Goal: Feedback & Contribution: Leave review/rating

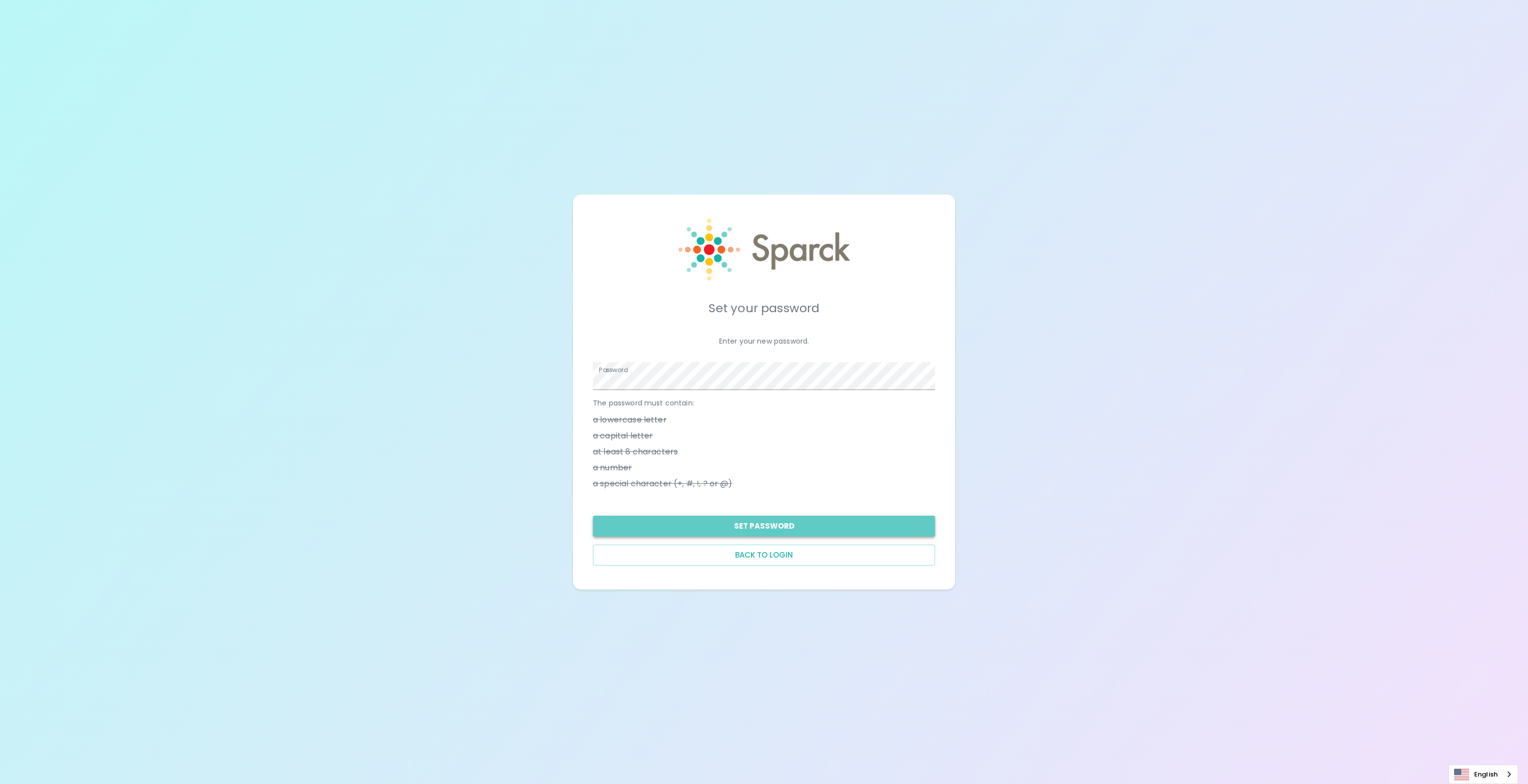
click at [781, 529] on button "Set Password" at bounding box center [764, 526] width 342 height 21
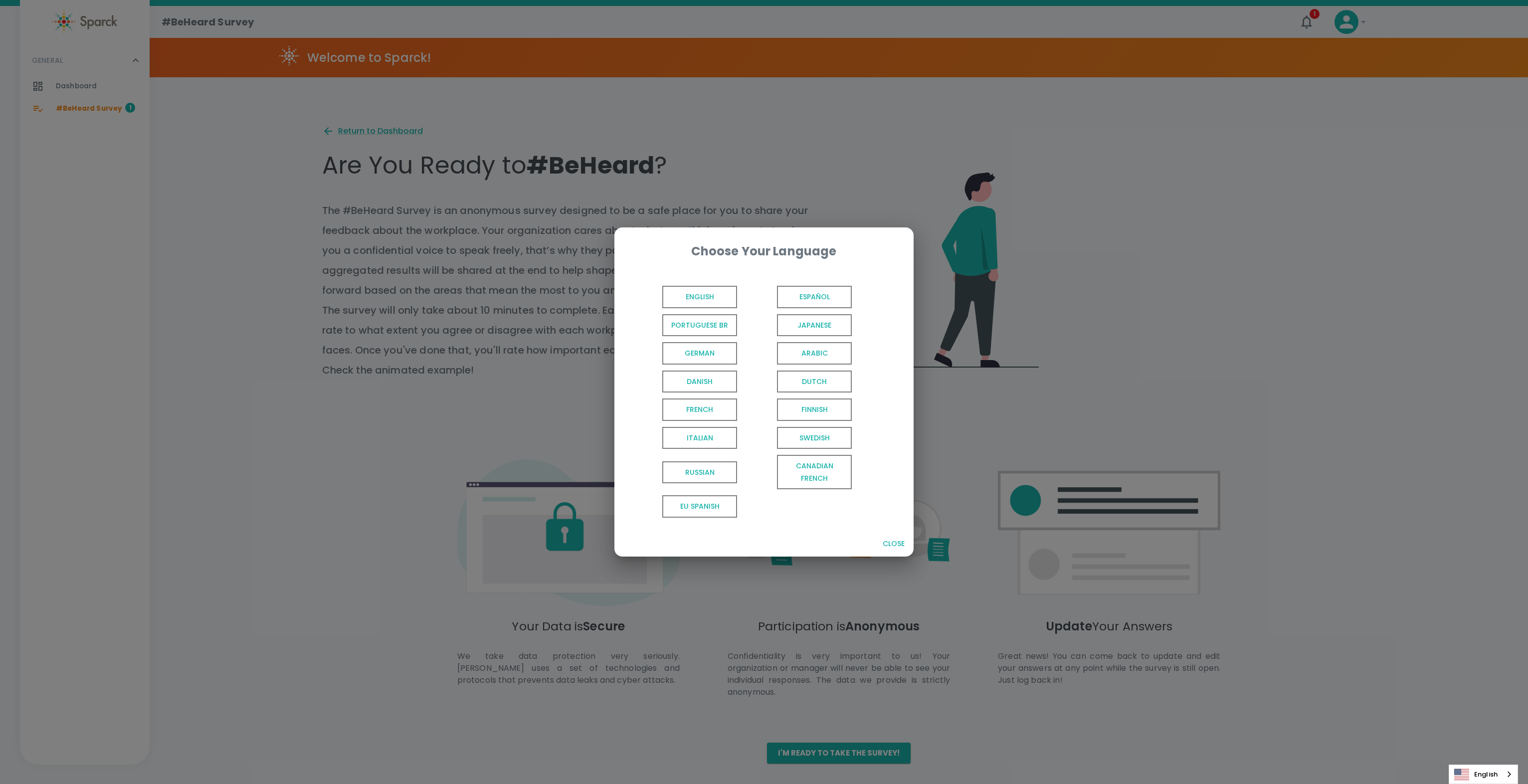
click at [702, 299] on span "English" at bounding box center [699, 296] width 74 height 23
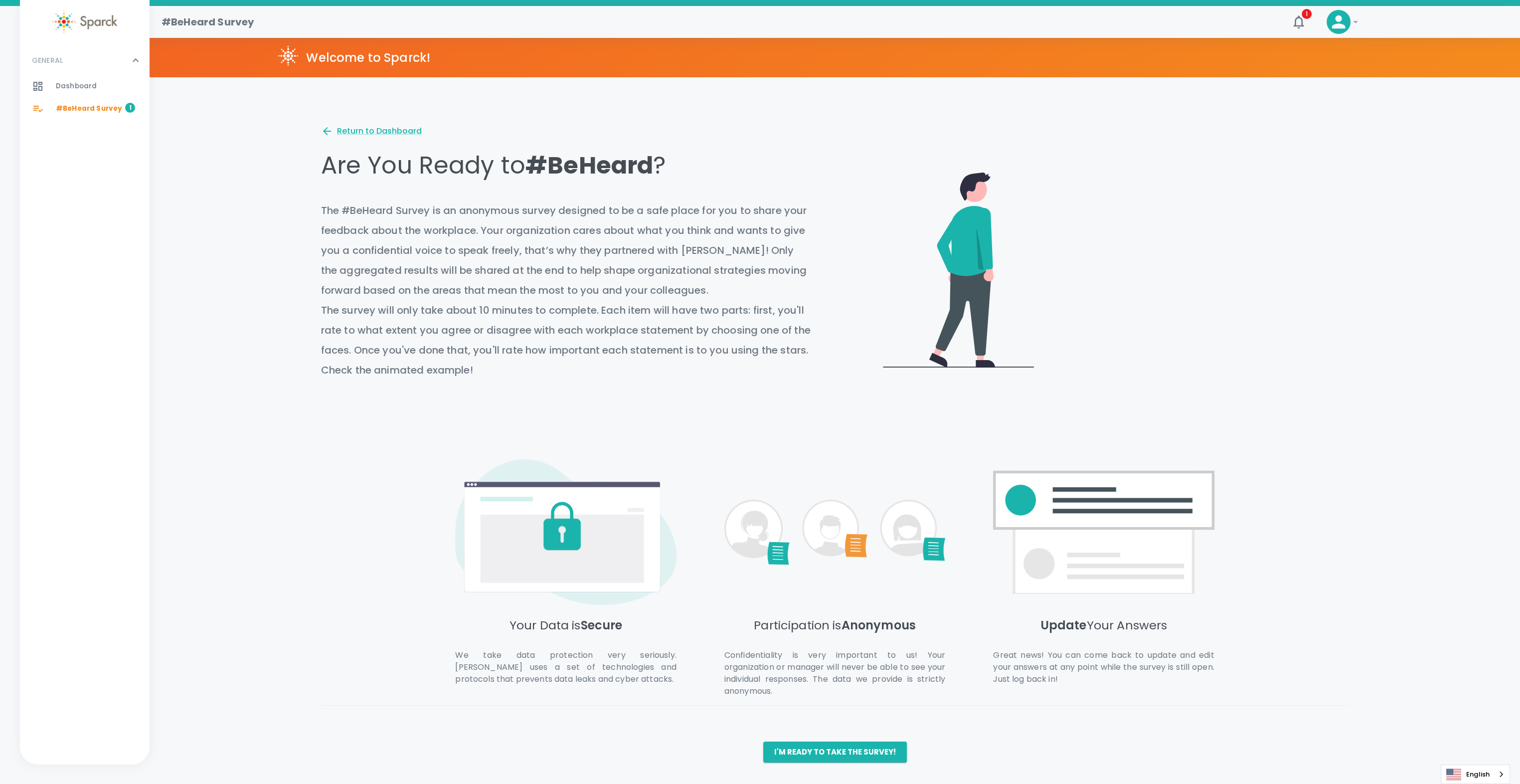
scroll to position [40, 0]
click at [796, 747] on button "I'm ready to take the survey!" at bounding box center [835, 752] width 144 height 21
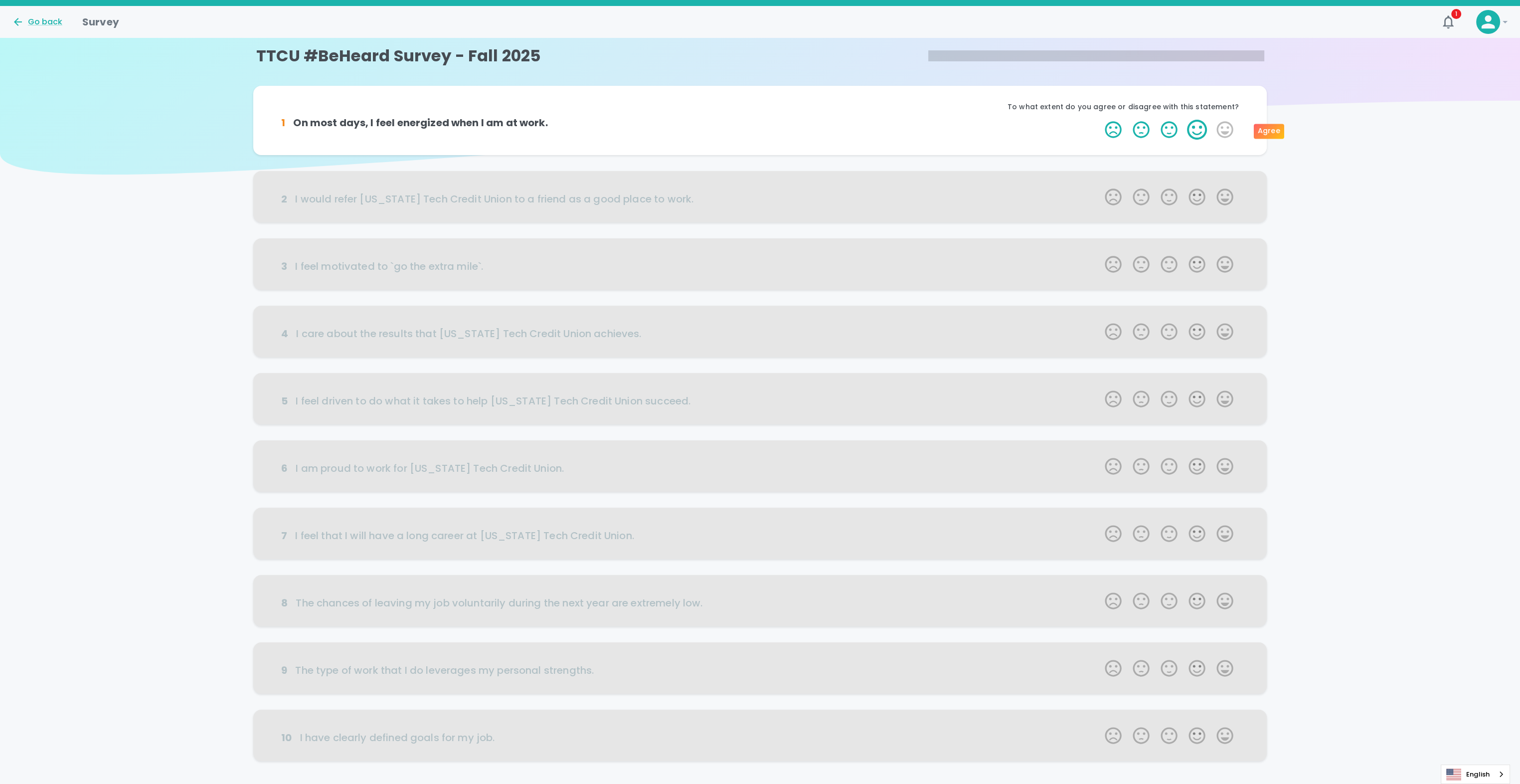
click at [1202, 133] on label "4 Stars" at bounding box center [1197, 129] width 28 height 20
click at [1099, 120] on input "4 Stars" at bounding box center [1098, 120] width 1 height 1
click at [1200, 132] on label "4 Stars" at bounding box center [1197, 129] width 28 height 20
click at [1099, 120] on input "4 Stars" at bounding box center [1098, 120] width 1 height 1
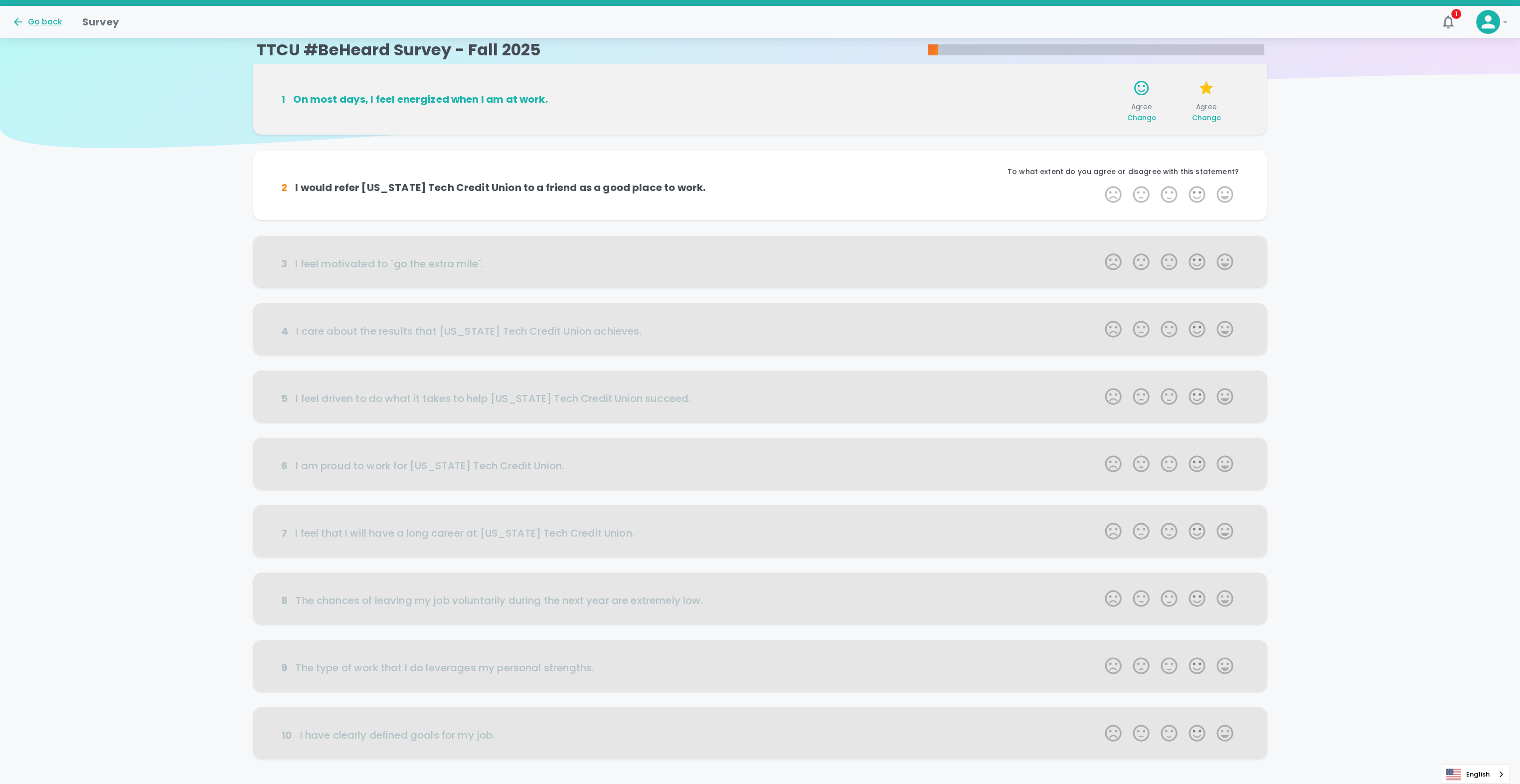
scroll to position [1, 0]
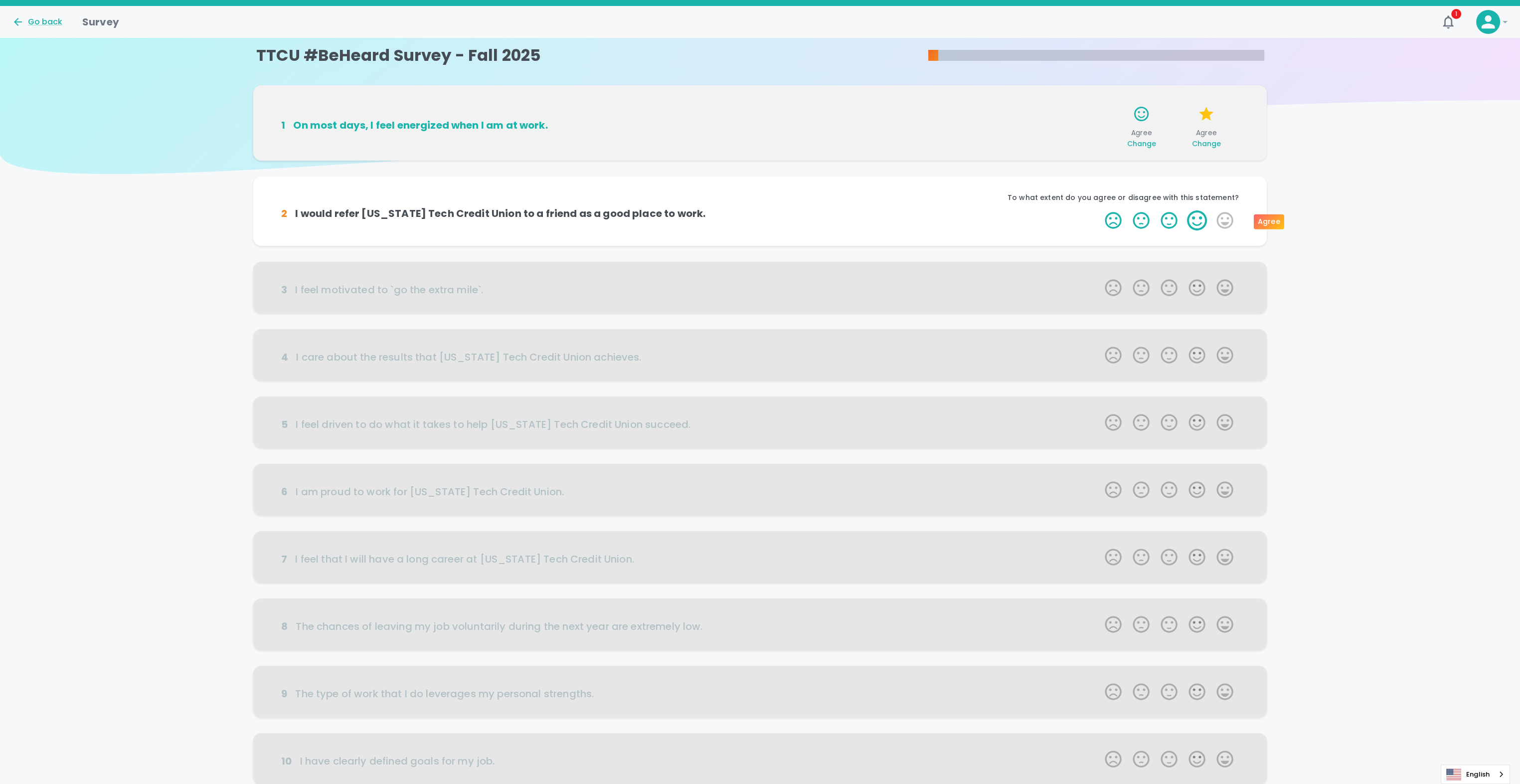
click at [1198, 220] on label "4 Stars" at bounding box center [1197, 219] width 28 height 20
click at [1099, 210] on input "4 Stars" at bounding box center [1098, 210] width 1 height 1
click at [1200, 223] on label "4 Stars" at bounding box center [1197, 219] width 28 height 20
click at [1099, 210] on input "4 Stars" at bounding box center [1098, 210] width 1 height 1
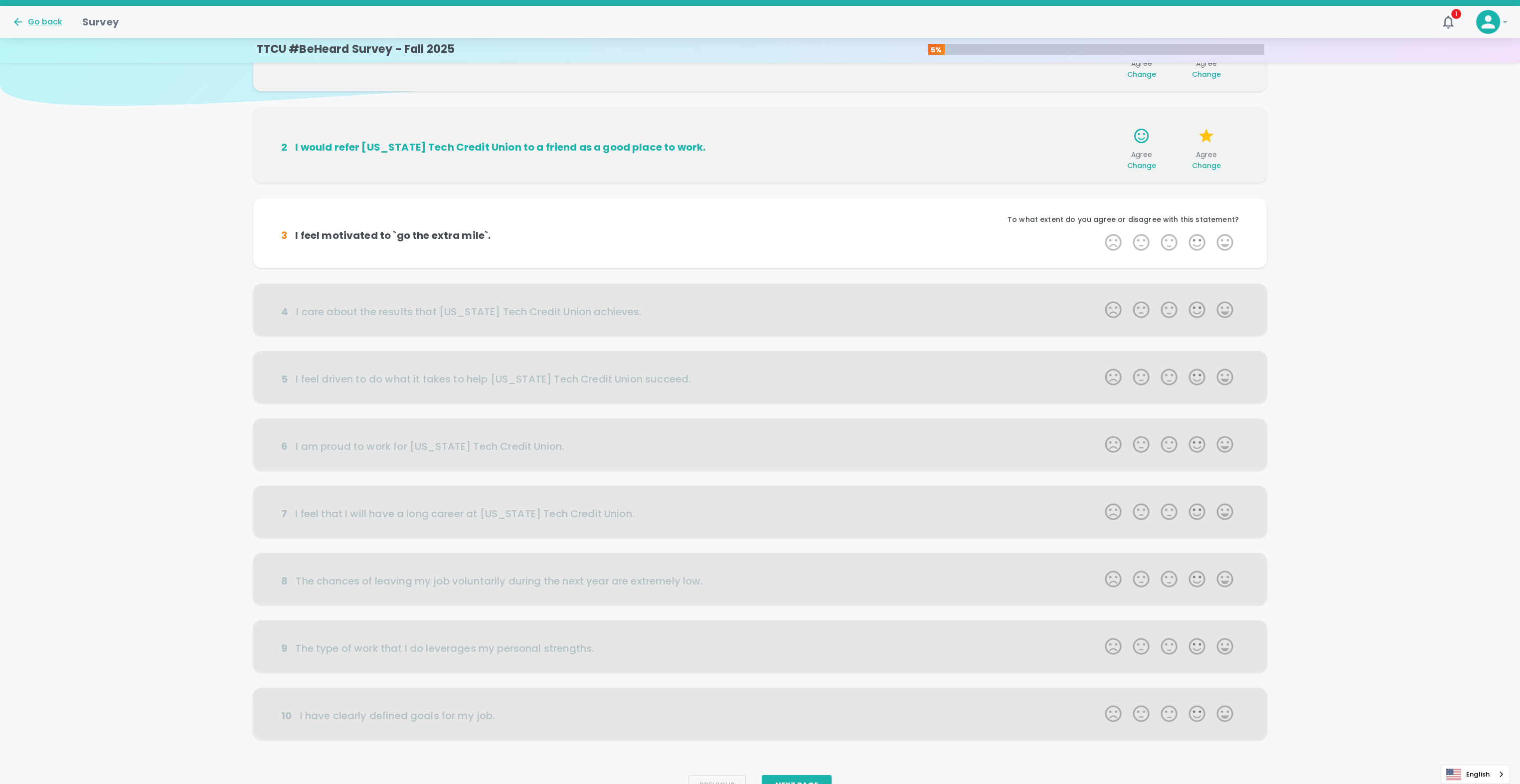
scroll to position [88, 0]
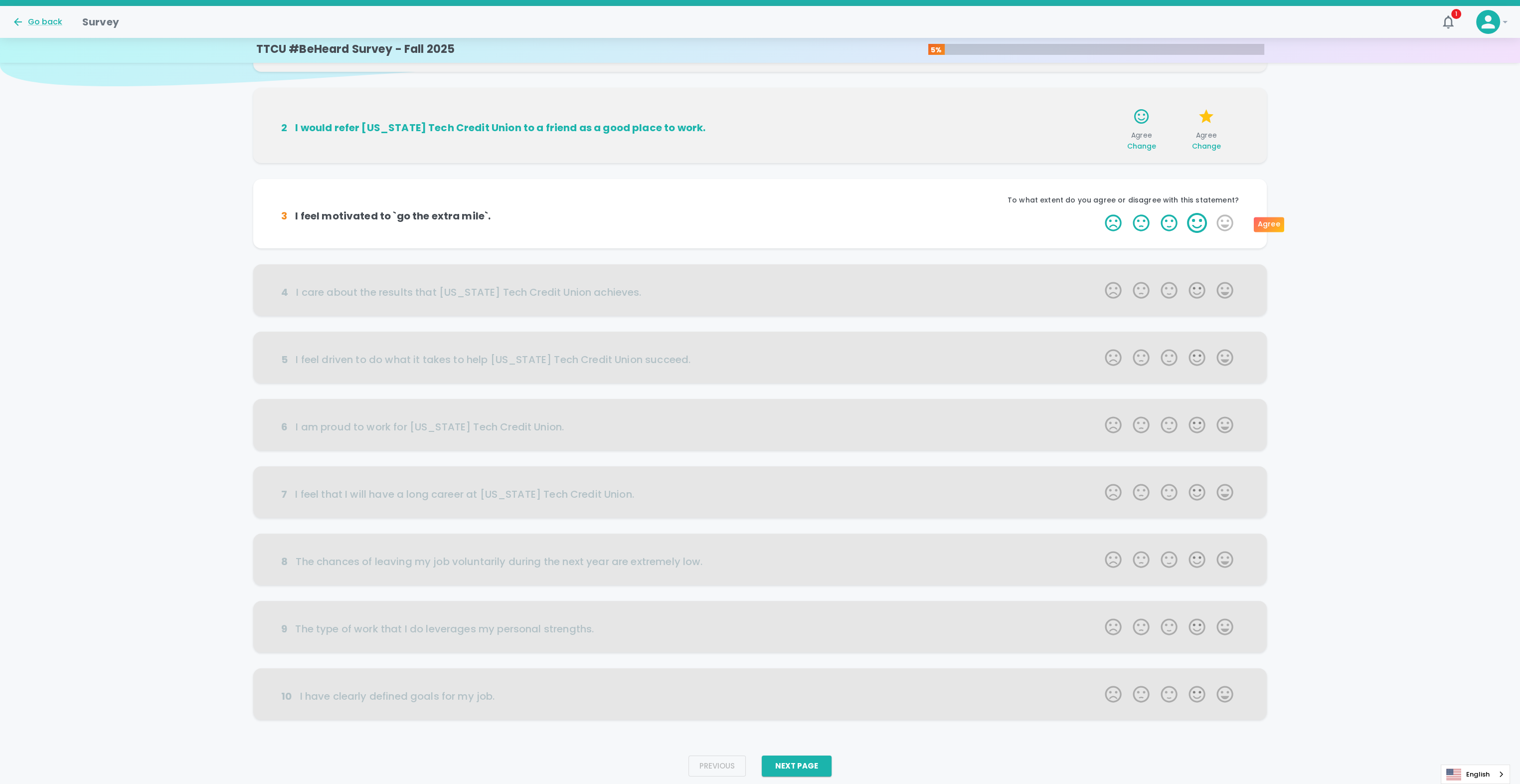
click at [1195, 223] on label "4 Stars" at bounding box center [1197, 222] width 28 height 20
click at [1099, 213] on input "4 Stars" at bounding box center [1098, 213] width 1 height 1
click at [1201, 222] on label "4 Stars" at bounding box center [1197, 222] width 28 height 20
click at [1099, 213] on input "4 Stars" at bounding box center [1098, 213] width 1 height 1
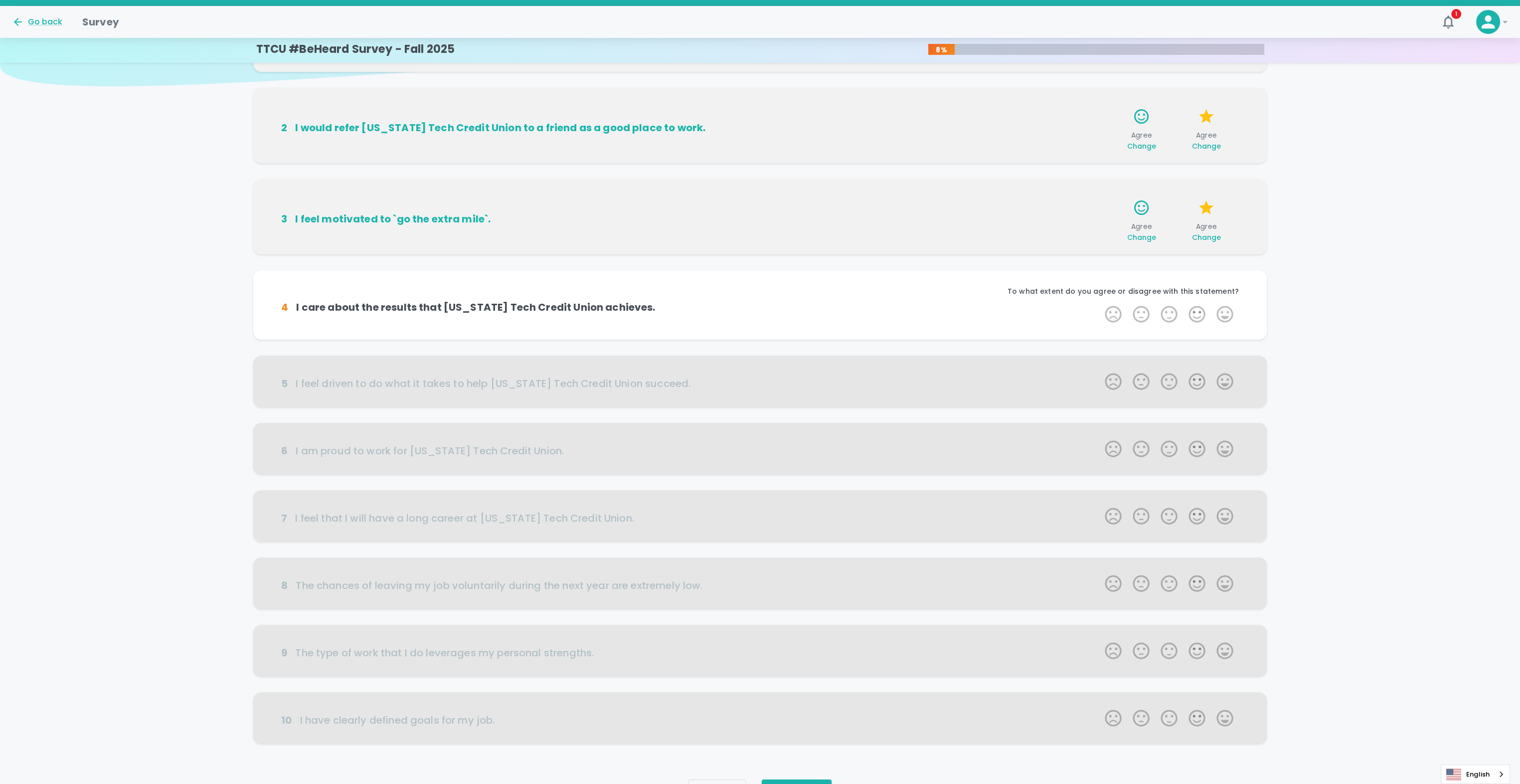
scroll to position [119, 0]
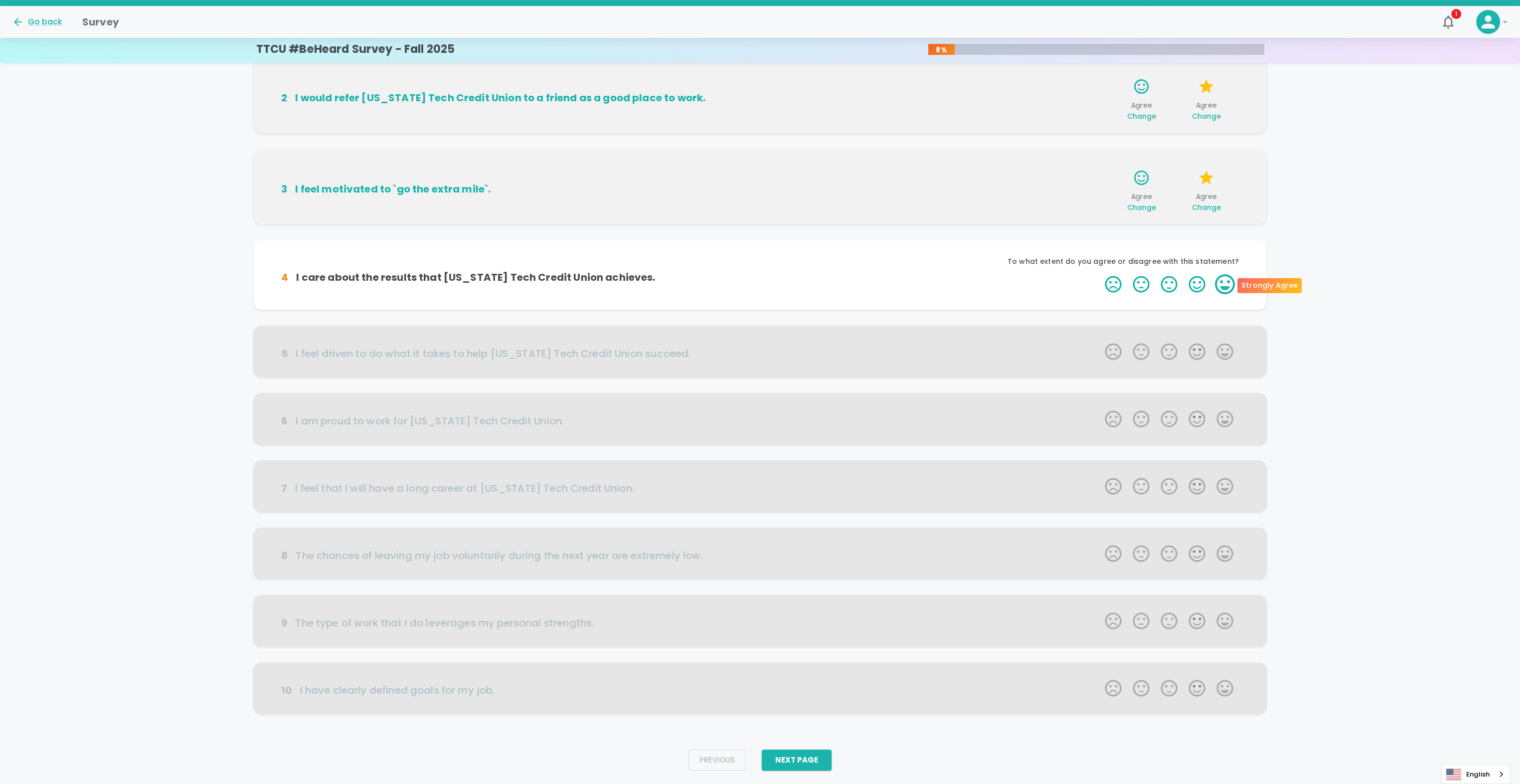
click at [1224, 284] on label "5 Stars" at bounding box center [1224, 283] width 28 height 20
click at [1099, 274] on input "5 Stars" at bounding box center [1098, 274] width 1 height 1
click at [1225, 287] on label "5 Stars" at bounding box center [1224, 283] width 28 height 20
click at [1099, 274] on input "5 Stars" at bounding box center [1098, 274] width 1 height 1
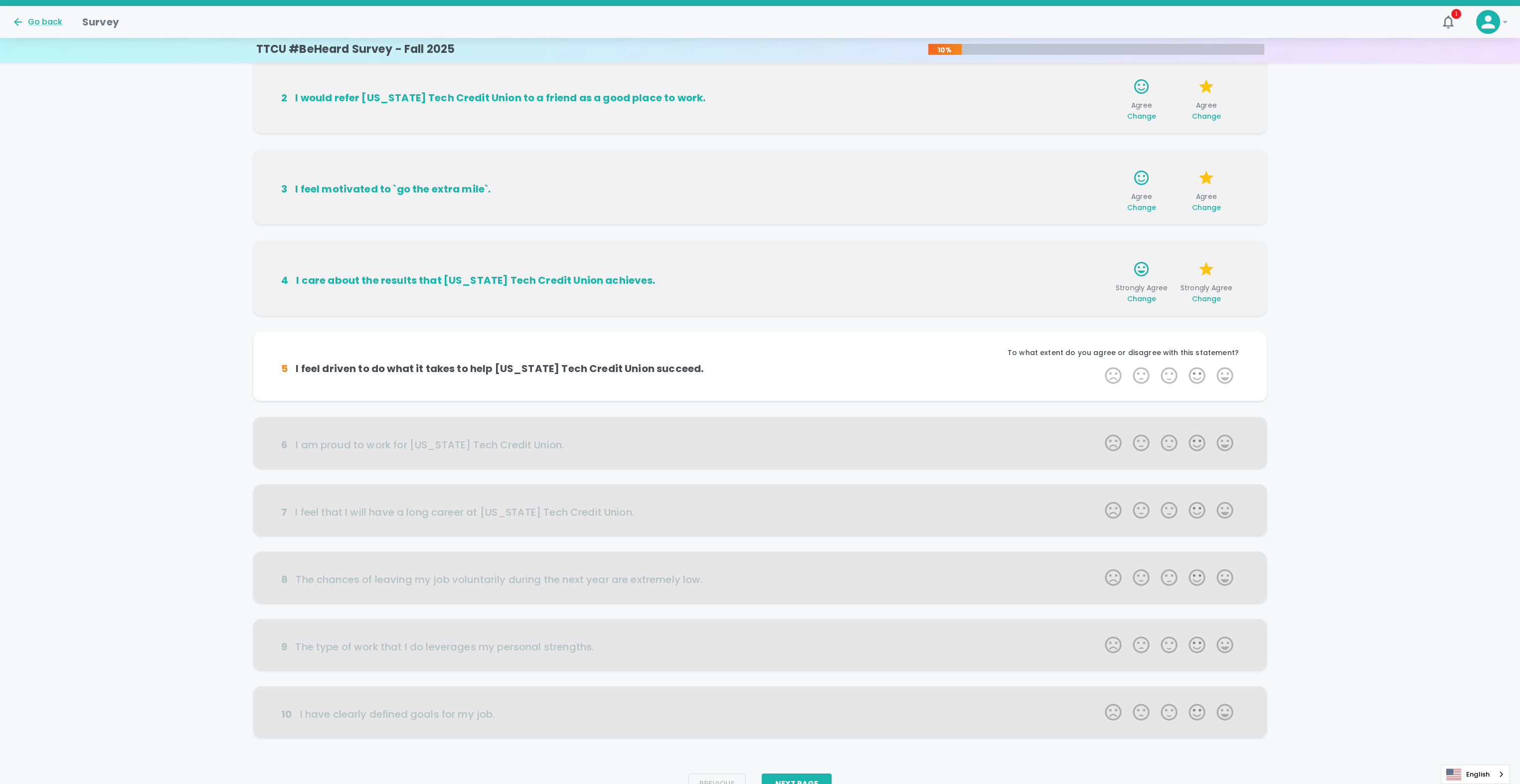
scroll to position [142, 0]
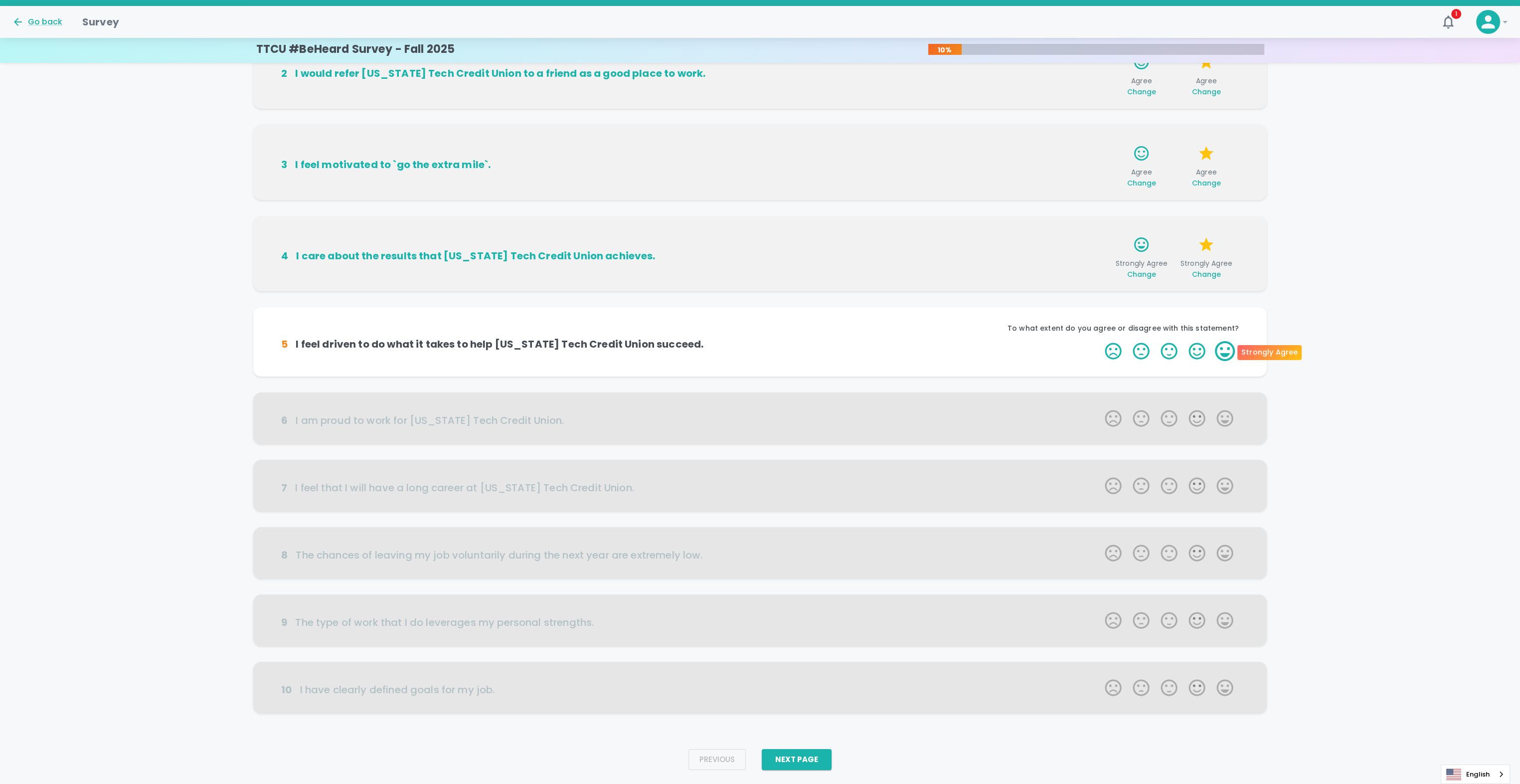
click at [1225, 351] on label "5 Stars" at bounding box center [1224, 350] width 28 height 20
click at [1099, 341] on input "5 Stars" at bounding box center [1098, 341] width 1 height 1
click at [1225, 351] on label "5 Stars" at bounding box center [1224, 350] width 28 height 20
click at [1099, 341] on input "5 Stars" at bounding box center [1098, 341] width 1 height 1
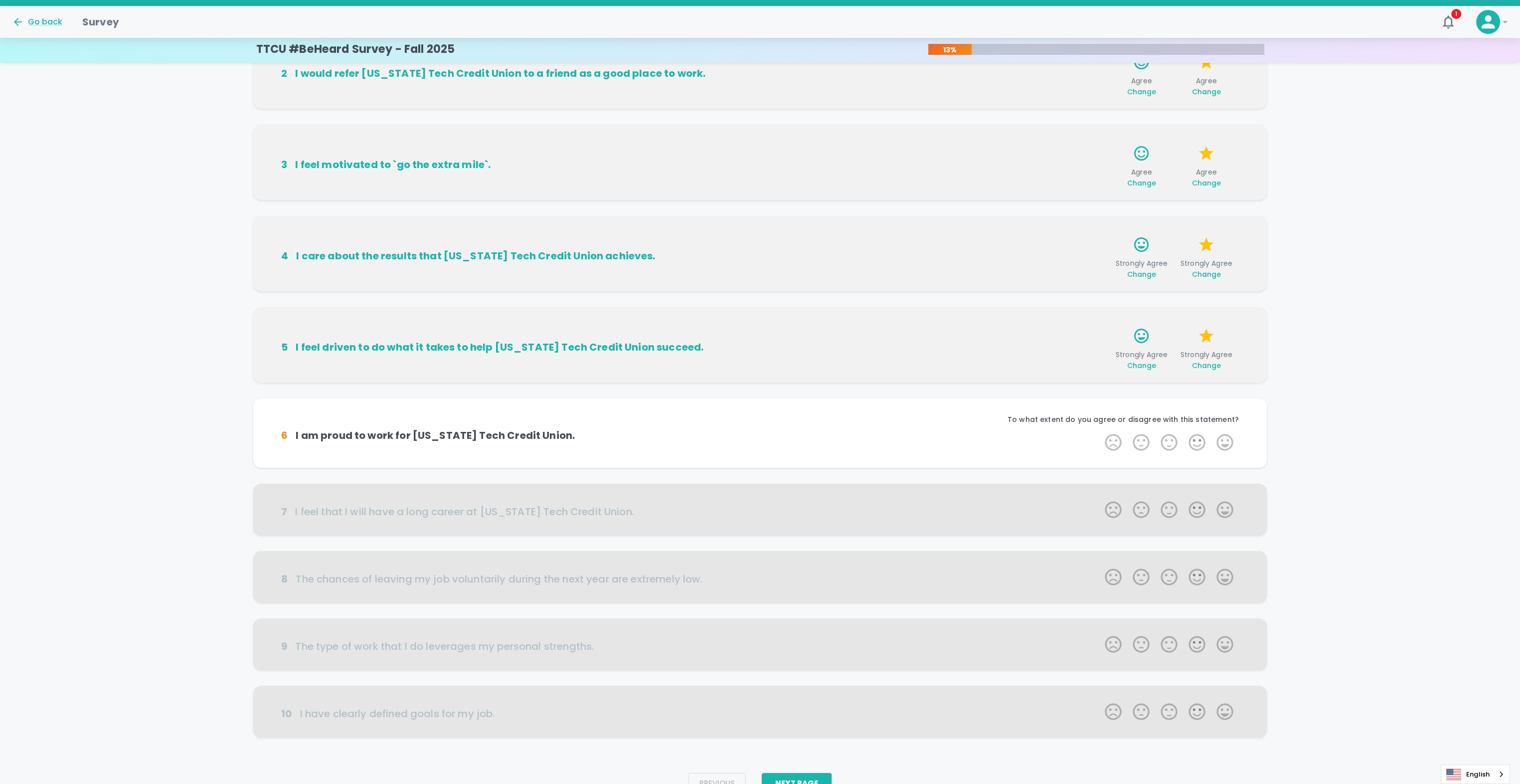
scroll to position [167, 0]
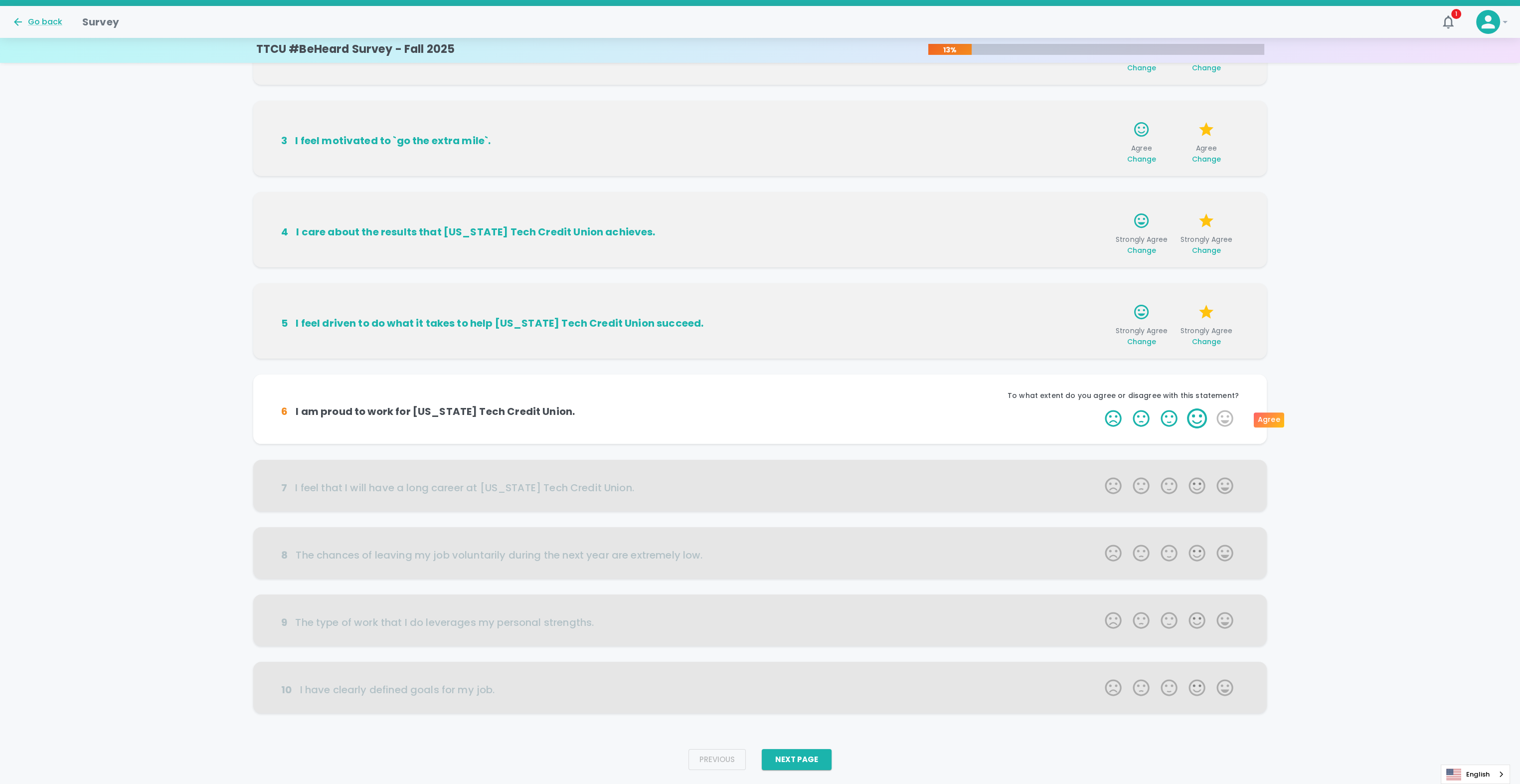
click at [1196, 415] on label "4 Stars" at bounding box center [1197, 418] width 28 height 20
click at [1099, 408] on input "4 Stars" at bounding box center [1098, 408] width 1 height 1
click at [1223, 419] on label "5 Stars" at bounding box center [1224, 418] width 28 height 20
click at [1099, 408] on input "5 Stars" at bounding box center [1098, 408] width 1 height 1
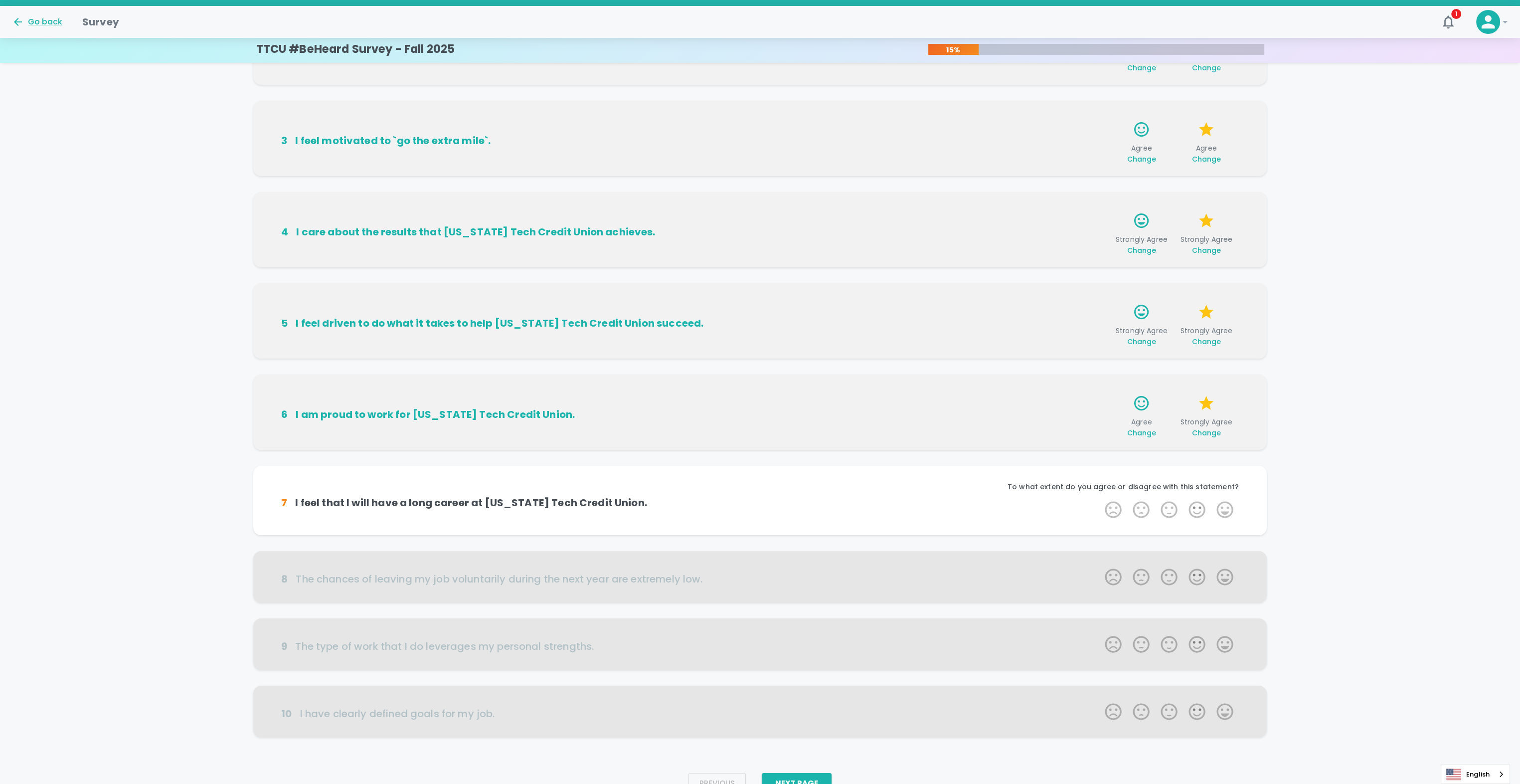
scroll to position [191, 0]
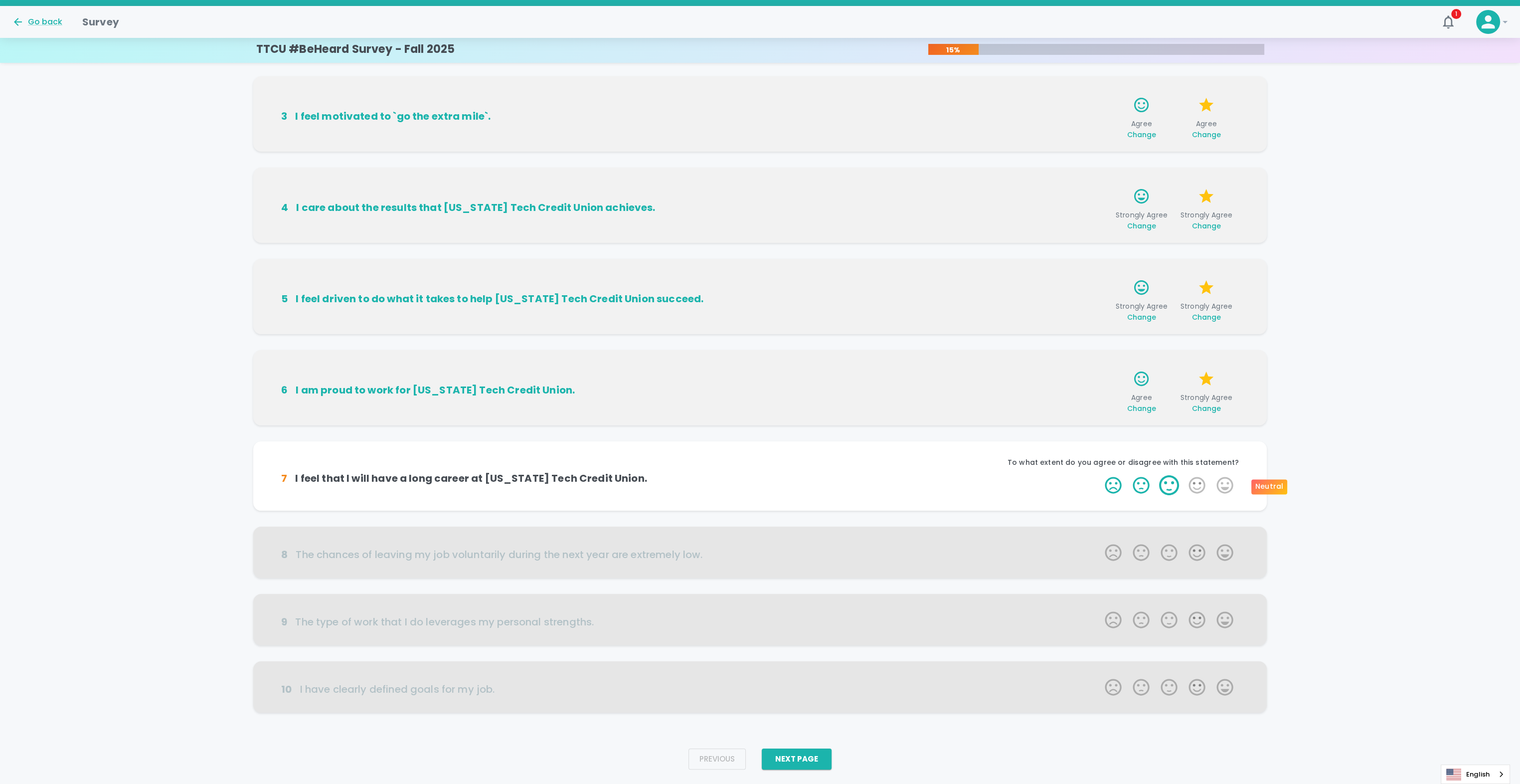
click at [1172, 488] on label "3 Stars" at bounding box center [1169, 485] width 28 height 20
click at [1099, 475] on input "3 Stars" at bounding box center [1098, 474] width 1 height 1
click at [1232, 483] on label "5 Stars" at bounding box center [1224, 485] width 28 height 20
click at [1099, 475] on input "5 Stars" at bounding box center [1098, 474] width 1 height 1
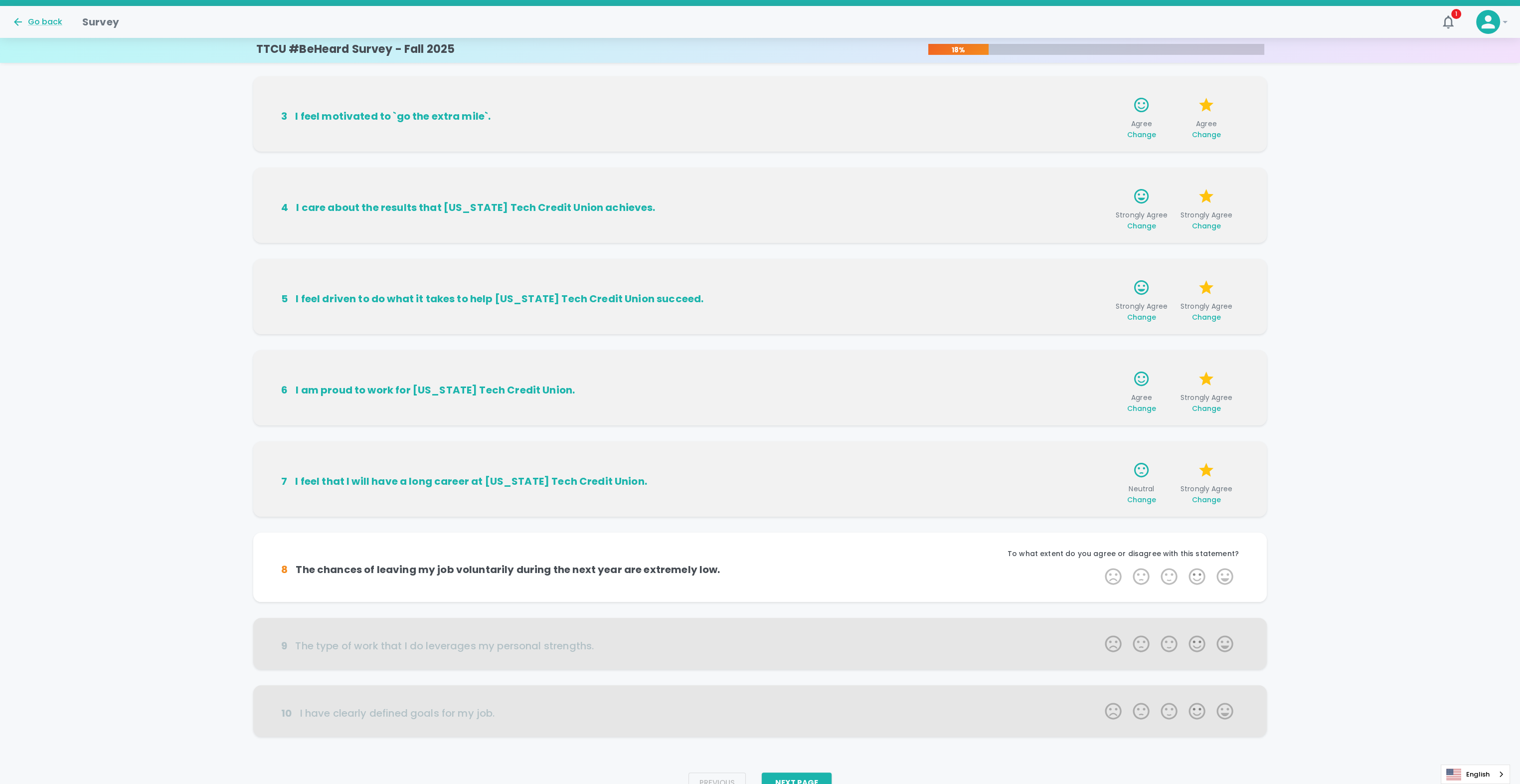
scroll to position [216, 0]
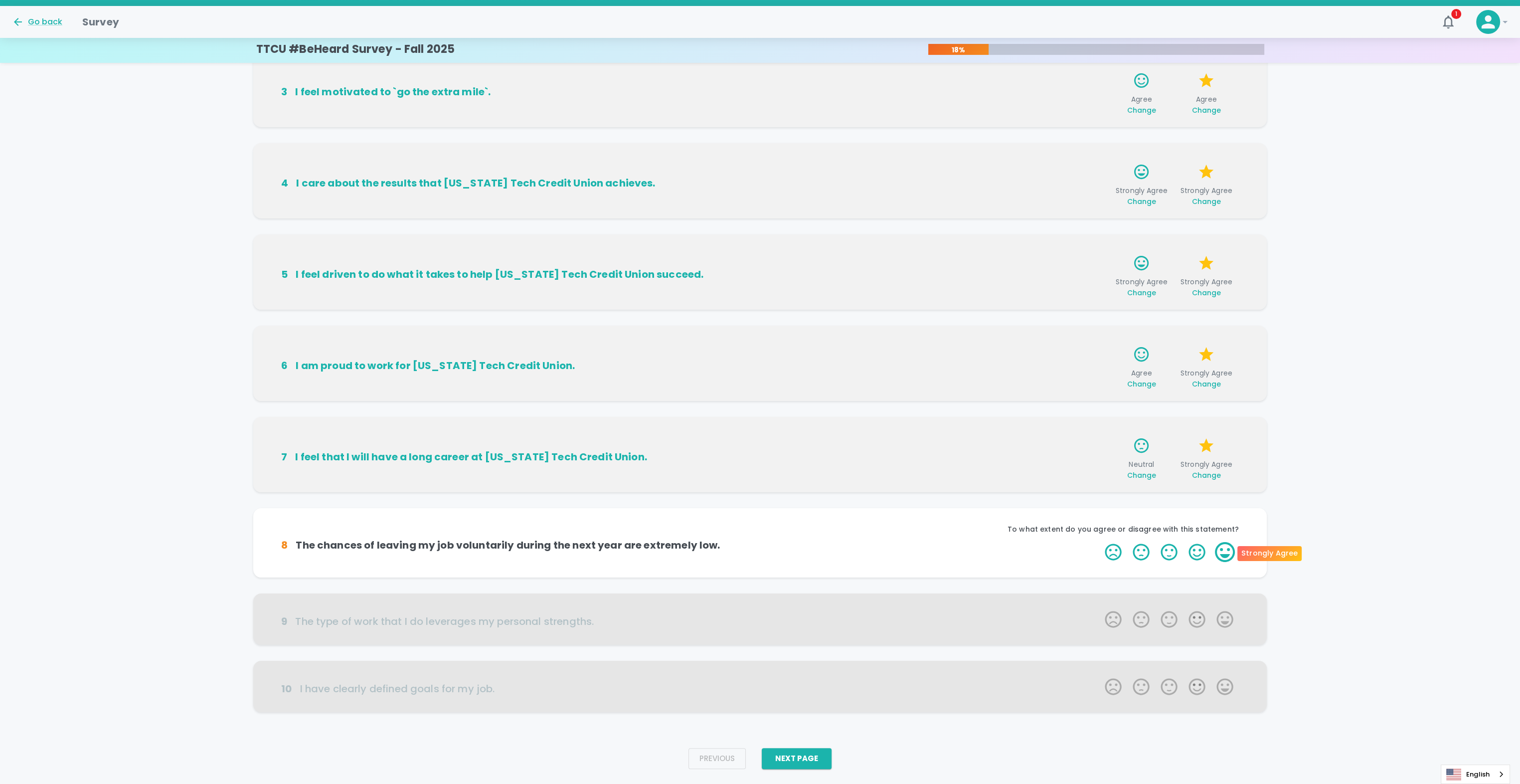
click at [1224, 555] on label "5 Stars" at bounding box center [1224, 552] width 28 height 20
click at [1099, 542] on input "5 Stars" at bounding box center [1098, 541] width 1 height 1
click at [1228, 551] on label "5 Stars" at bounding box center [1224, 552] width 28 height 20
click at [1099, 542] on input "5 Stars" at bounding box center [1098, 541] width 1 height 1
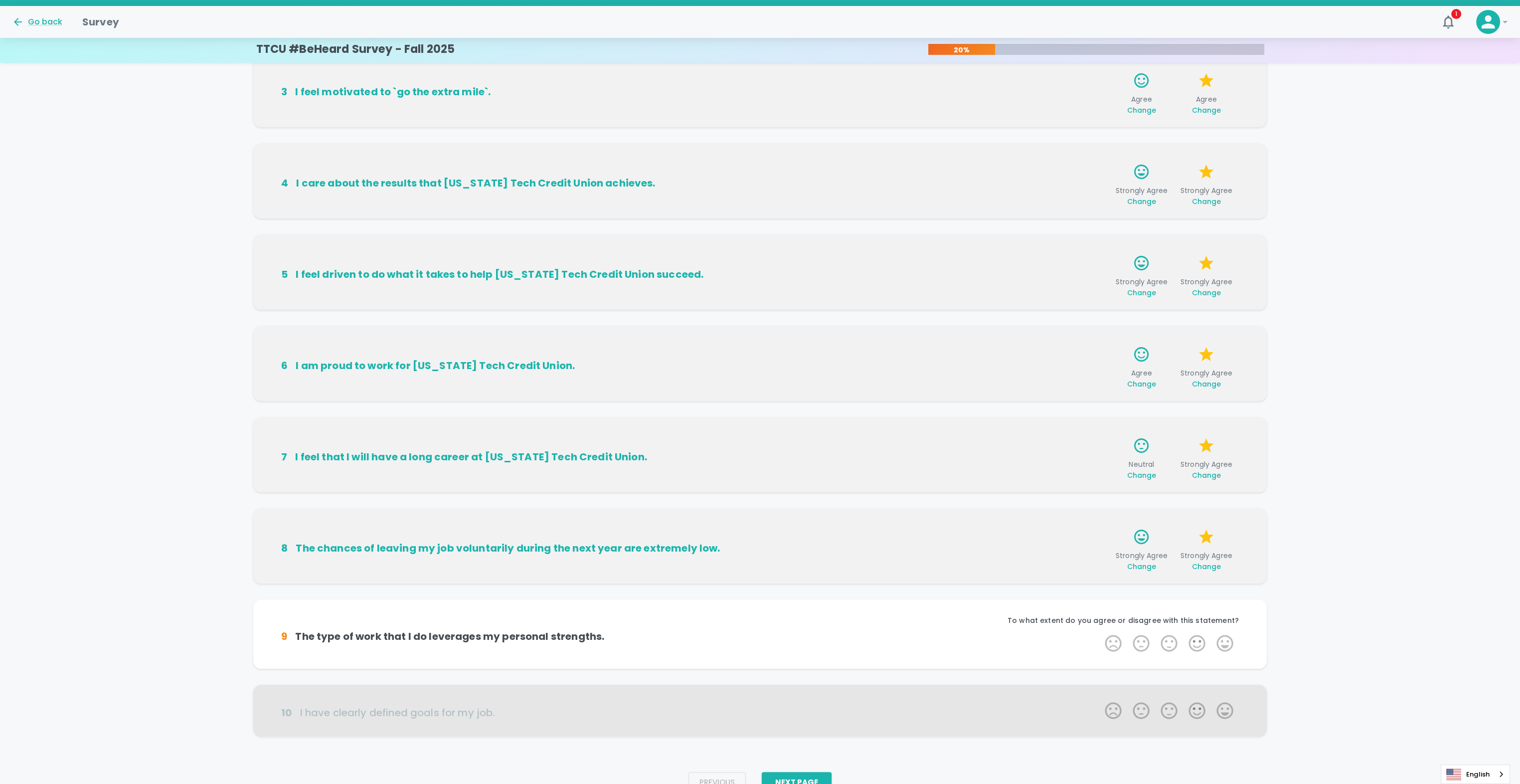
scroll to position [239, 0]
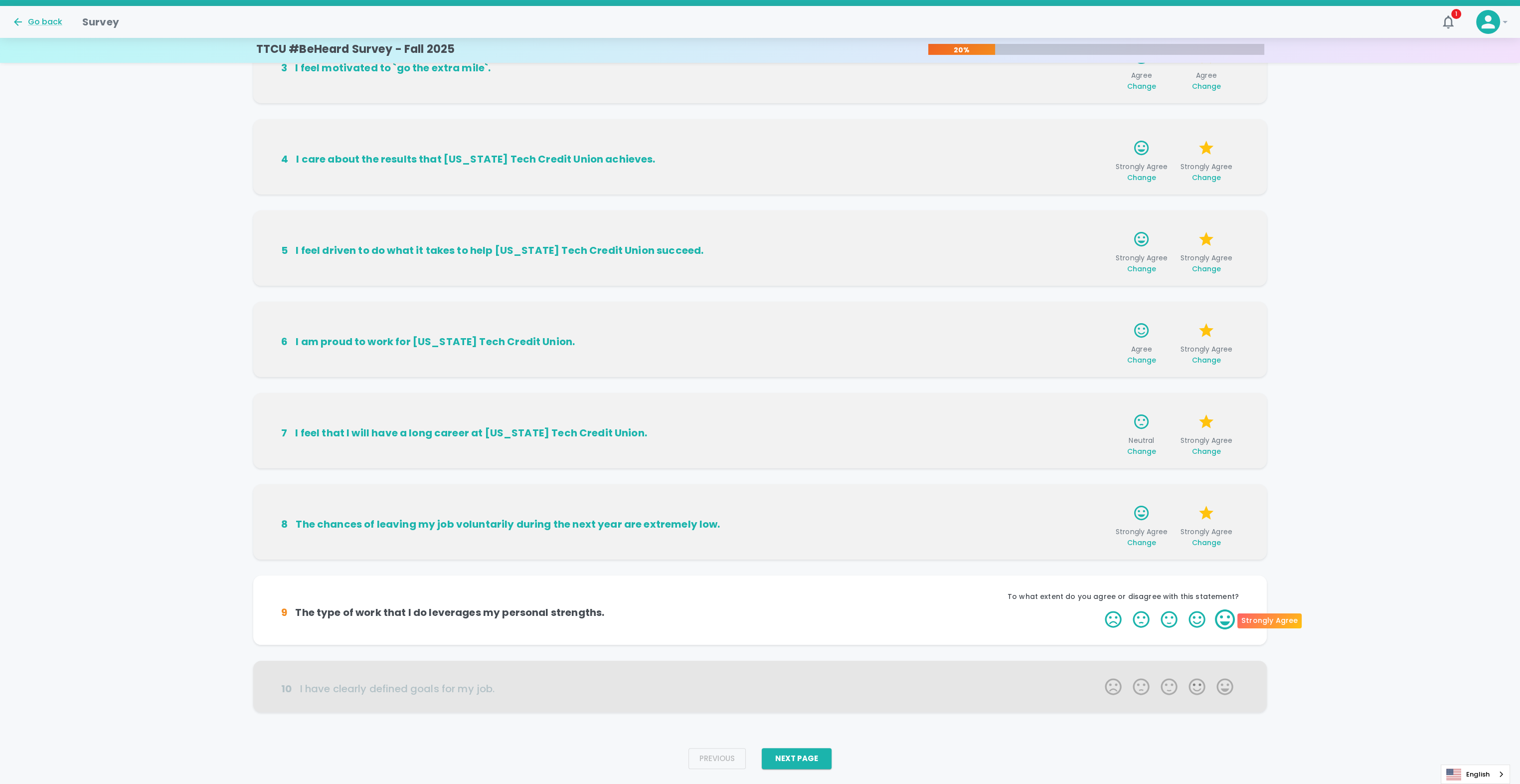
click at [1223, 621] on label "5 Stars" at bounding box center [1224, 618] width 28 height 20
click at [1099, 609] on input "5 Stars" at bounding box center [1098, 609] width 1 height 1
click at [1227, 616] on label "5 Stars" at bounding box center [1224, 618] width 28 height 20
click at [1099, 609] on input "5 Stars" at bounding box center [1098, 609] width 1 height 1
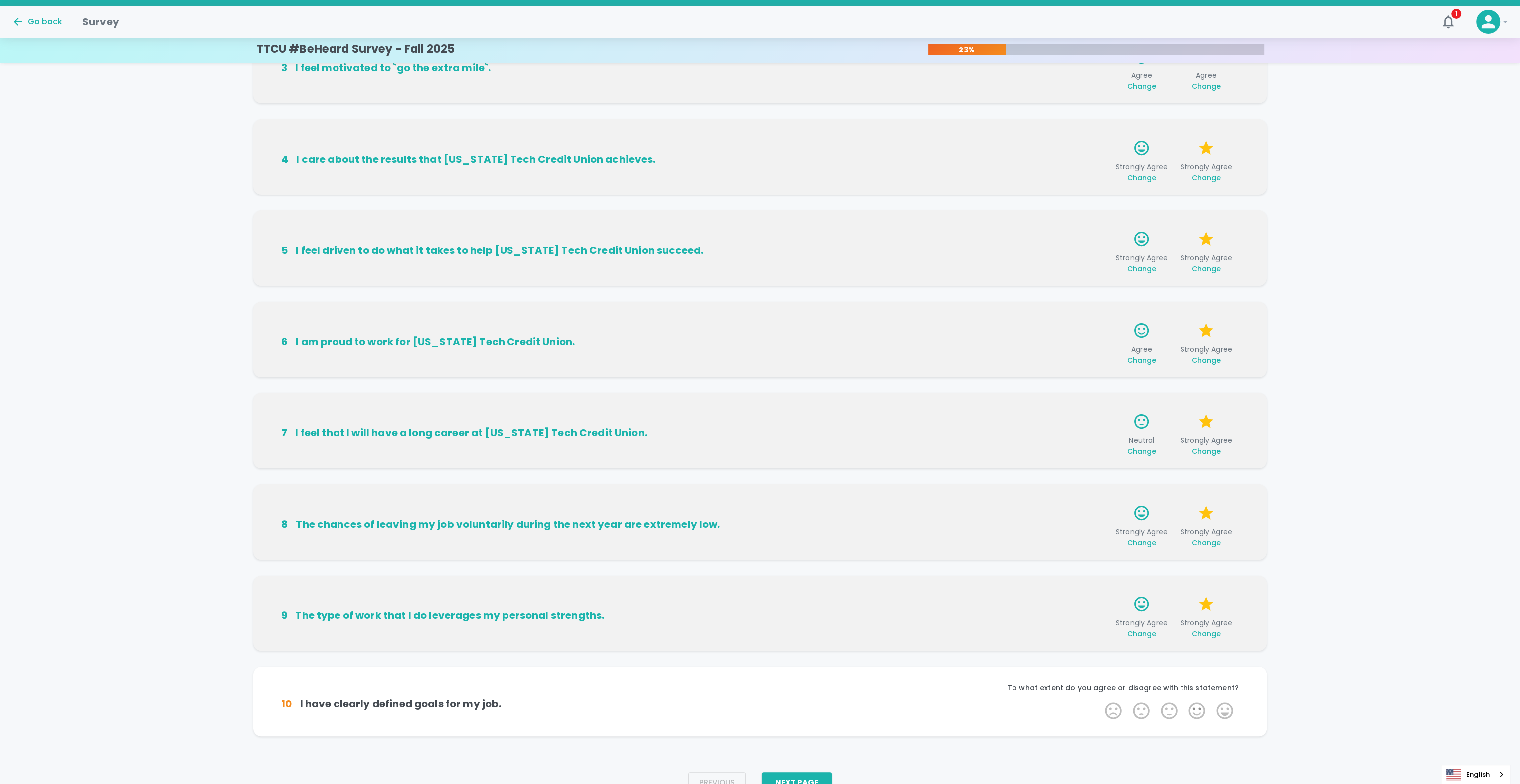
scroll to position [264, 0]
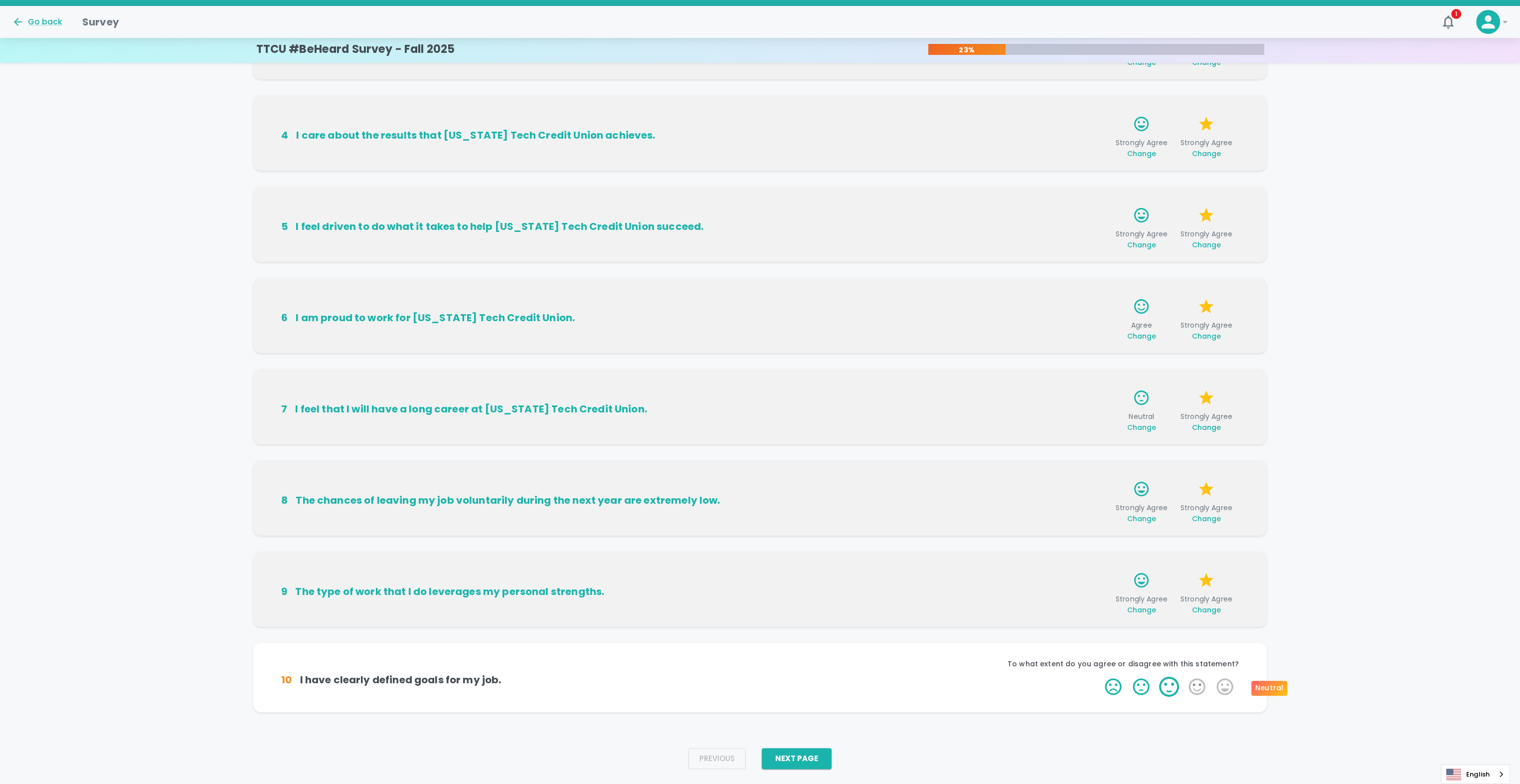
click at [1170, 686] on label "3 Stars" at bounding box center [1169, 686] width 28 height 20
click at [1099, 677] on input "3 Stars" at bounding box center [1098, 676] width 1 height 1
click at [1223, 689] on label "5 Stars" at bounding box center [1224, 686] width 28 height 20
click at [1099, 677] on input "5 Stars" at bounding box center [1098, 676] width 1 height 1
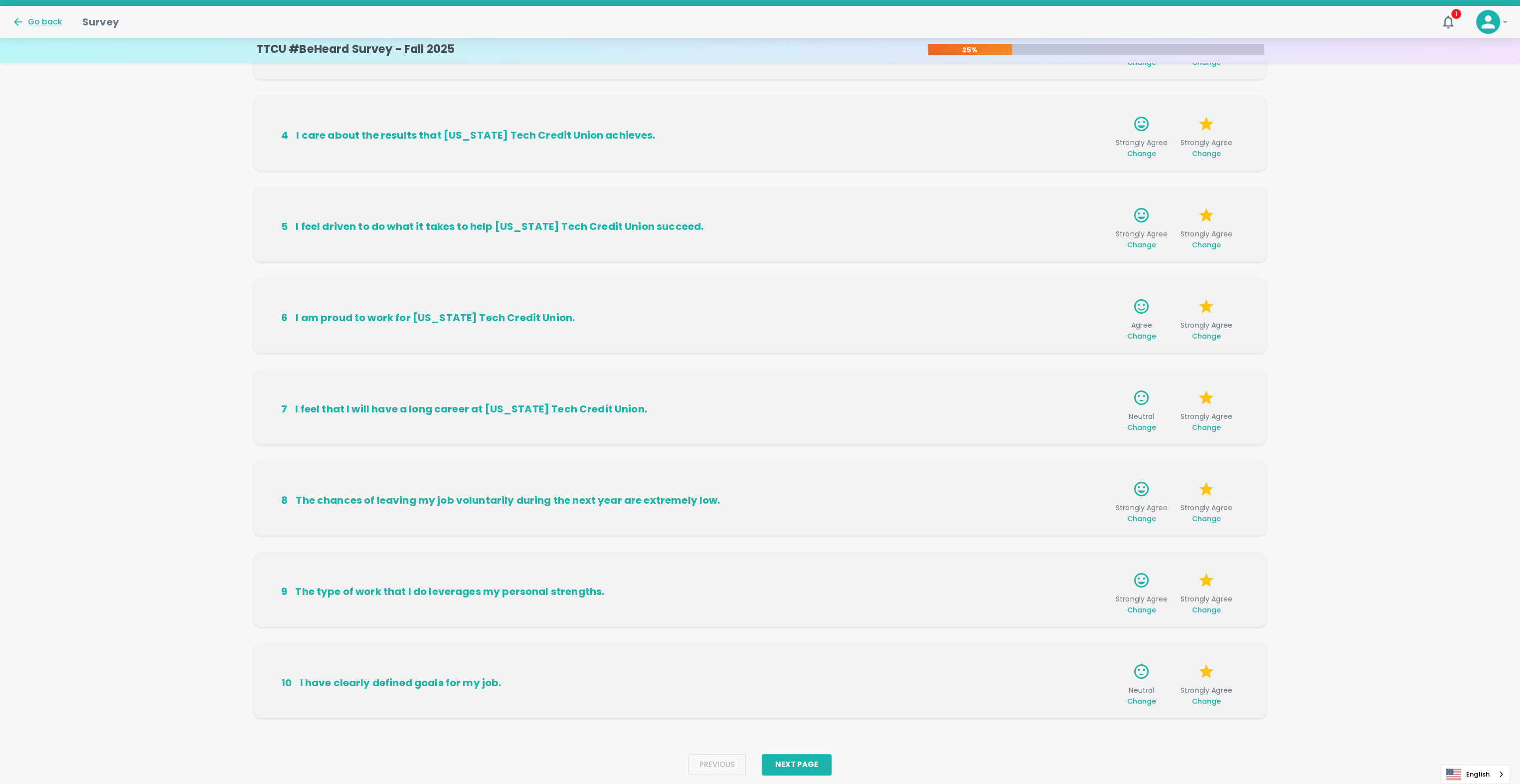
scroll to position [288, 0]
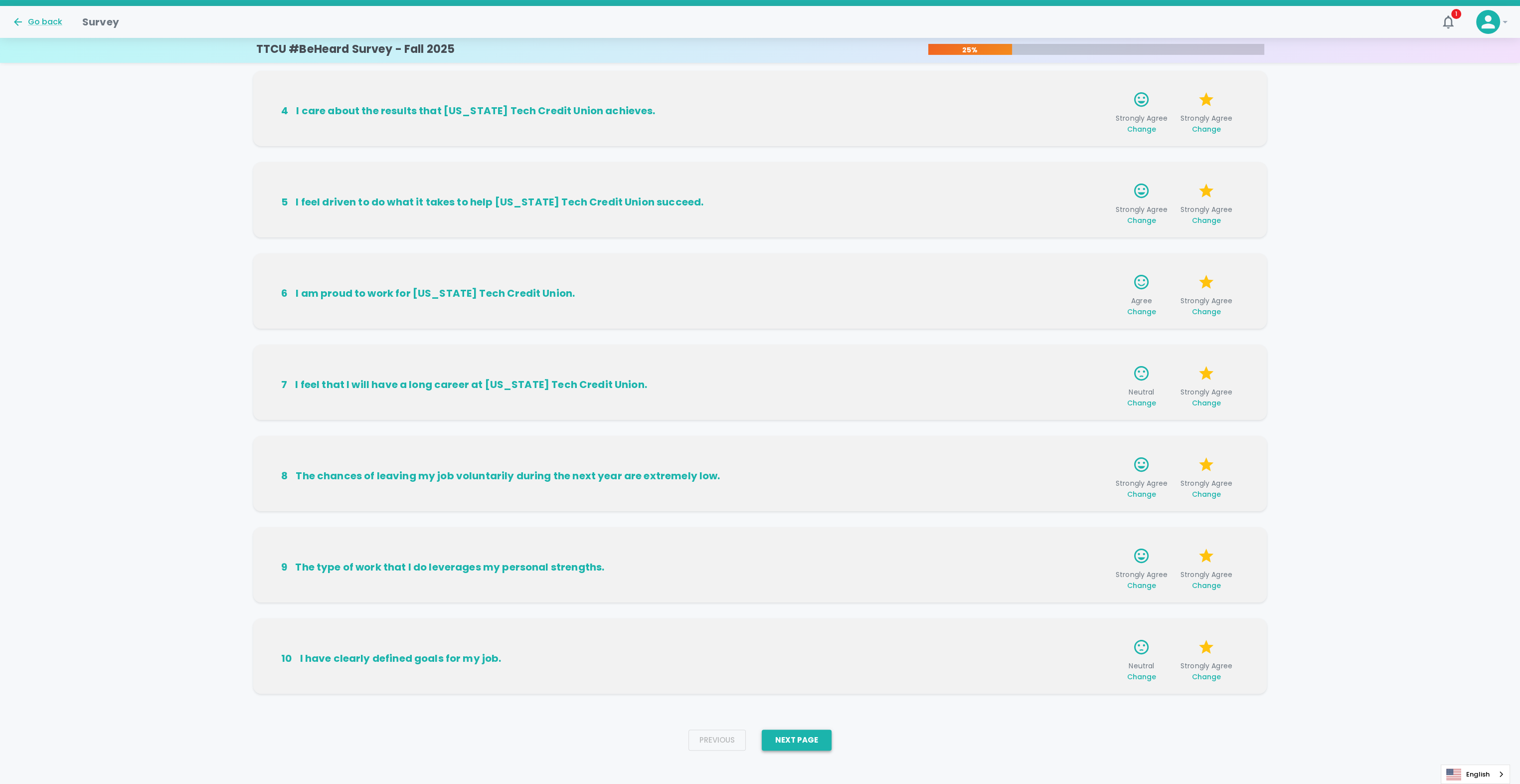
click at [813, 732] on button "Next Page" at bounding box center [796, 740] width 70 height 21
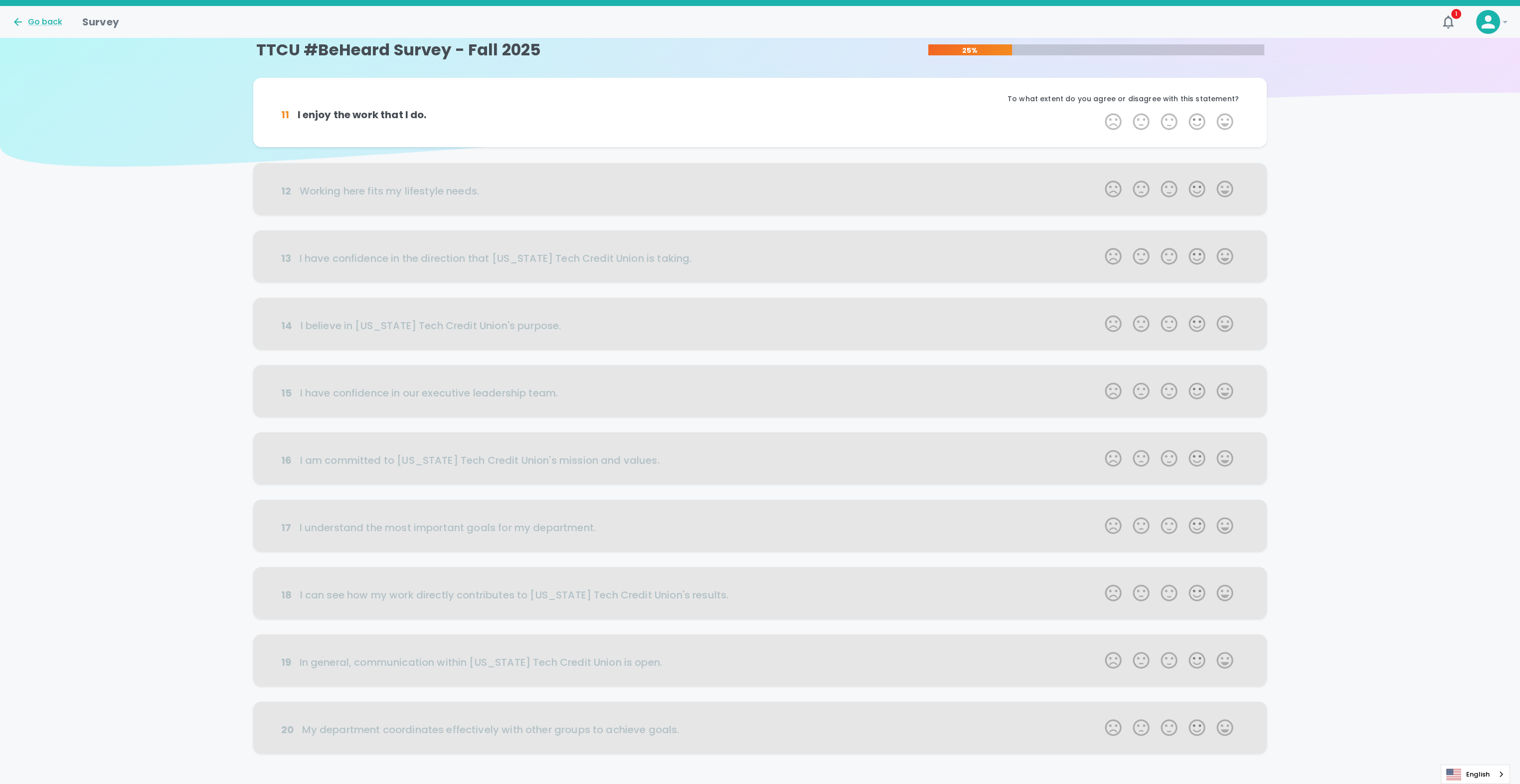
scroll to position [0, 0]
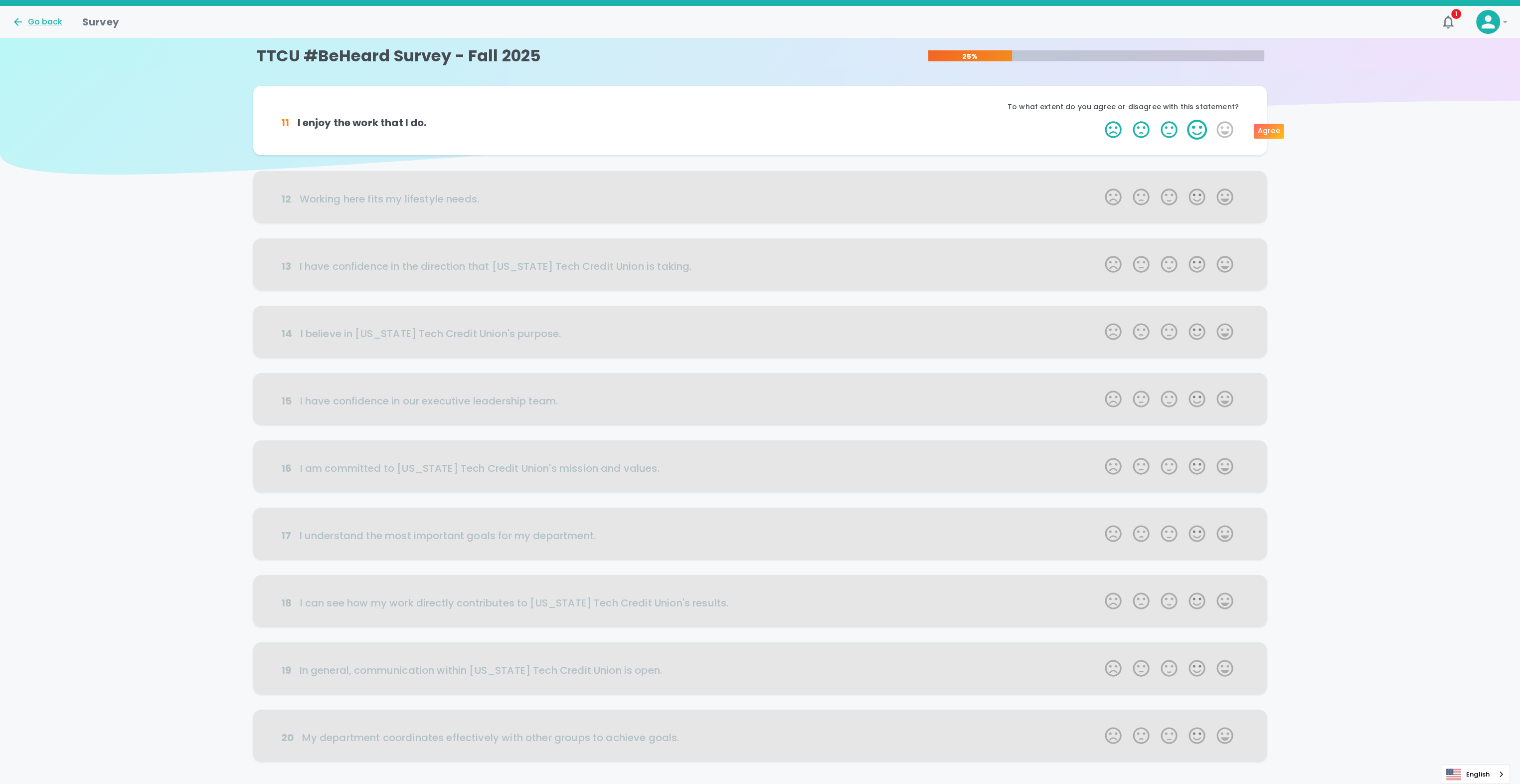
click at [1192, 131] on label "4 Stars" at bounding box center [1197, 129] width 28 height 20
click at [1099, 120] on input "4 Stars" at bounding box center [1098, 120] width 1 height 1
click at [1227, 135] on label "5 Stars" at bounding box center [1224, 129] width 28 height 20
click at [1099, 120] on input "5 Stars" at bounding box center [1098, 120] width 1 height 1
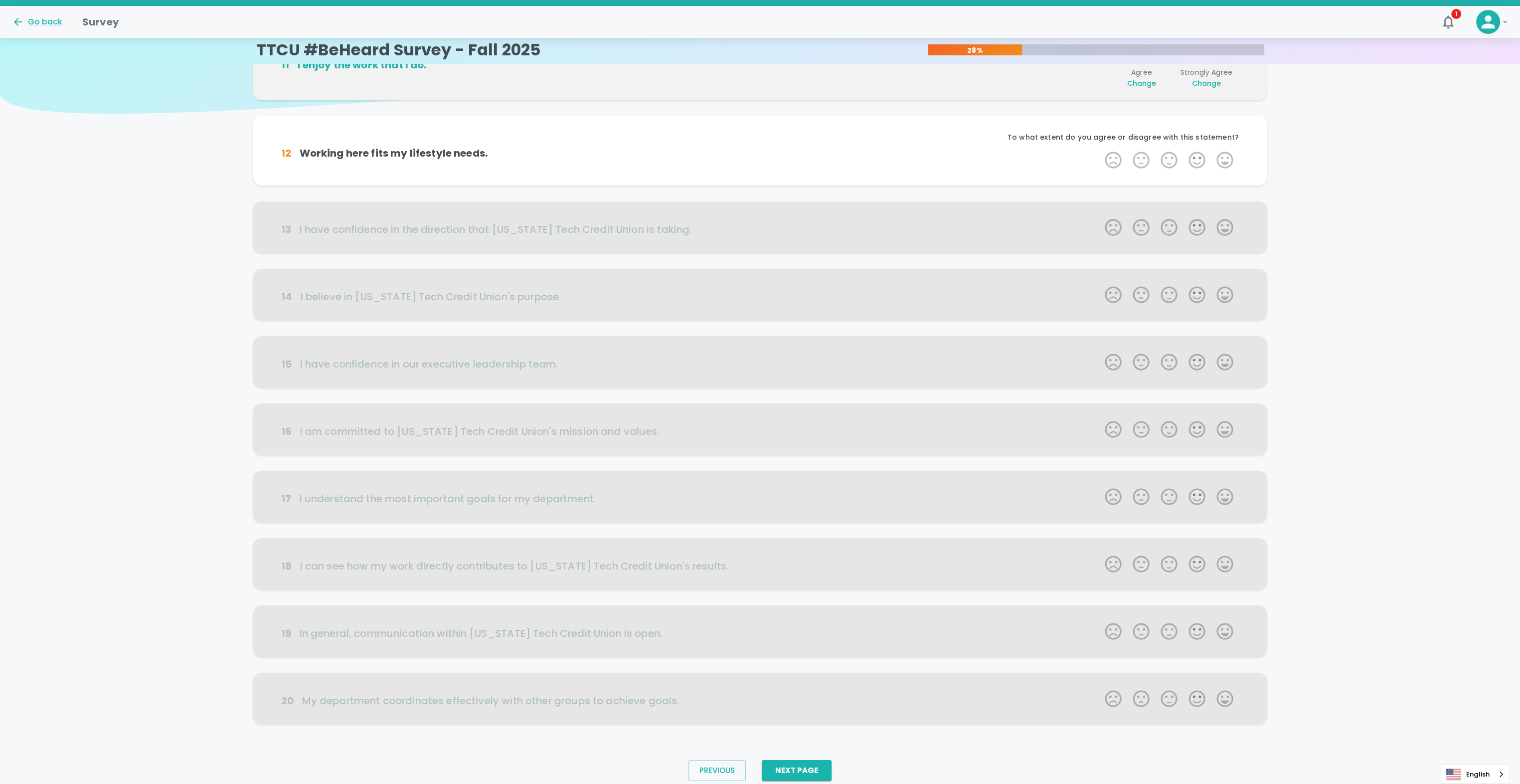
scroll to position [71, 0]
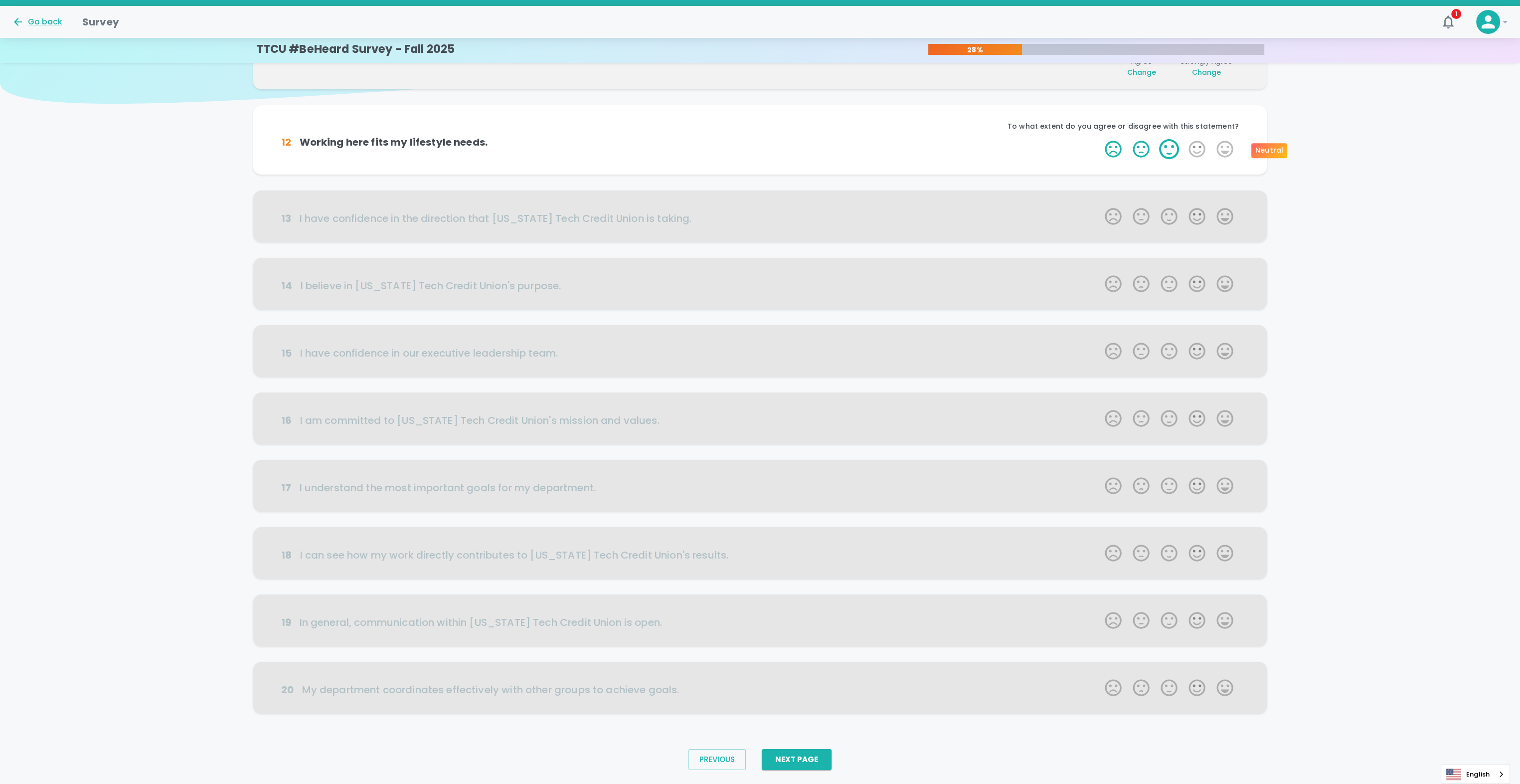
click at [1170, 151] on label "3 Stars" at bounding box center [1169, 149] width 28 height 20
click at [1099, 139] on input "3 Stars" at bounding box center [1098, 138] width 1 height 1
click at [1229, 151] on label "5 Stars" at bounding box center [1224, 149] width 28 height 20
click at [1099, 139] on input "5 Stars" at bounding box center [1098, 138] width 1 height 1
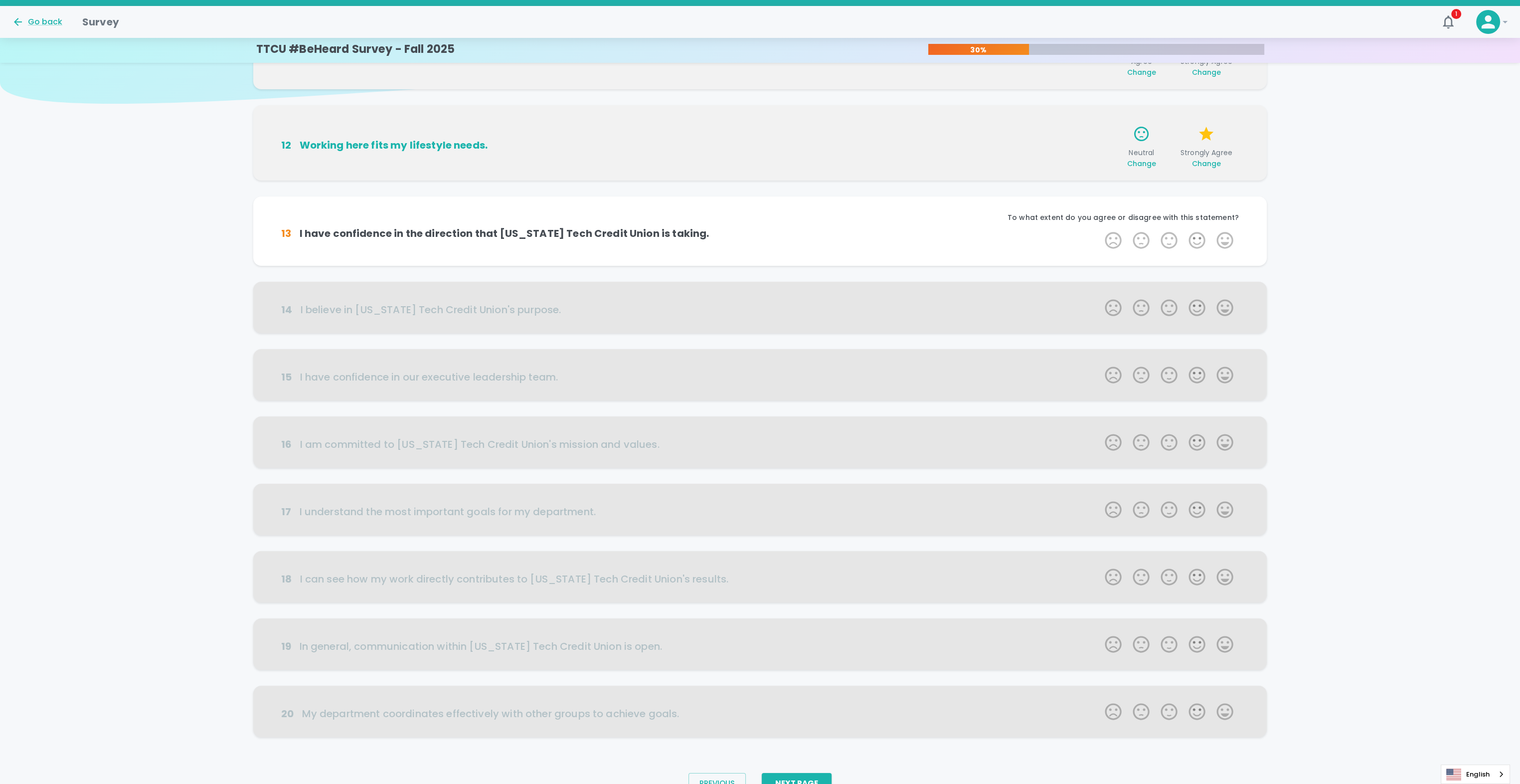
scroll to position [94, 0]
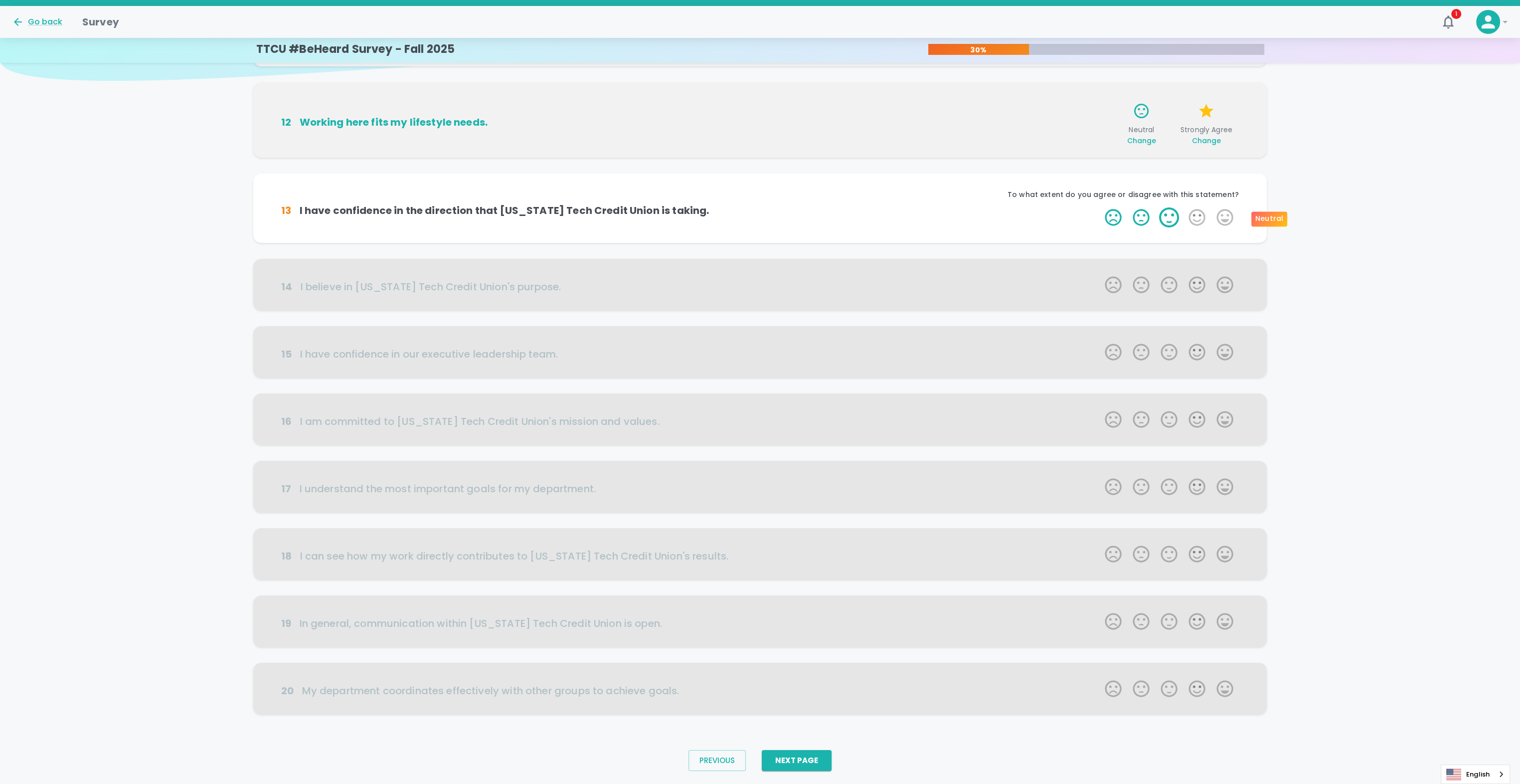
click at [1172, 223] on label "3 Stars" at bounding box center [1169, 216] width 28 height 20
click at [1099, 207] on input "3 Stars" at bounding box center [1098, 207] width 1 height 1
click at [1225, 218] on label "5 Stars" at bounding box center [1224, 216] width 28 height 20
click at [1099, 207] on input "5 Stars" at bounding box center [1098, 207] width 1 height 1
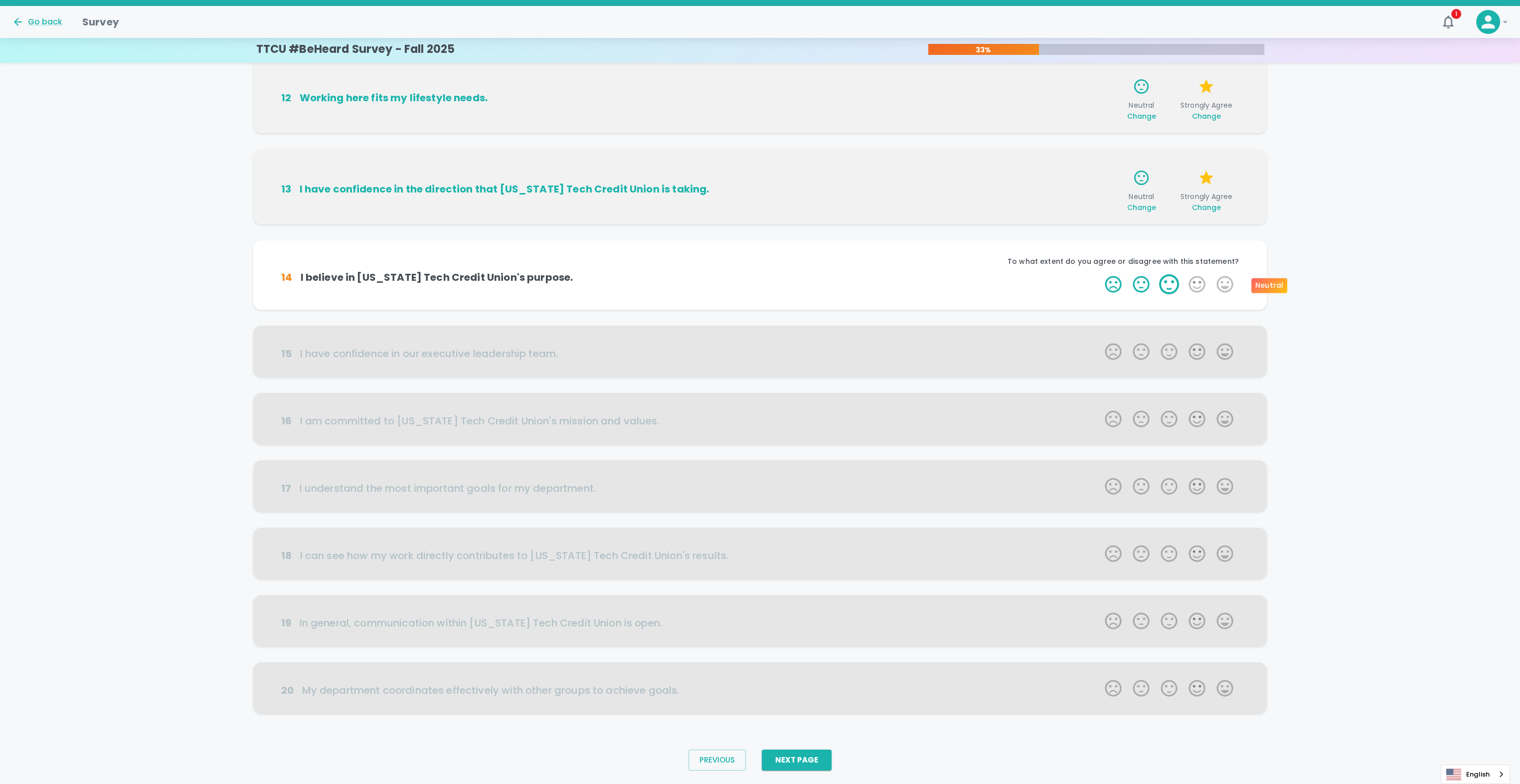
click at [1170, 287] on label "3 Stars" at bounding box center [1169, 283] width 28 height 20
click at [1099, 274] on input "3 Stars" at bounding box center [1098, 274] width 1 height 1
click at [1202, 287] on label "4 Stars" at bounding box center [1197, 283] width 28 height 20
click at [1099, 274] on input "4 Stars" at bounding box center [1098, 274] width 1 height 1
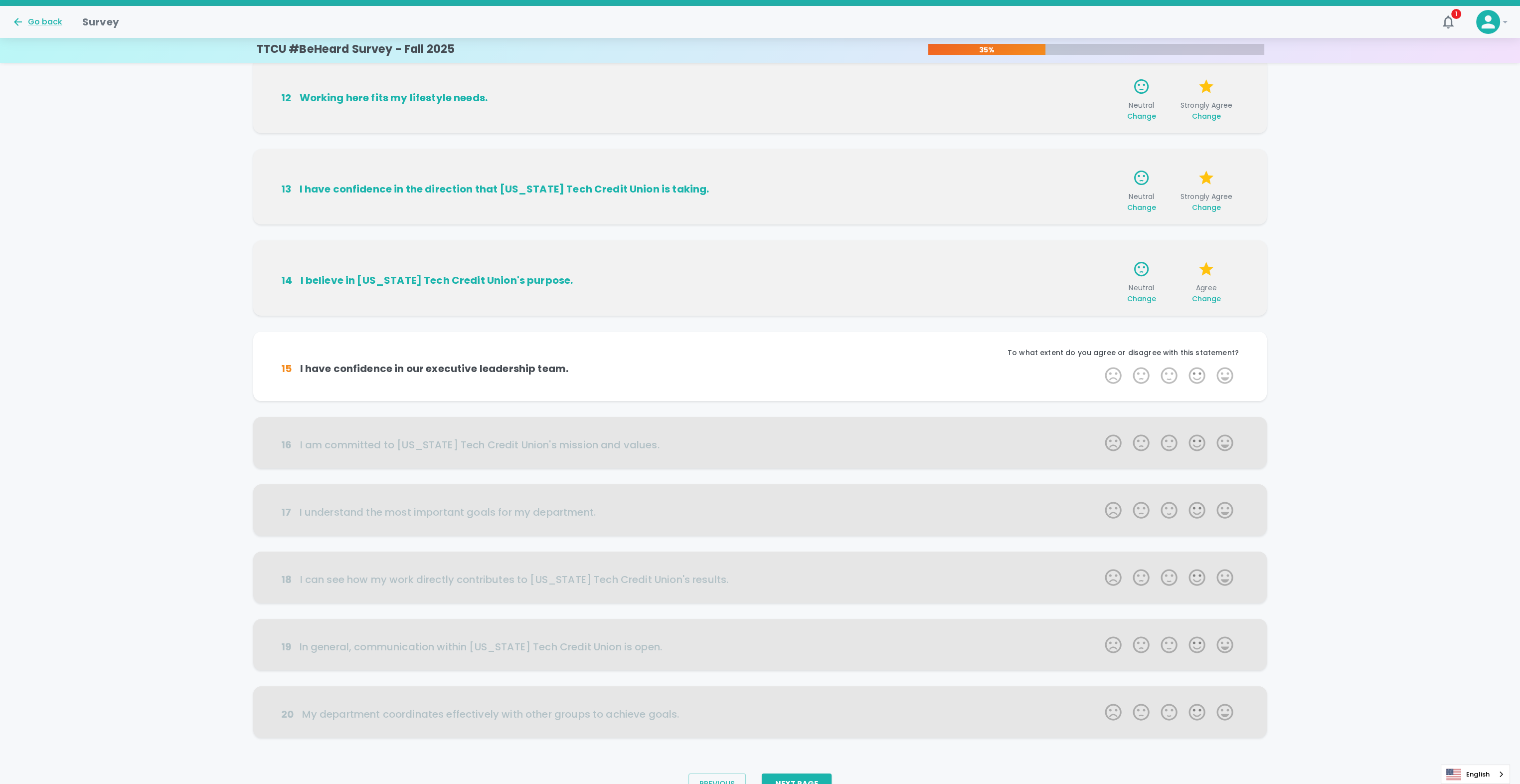
scroll to position [142, 0]
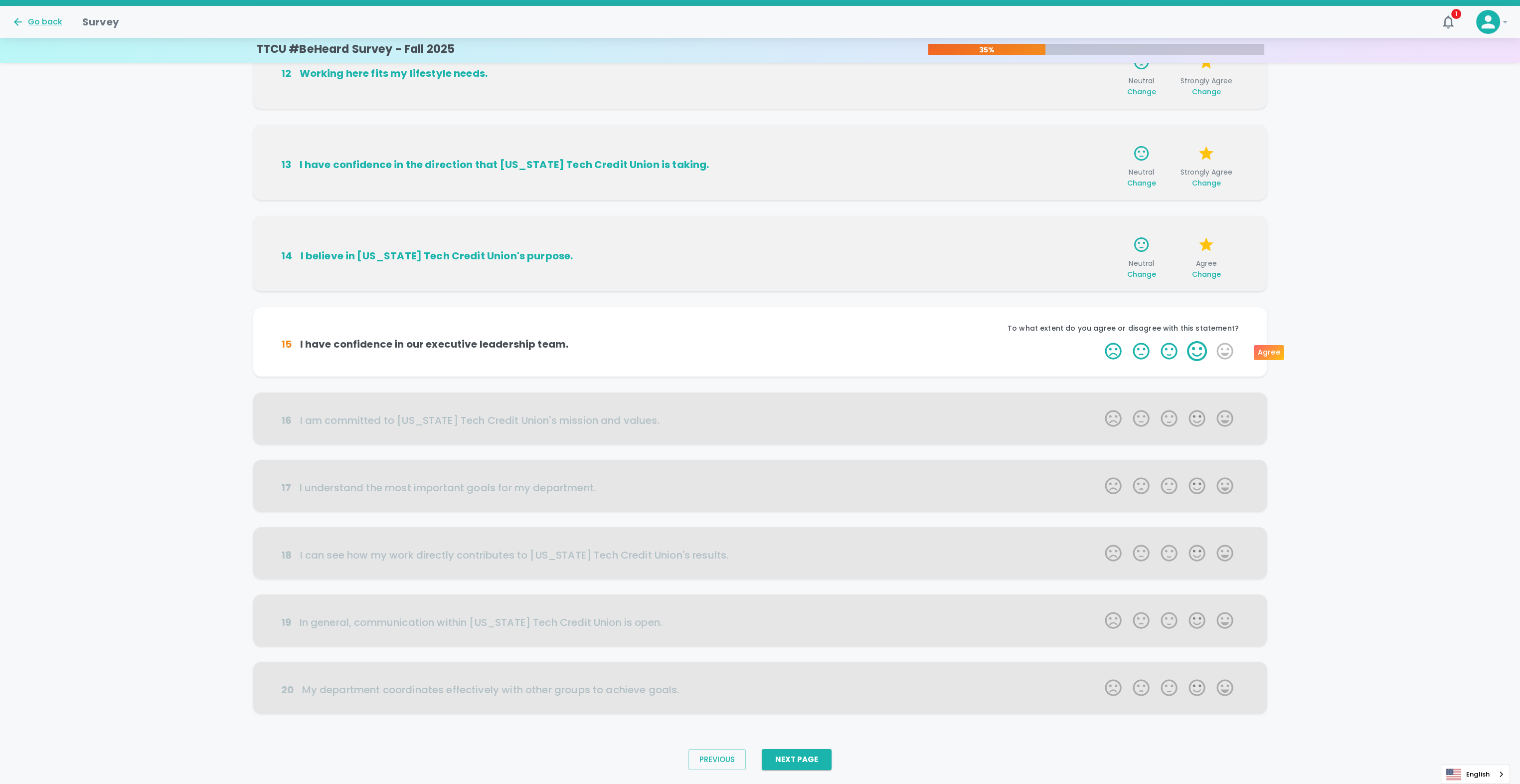
click at [1196, 352] on label "4 Stars" at bounding box center [1197, 350] width 28 height 20
click at [1099, 341] on input "4 Stars" at bounding box center [1098, 341] width 1 height 1
click at [1226, 351] on label "5 Stars" at bounding box center [1224, 350] width 28 height 20
click at [1099, 341] on input "5 Stars" at bounding box center [1098, 341] width 1 height 1
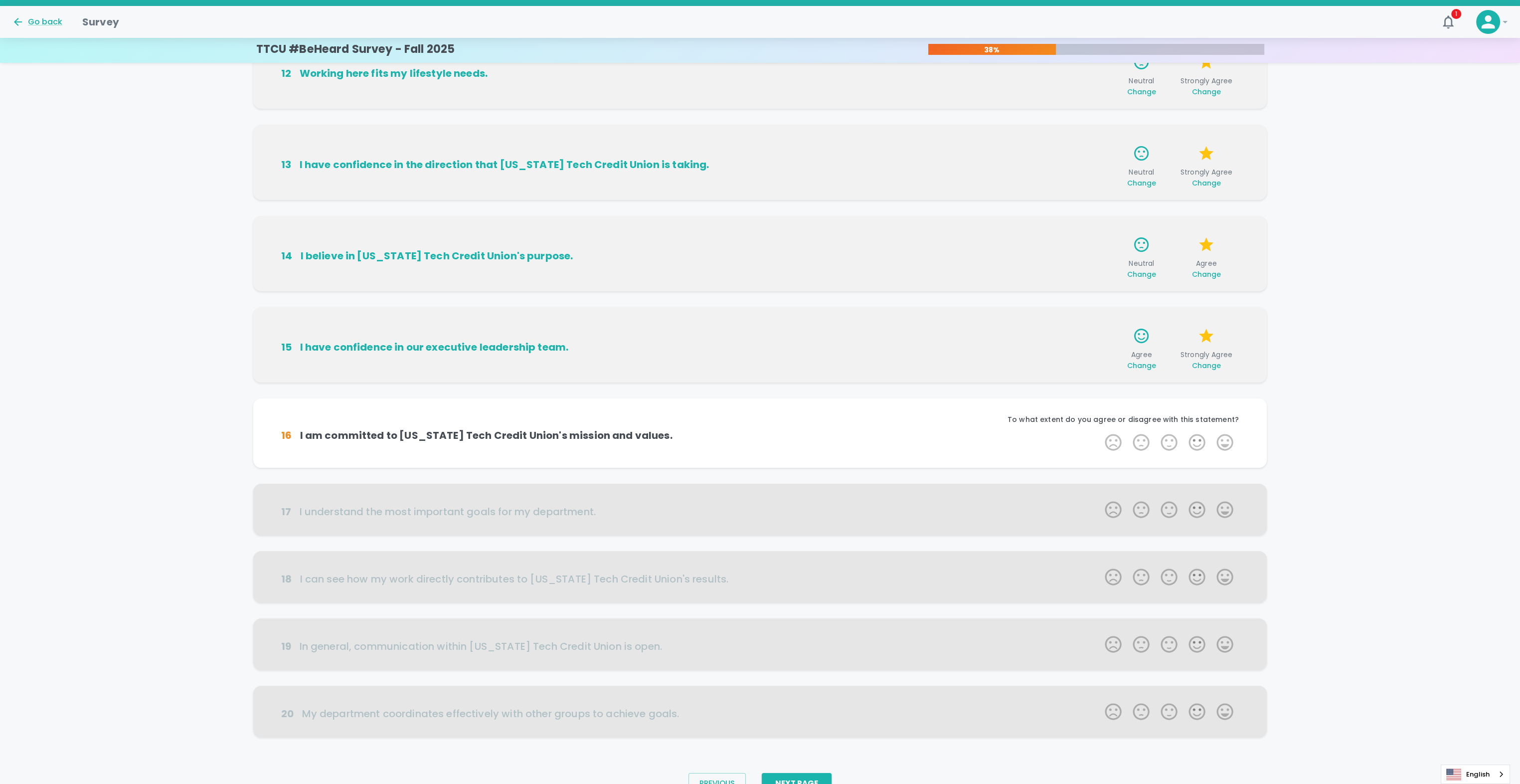
scroll to position [167, 0]
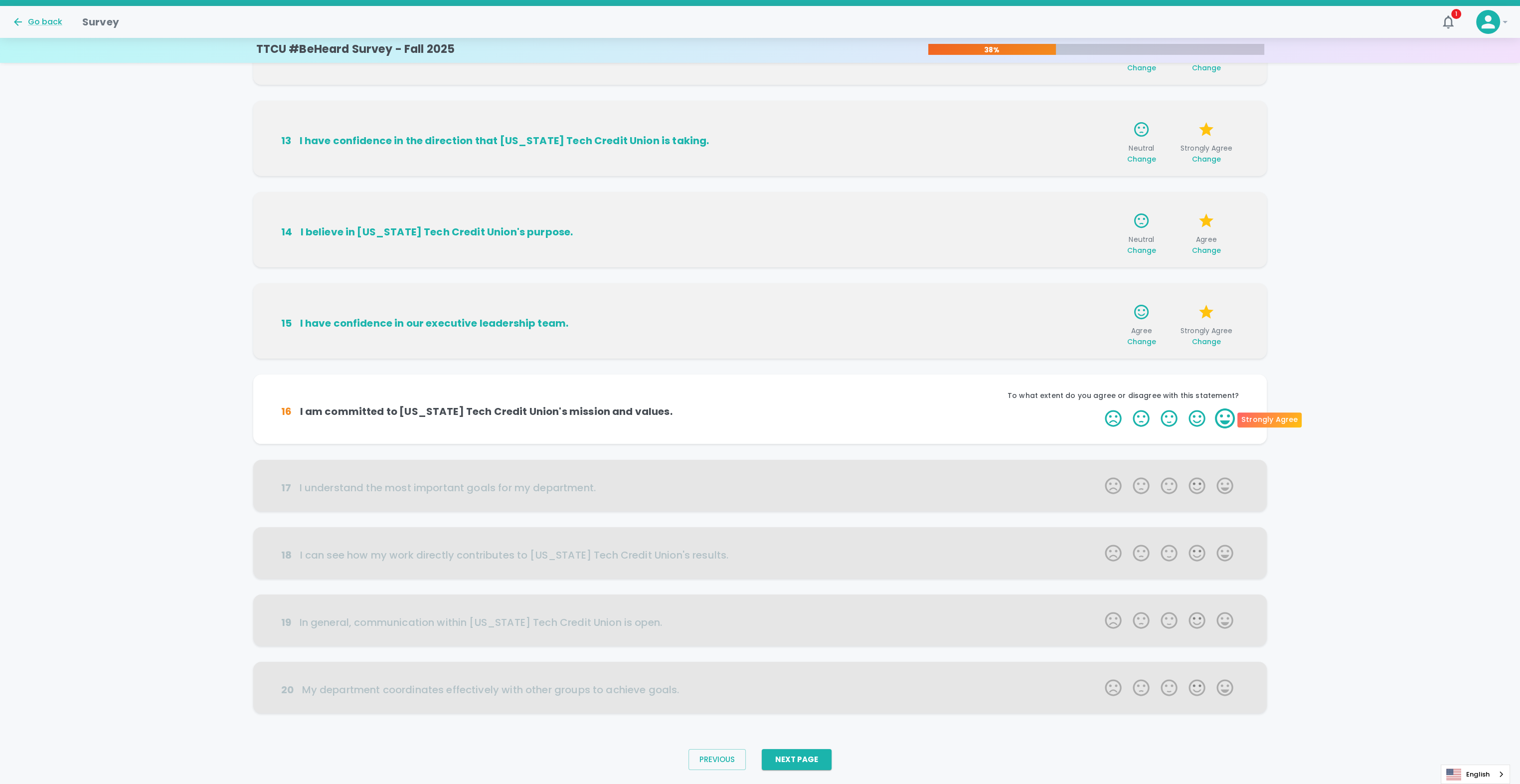
click at [1222, 421] on label "5 Stars" at bounding box center [1224, 418] width 28 height 20
click at [1099, 408] on input "5 Stars" at bounding box center [1098, 408] width 1 height 1
click at [1202, 424] on label "4 Stars" at bounding box center [1197, 418] width 28 height 20
click at [1099, 408] on input "4 Stars" at bounding box center [1098, 408] width 1 height 1
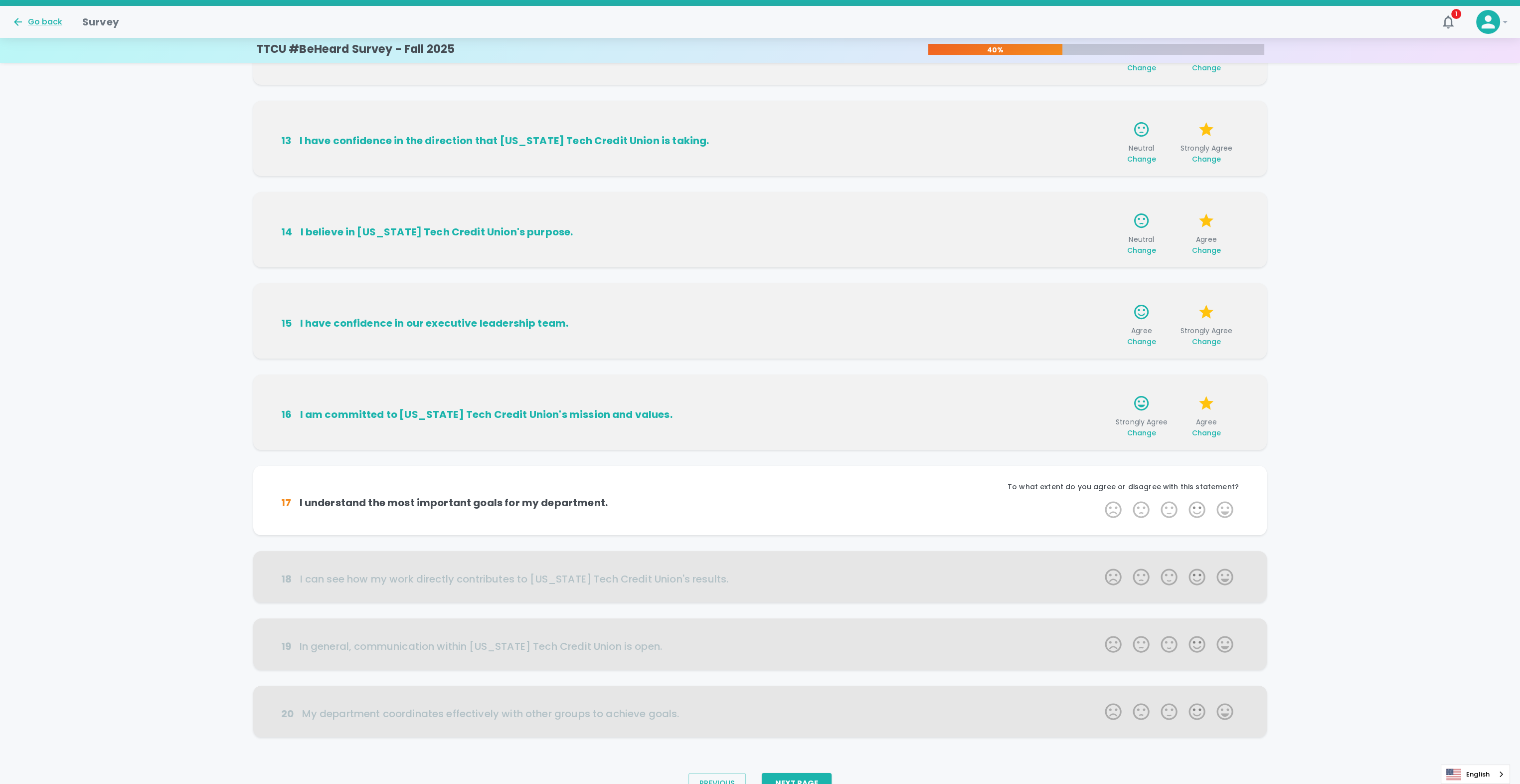
scroll to position [191, 0]
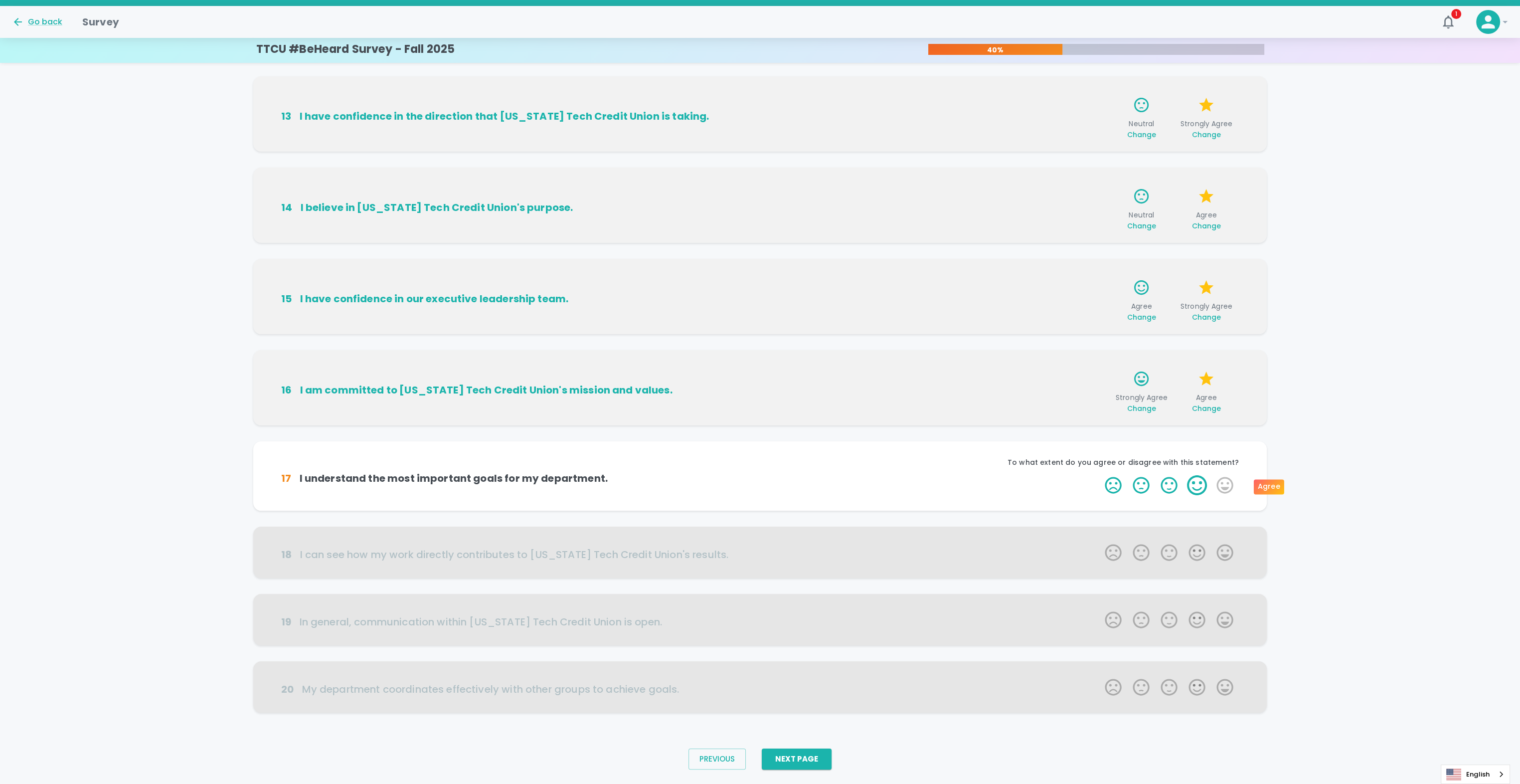
click at [1192, 488] on label "4 Stars" at bounding box center [1197, 485] width 28 height 20
click at [1099, 475] on input "4 Stars" at bounding box center [1098, 474] width 1 height 1
click at [1223, 489] on label "5 Stars" at bounding box center [1224, 485] width 28 height 20
click at [1099, 475] on input "5 Stars" at bounding box center [1098, 474] width 1 height 1
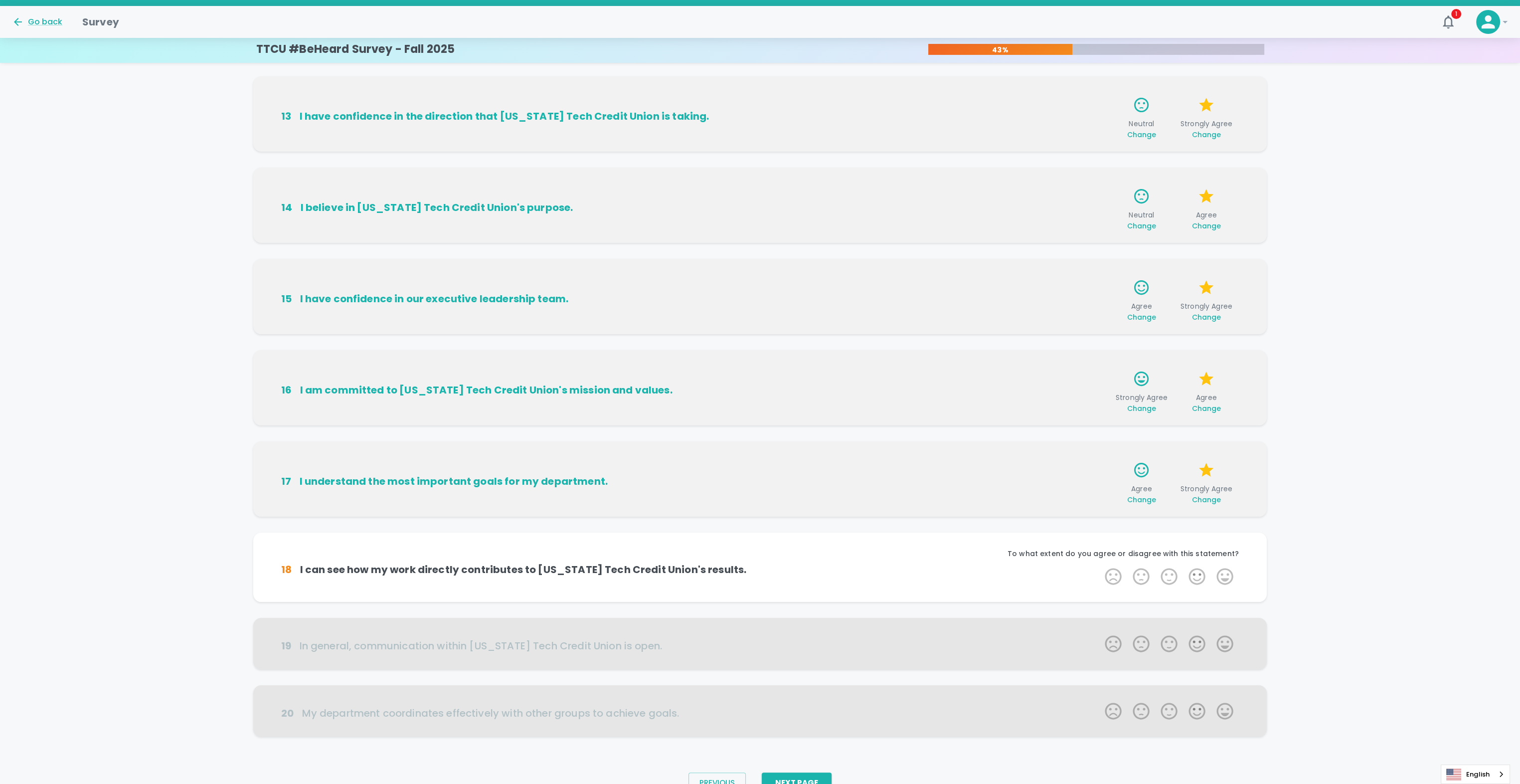
scroll to position [216, 0]
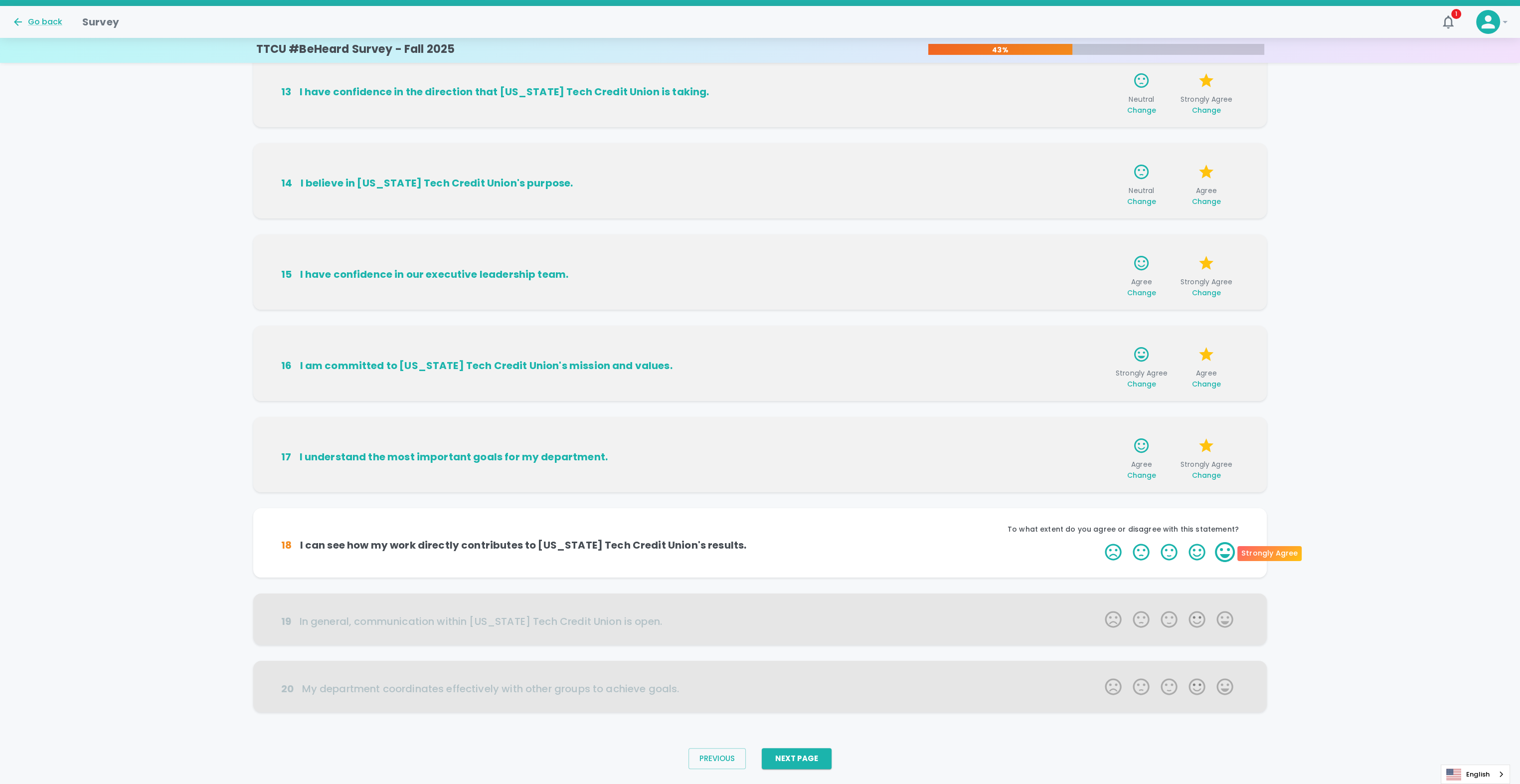
click at [1227, 557] on label "5 Stars" at bounding box center [1224, 552] width 28 height 20
click at [1099, 542] on input "5 Stars" at bounding box center [1098, 541] width 1 height 1
click at [1225, 552] on label "5 Stars" at bounding box center [1224, 552] width 28 height 20
click at [1099, 542] on input "5 Stars" at bounding box center [1098, 541] width 1 height 1
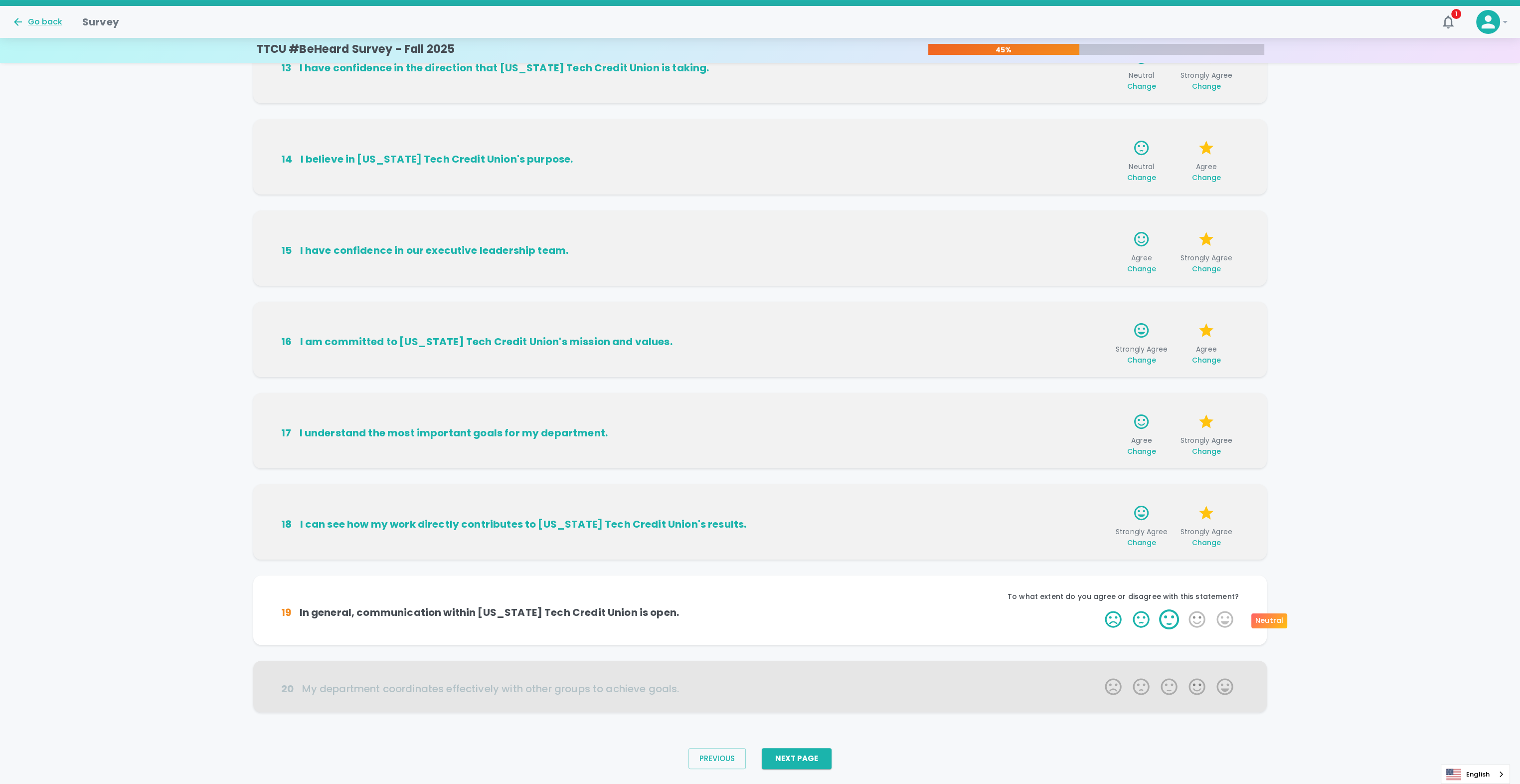
click at [1167, 622] on label "3 Stars" at bounding box center [1169, 618] width 28 height 20
click at [1099, 609] on input "3 Stars" at bounding box center [1098, 609] width 1 height 1
click at [1218, 619] on label "5 Stars" at bounding box center [1224, 618] width 28 height 20
click at [1099, 609] on input "5 Stars" at bounding box center [1098, 609] width 1 height 1
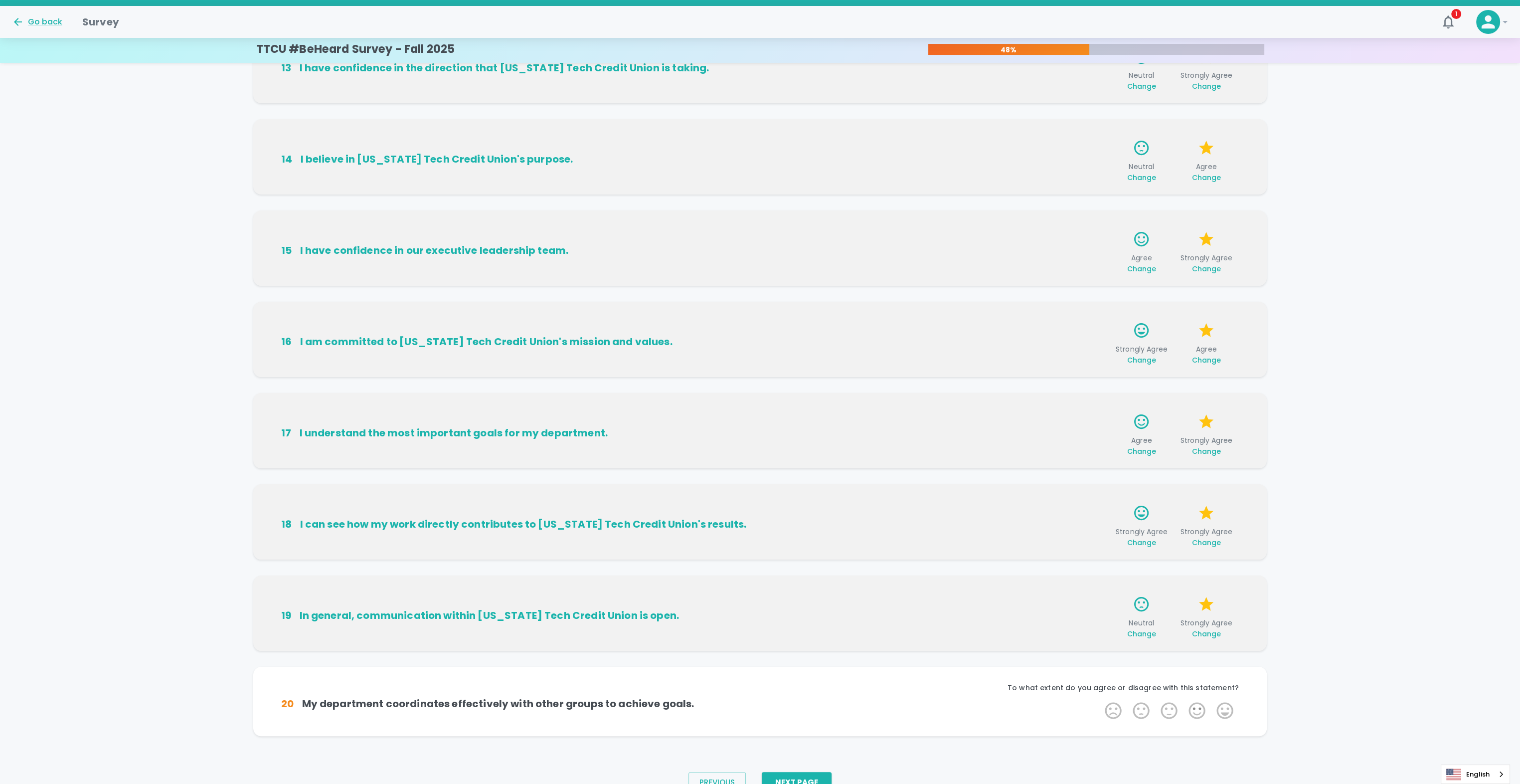
scroll to position [264, 0]
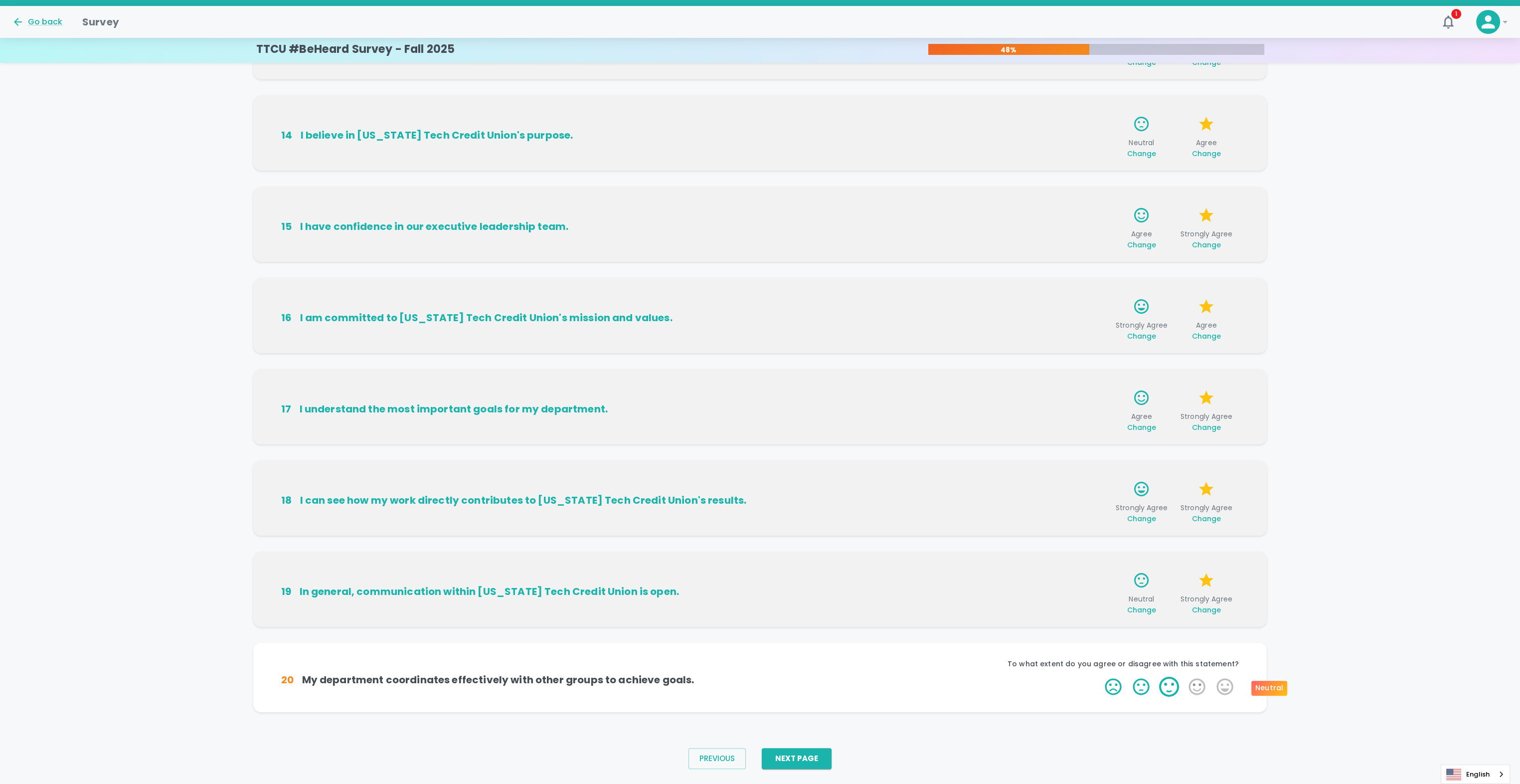
click at [1171, 688] on label "3 Stars" at bounding box center [1169, 686] width 28 height 20
click at [1099, 677] on input "3 Stars" at bounding box center [1098, 676] width 1 height 1
click at [1197, 686] on label "4 Stars" at bounding box center [1197, 686] width 28 height 20
click at [1099, 677] on input "4 Stars" at bounding box center [1098, 676] width 1 height 1
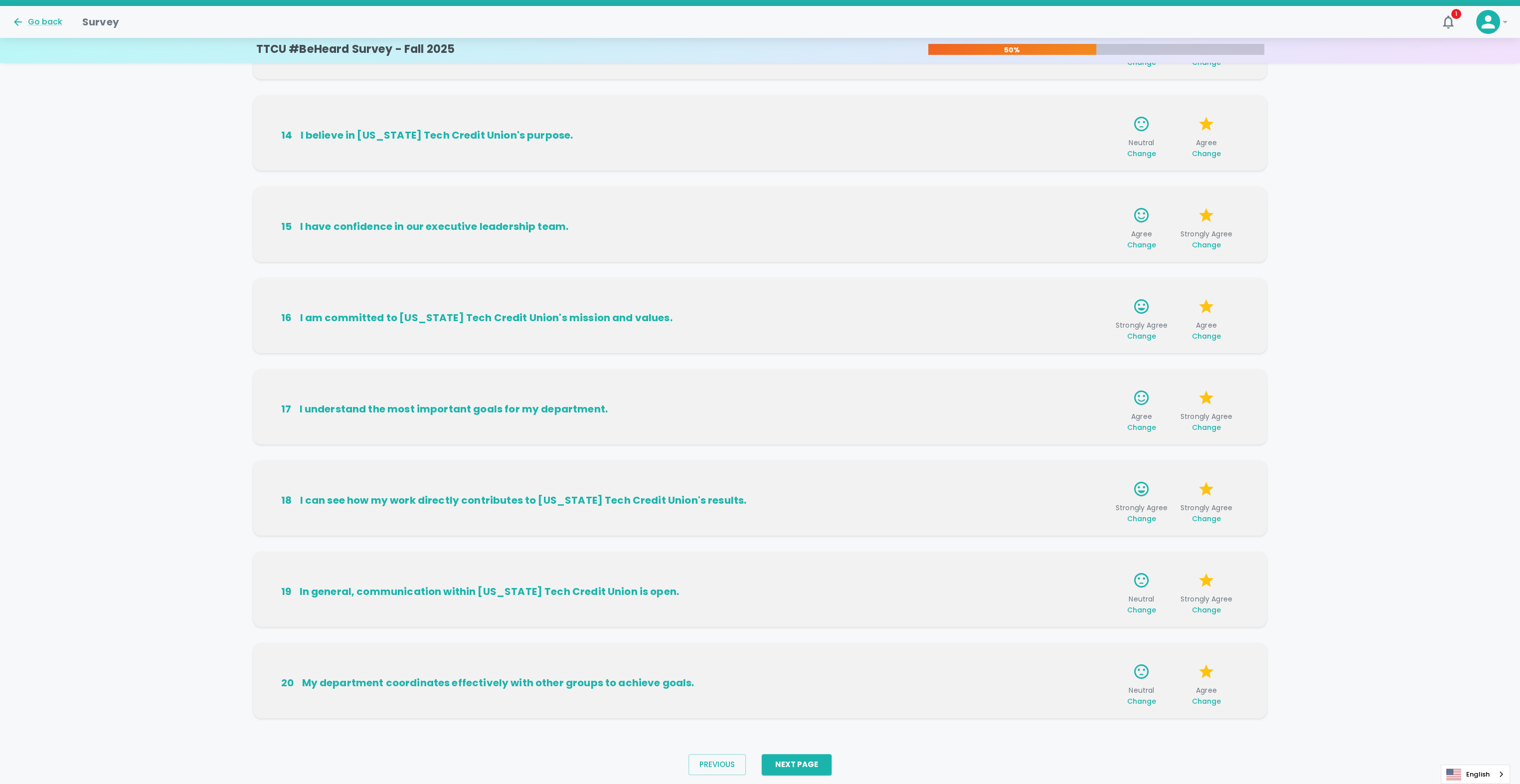
scroll to position [288, 0]
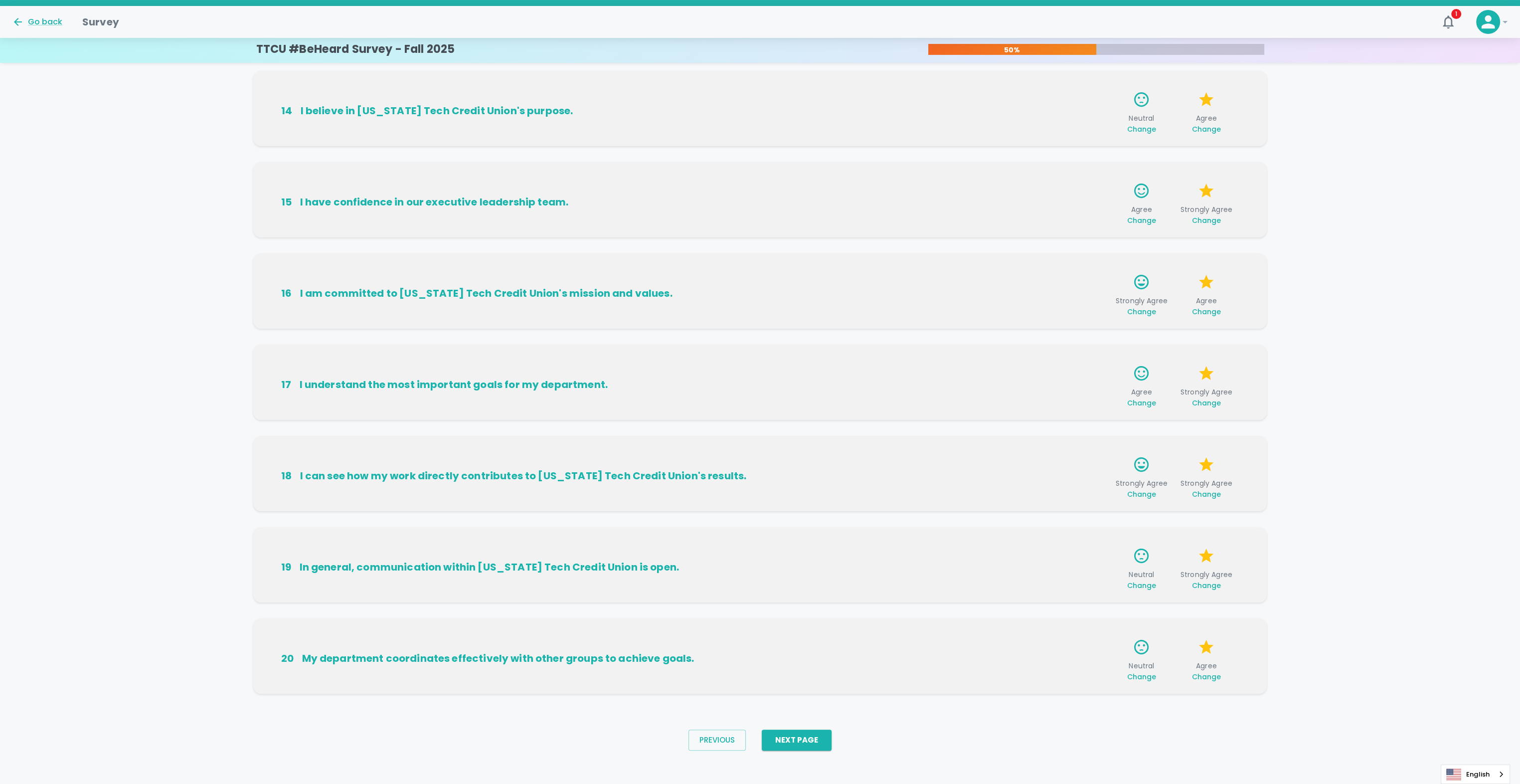
click at [1209, 680] on span "Change" at bounding box center [1206, 676] width 29 height 10
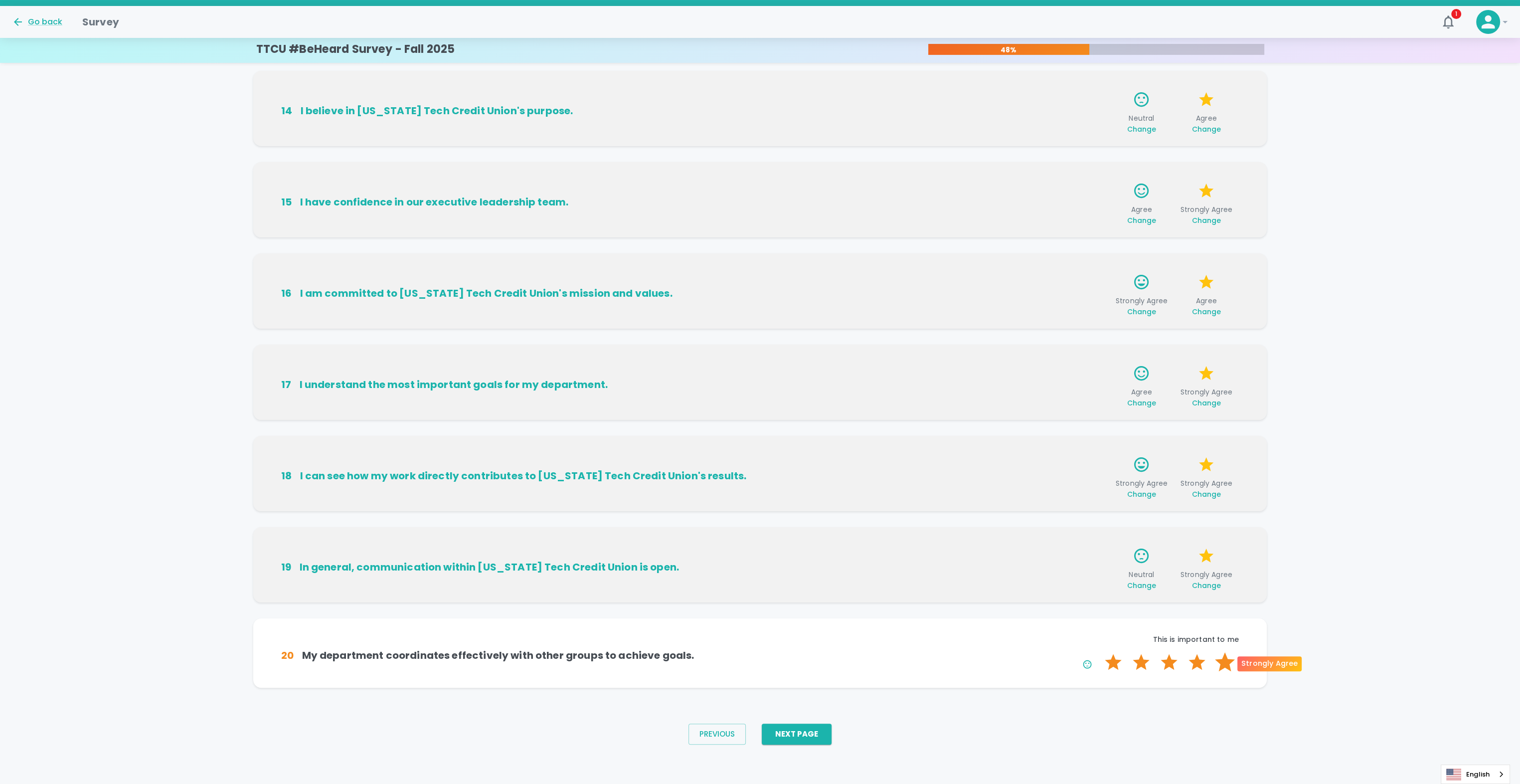
click at [1228, 664] on label "5 Stars" at bounding box center [1224, 662] width 28 height 20
click at [1099, 652] on input "5 Stars" at bounding box center [1098, 651] width 1 height 1
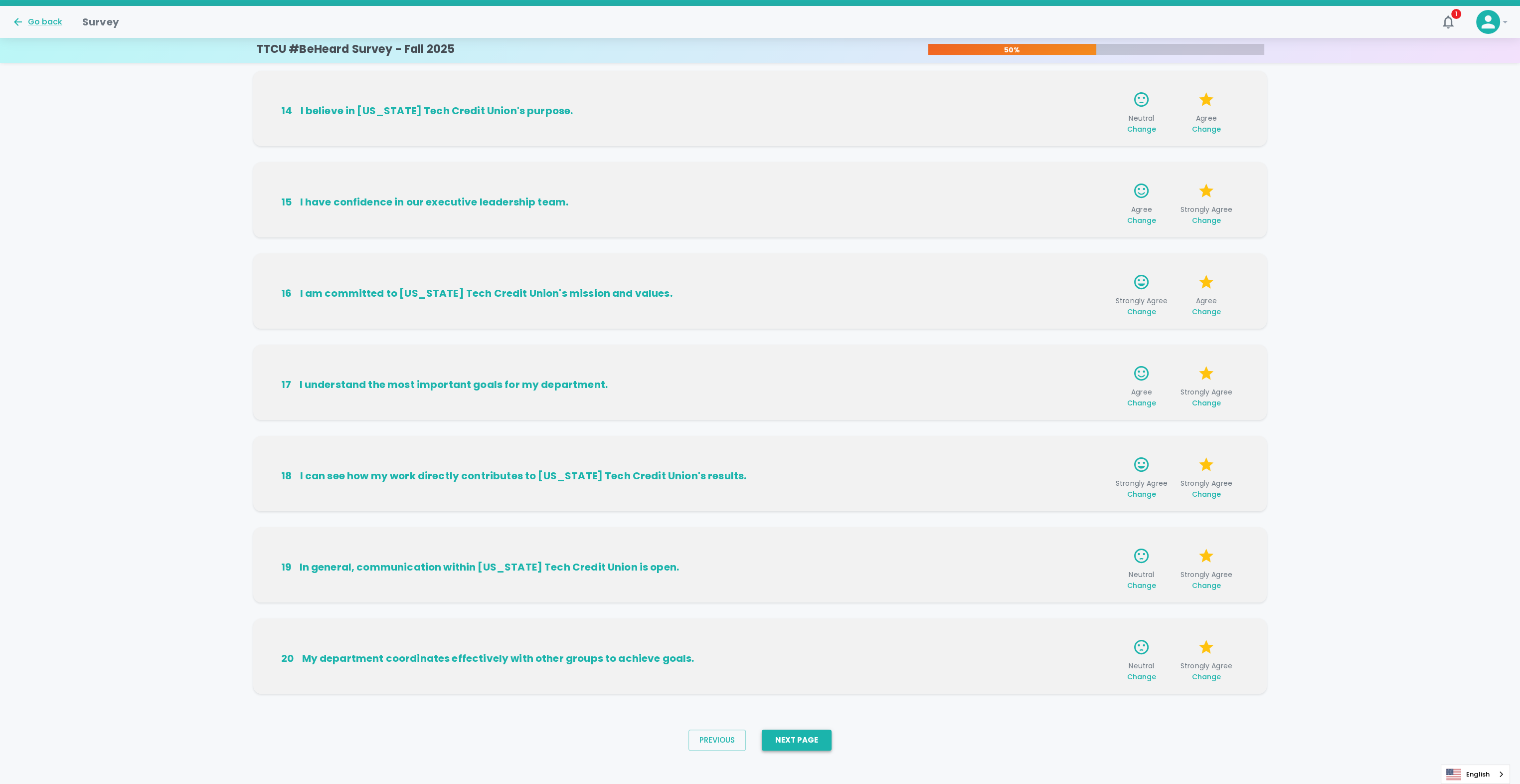
click at [816, 736] on button "Next Page" at bounding box center [796, 740] width 70 height 21
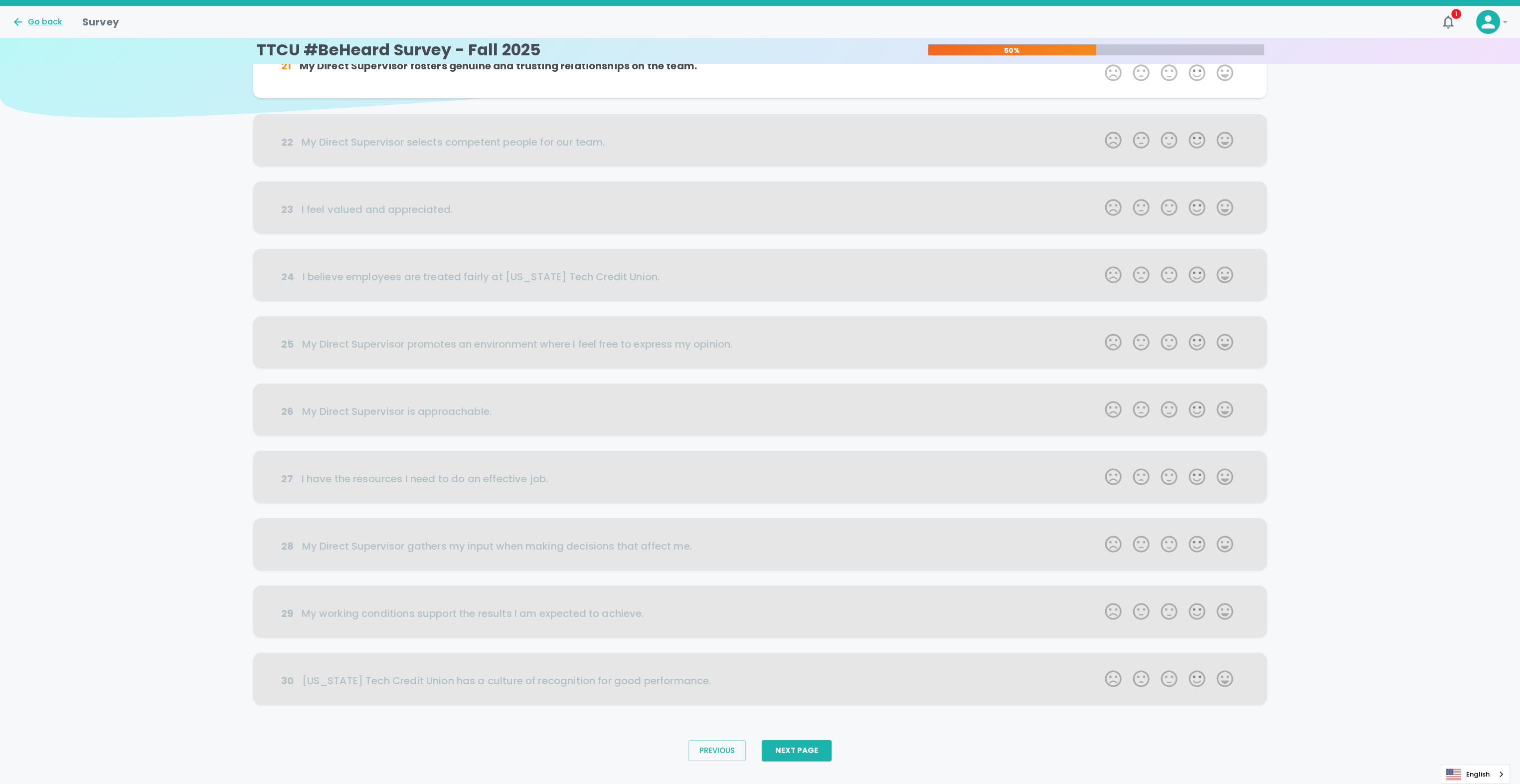
scroll to position [0, 0]
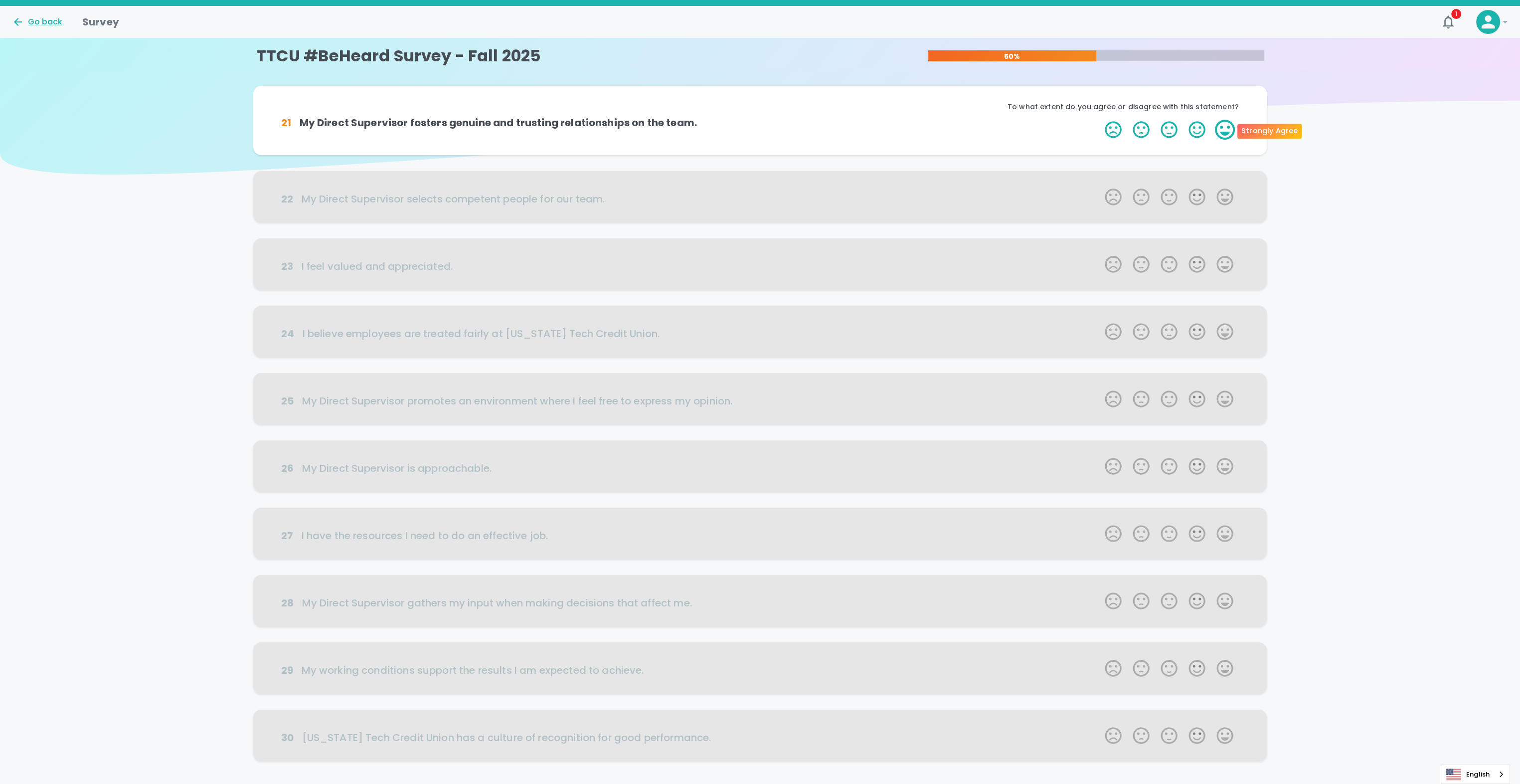
click at [1227, 130] on label "5 Stars" at bounding box center [1224, 129] width 28 height 20
click at [1099, 120] on input "5 Stars" at bounding box center [1098, 120] width 1 height 1
click at [1227, 130] on label "5 Stars" at bounding box center [1224, 129] width 28 height 20
click at [1099, 120] on input "5 Stars" at bounding box center [1098, 120] width 1 height 1
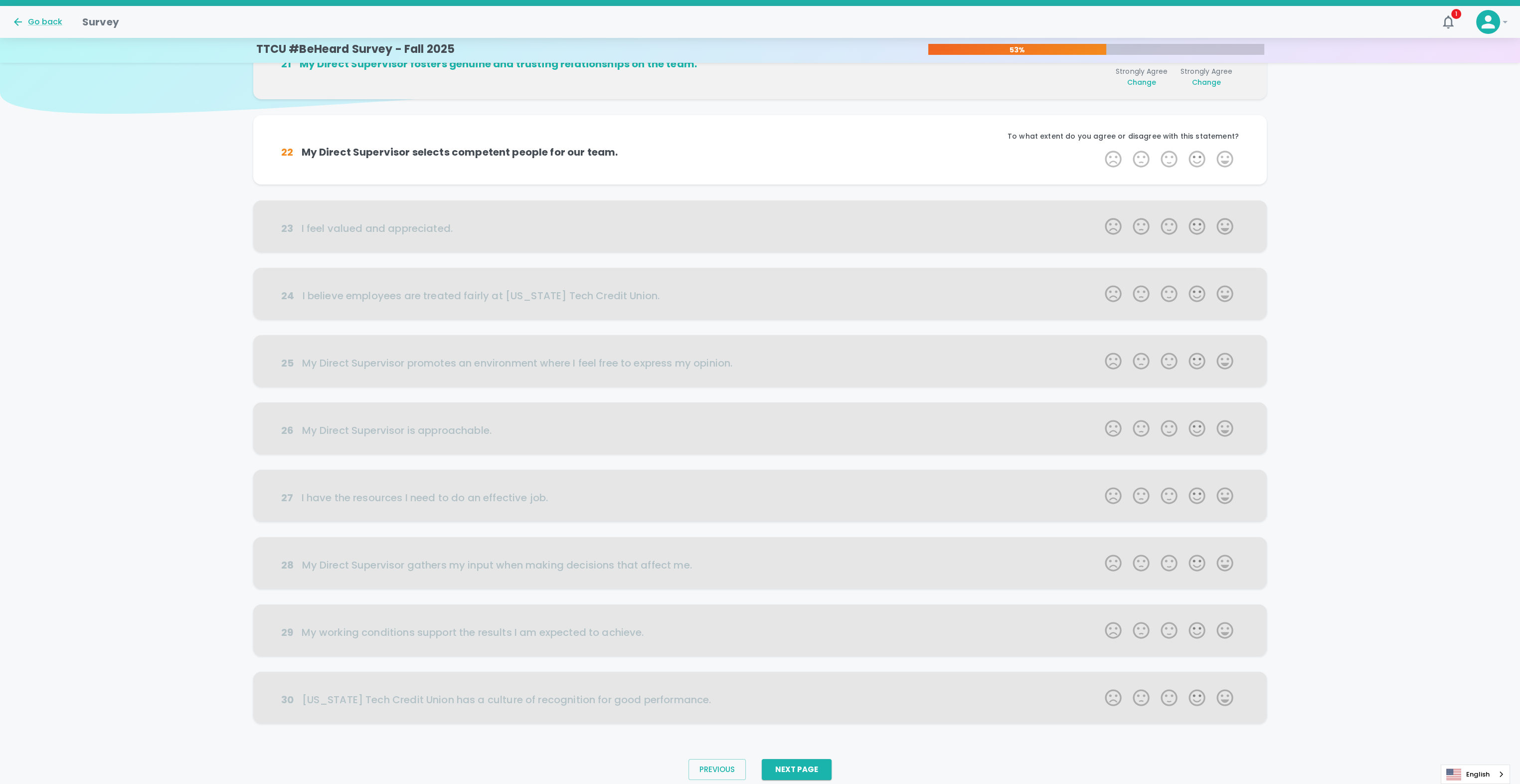
scroll to position [71, 0]
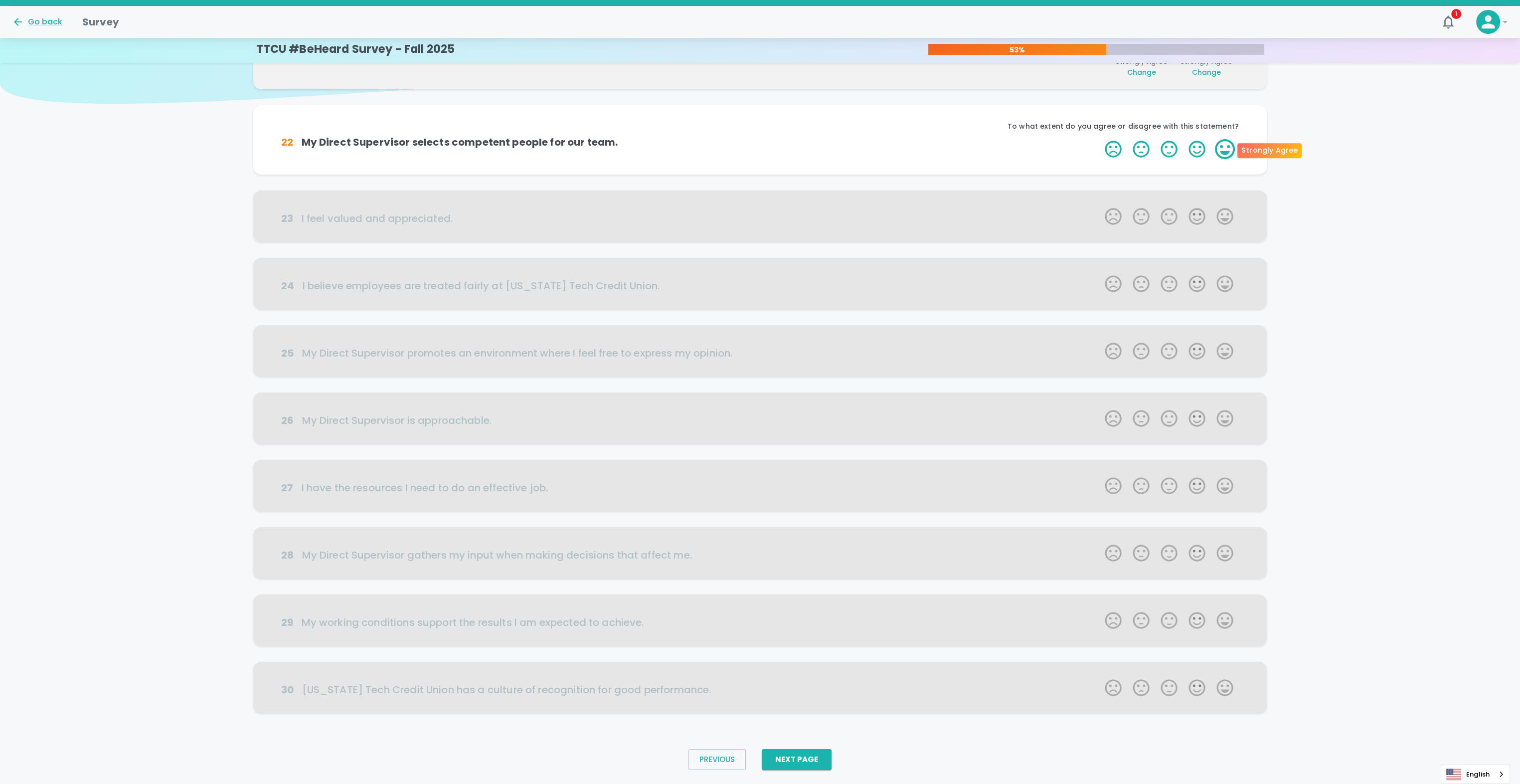
click at [1228, 151] on label "5 Stars" at bounding box center [1224, 149] width 28 height 20
click at [1099, 139] on input "5 Stars" at bounding box center [1098, 138] width 1 height 1
click at [1228, 151] on label "5 Stars" at bounding box center [1224, 149] width 28 height 20
click at [1099, 139] on input "5 Stars" at bounding box center [1098, 138] width 1 height 1
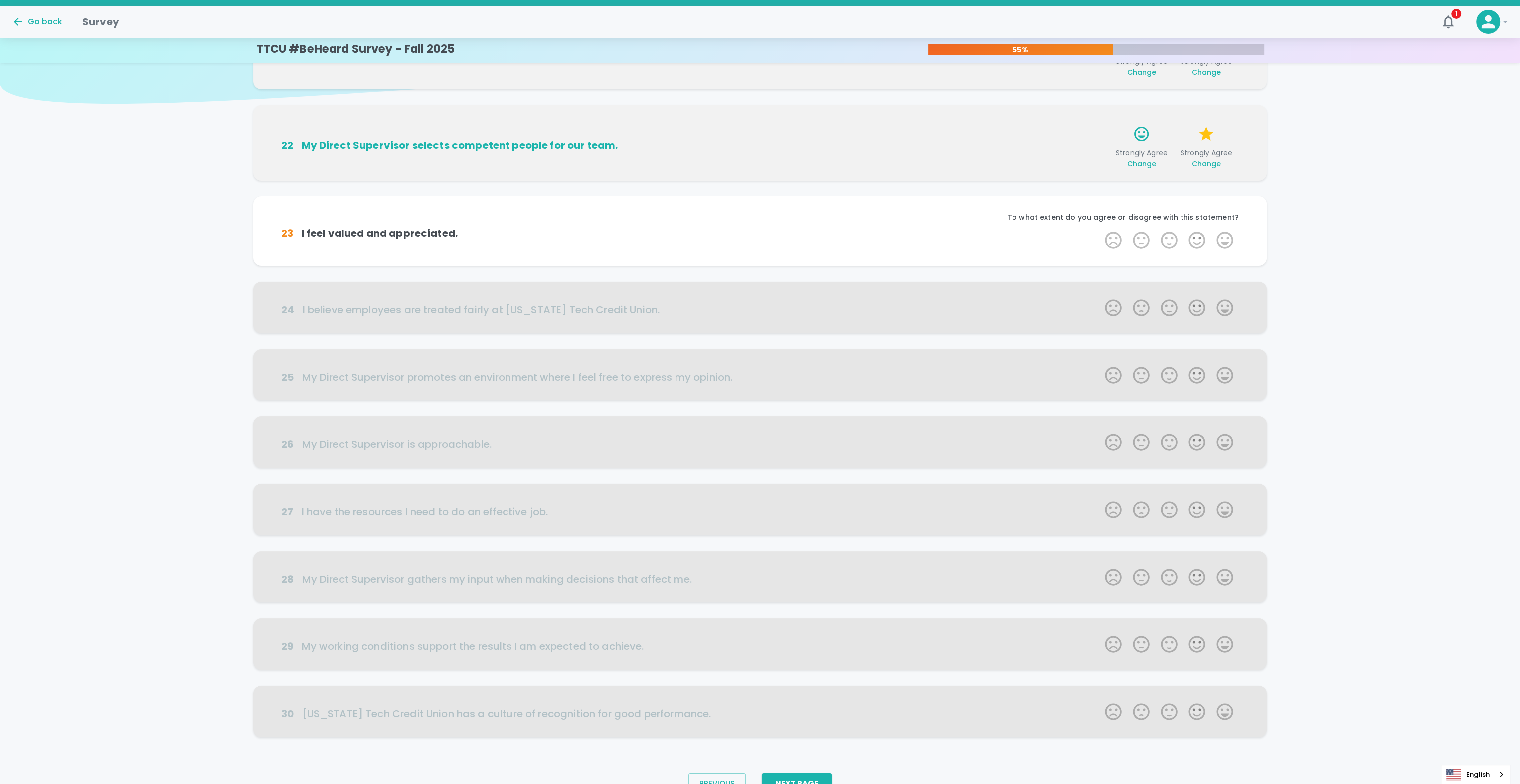
scroll to position [94, 0]
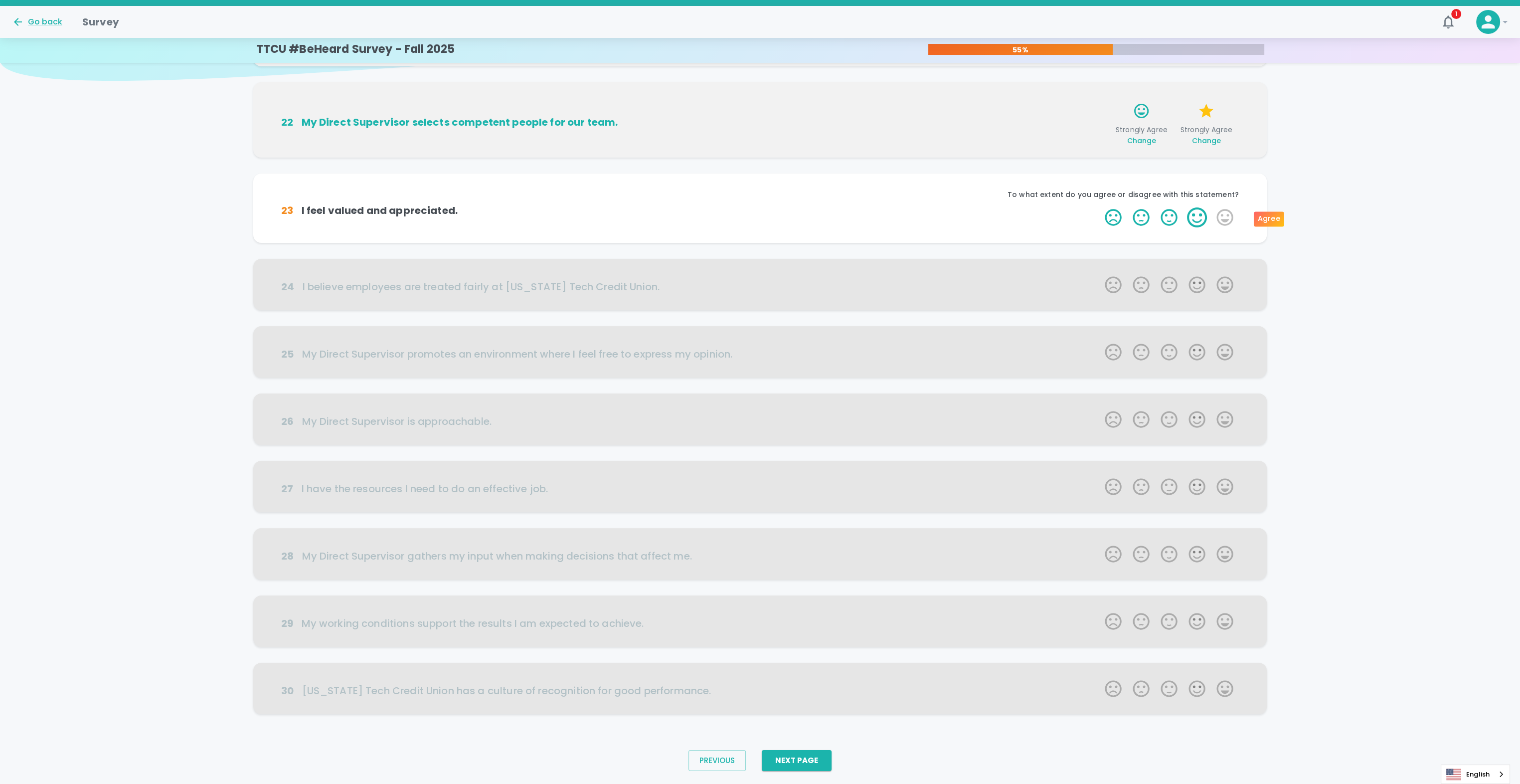
click at [1194, 222] on label "4 Stars" at bounding box center [1197, 216] width 28 height 20
click at [1099, 207] on input "4 Stars" at bounding box center [1098, 207] width 1 height 1
click at [1223, 221] on label "5 Stars" at bounding box center [1224, 216] width 28 height 20
click at [1099, 207] on input "5 Stars" at bounding box center [1098, 207] width 1 height 1
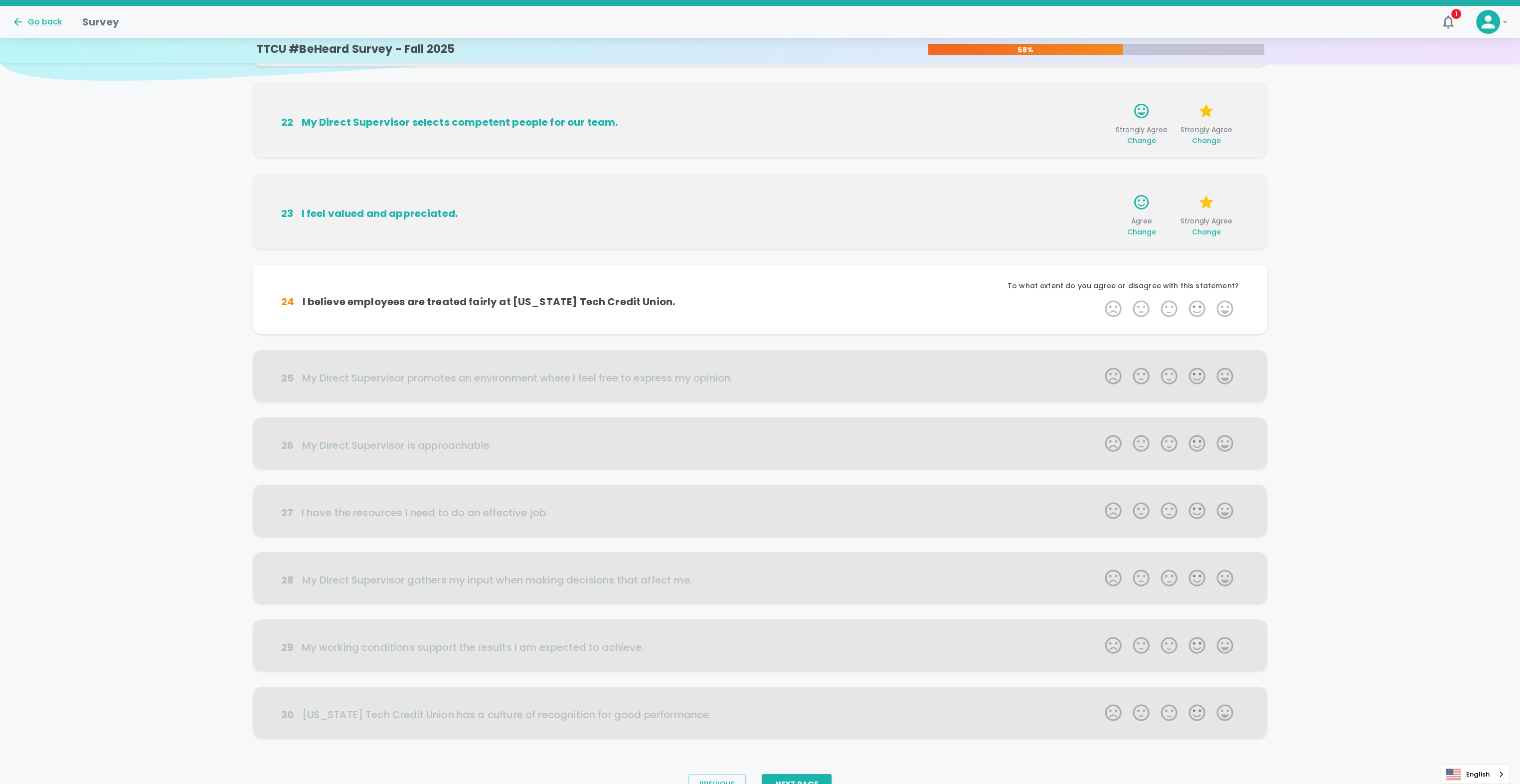
scroll to position [119, 0]
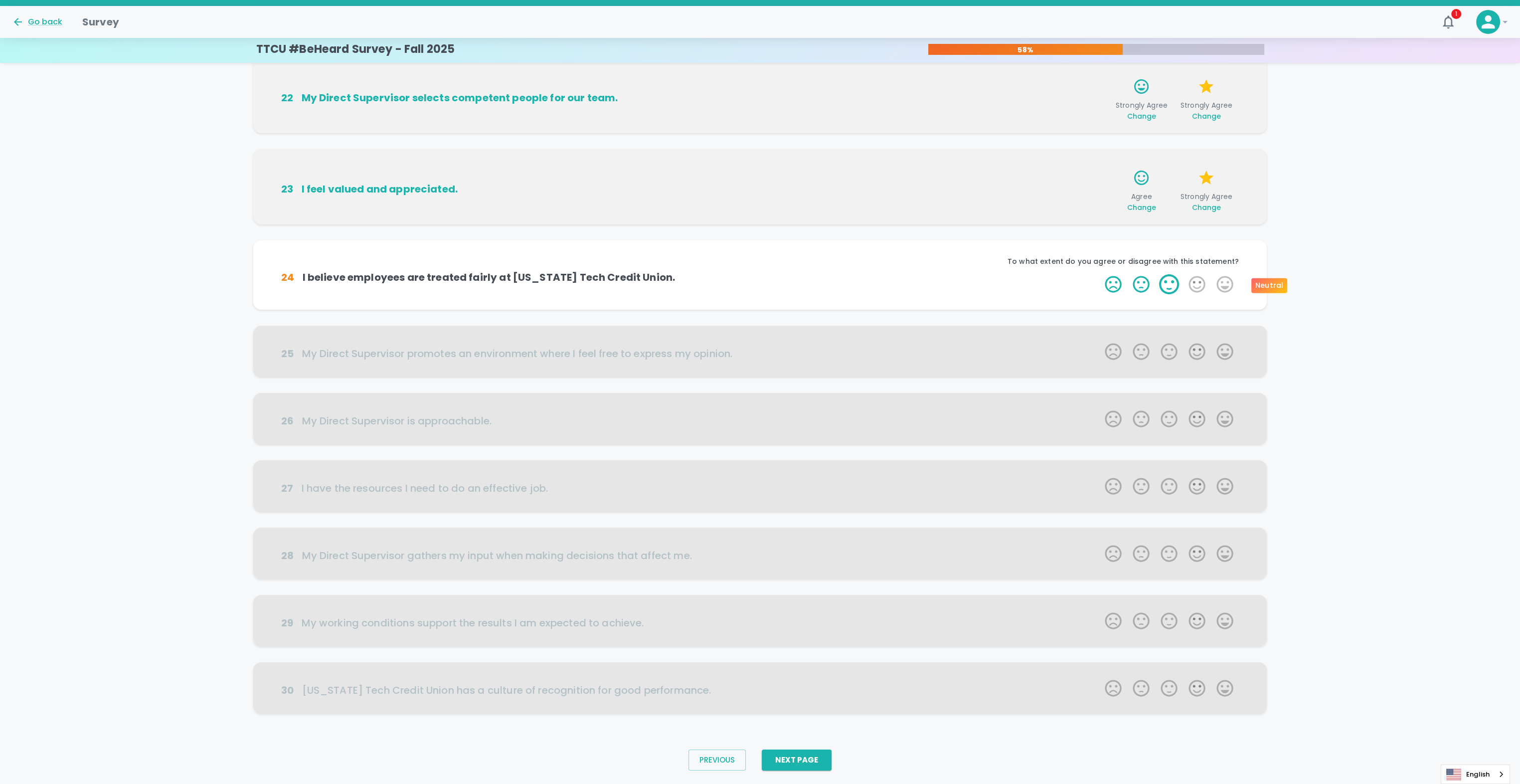
click at [1171, 285] on label "3 Stars" at bounding box center [1169, 283] width 28 height 20
click at [1099, 274] on input "3 Stars" at bounding box center [1098, 274] width 1 height 1
click at [1227, 285] on label "5 Stars" at bounding box center [1224, 283] width 28 height 20
click at [1099, 274] on input "5 Stars" at bounding box center [1098, 274] width 1 height 1
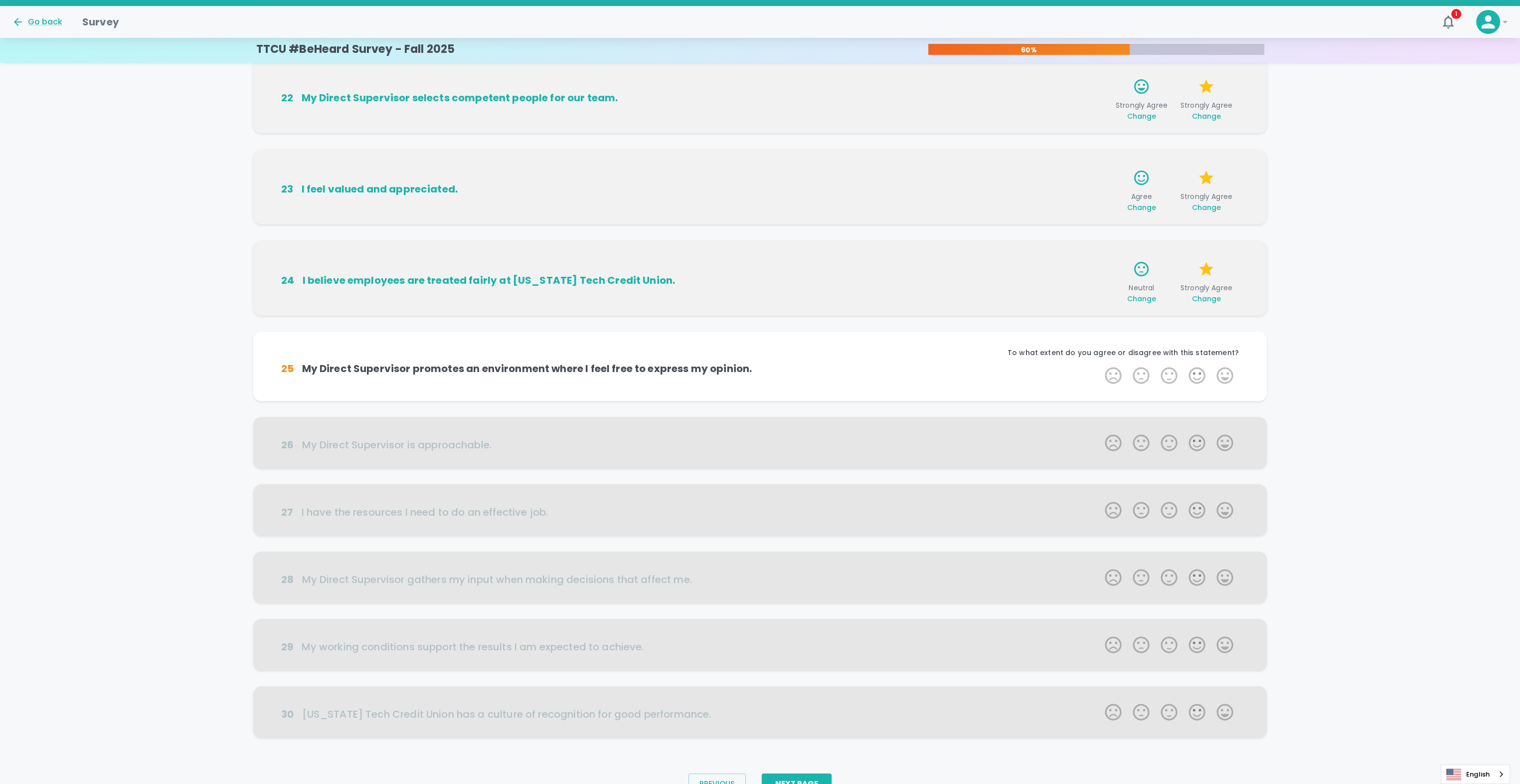
scroll to position [142, 0]
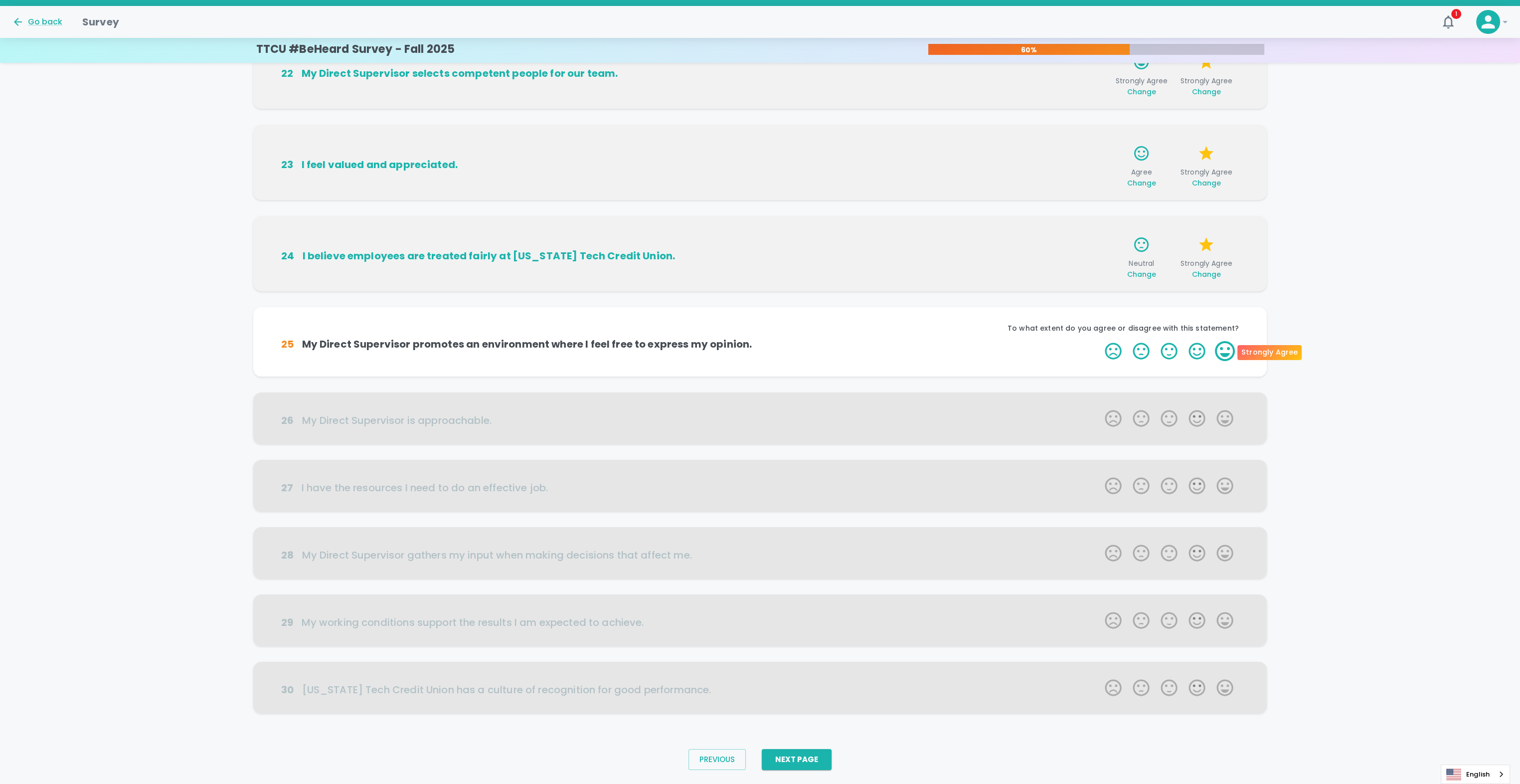
click at [1228, 347] on label "5 Stars" at bounding box center [1224, 350] width 28 height 20
click at [1099, 341] on input "5 Stars" at bounding box center [1098, 341] width 1 height 1
click at [1229, 350] on label "5 Stars" at bounding box center [1224, 350] width 28 height 20
click at [1099, 341] on input "5 Stars" at bounding box center [1098, 341] width 1 height 1
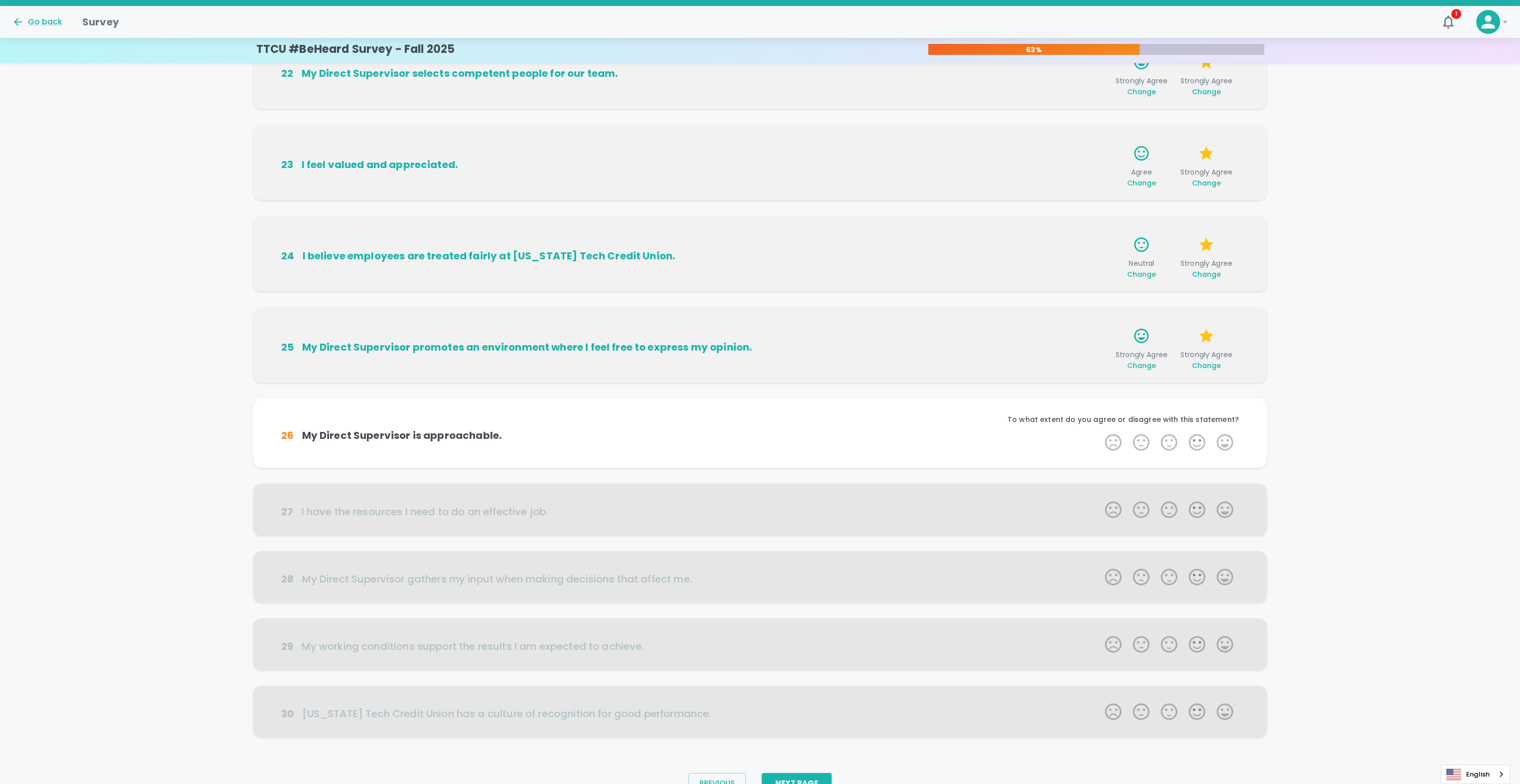
scroll to position [167, 0]
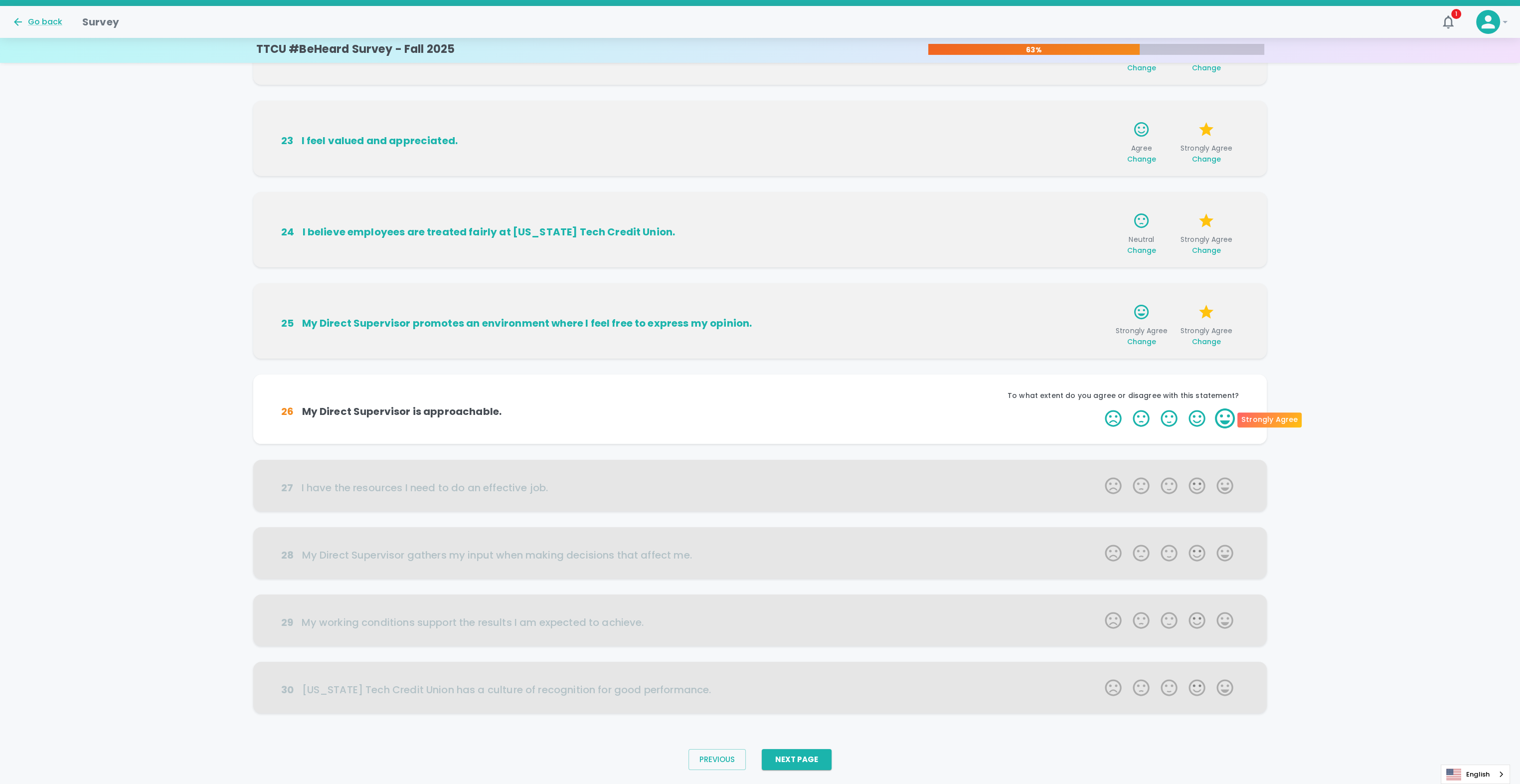
click at [1226, 420] on label "5 Stars" at bounding box center [1224, 418] width 28 height 20
click at [1099, 408] on input "5 Stars" at bounding box center [1098, 408] width 1 height 1
click at [1226, 420] on label "5 Stars" at bounding box center [1224, 418] width 28 height 20
click at [1099, 408] on input "5 Stars" at bounding box center [1098, 408] width 1 height 1
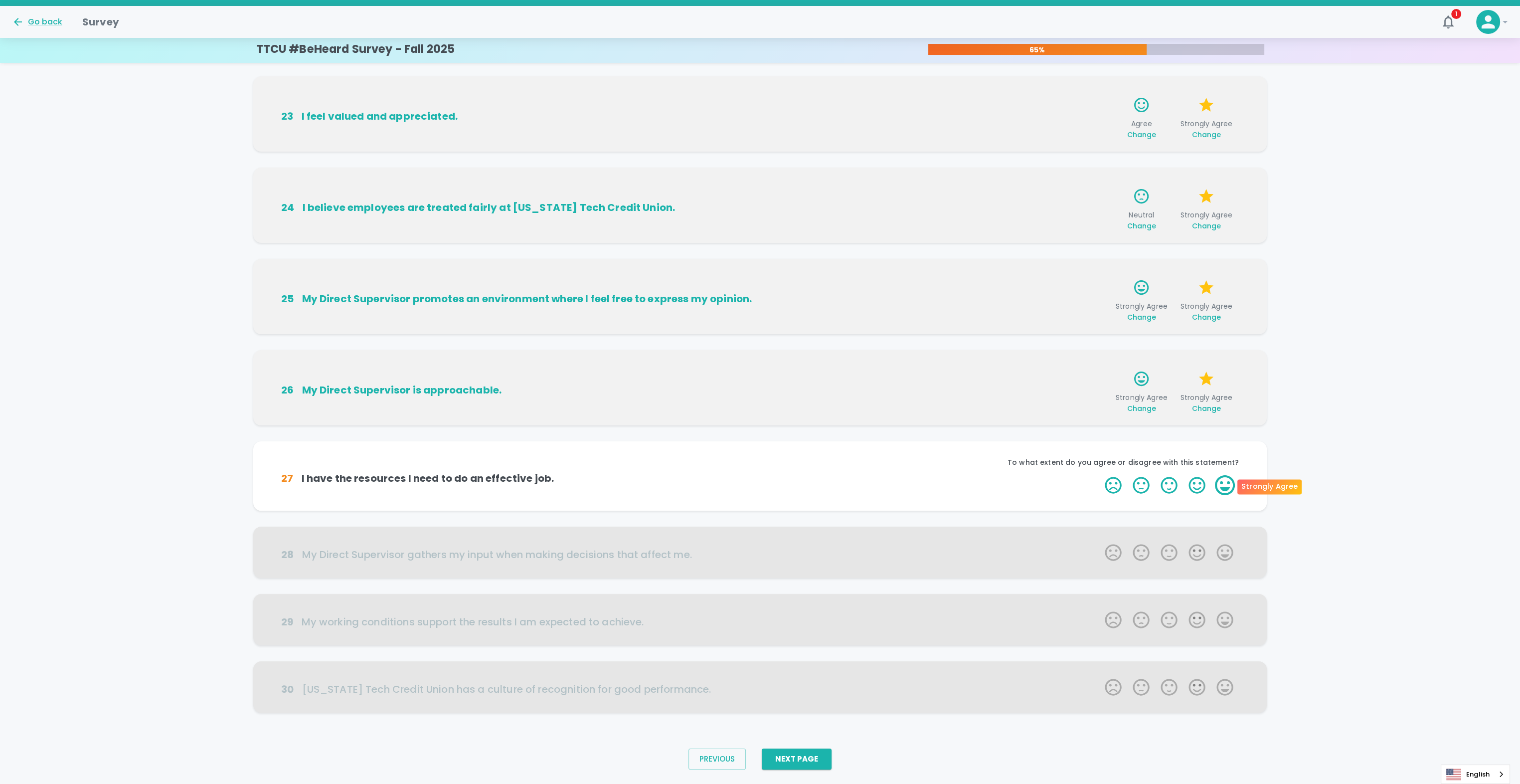
click at [1225, 490] on label "5 Stars" at bounding box center [1224, 485] width 28 height 20
click at [1099, 475] on input "5 Stars" at bounding box center [1098, 474] width 1 height 1
click at [1225, 489] on label "5 Stars" at bounding box center [1224, 485] width 28 height 20
click at [1099, 475] on input "5 Stars" at bounding box center [1098, 474] width 1 height 1
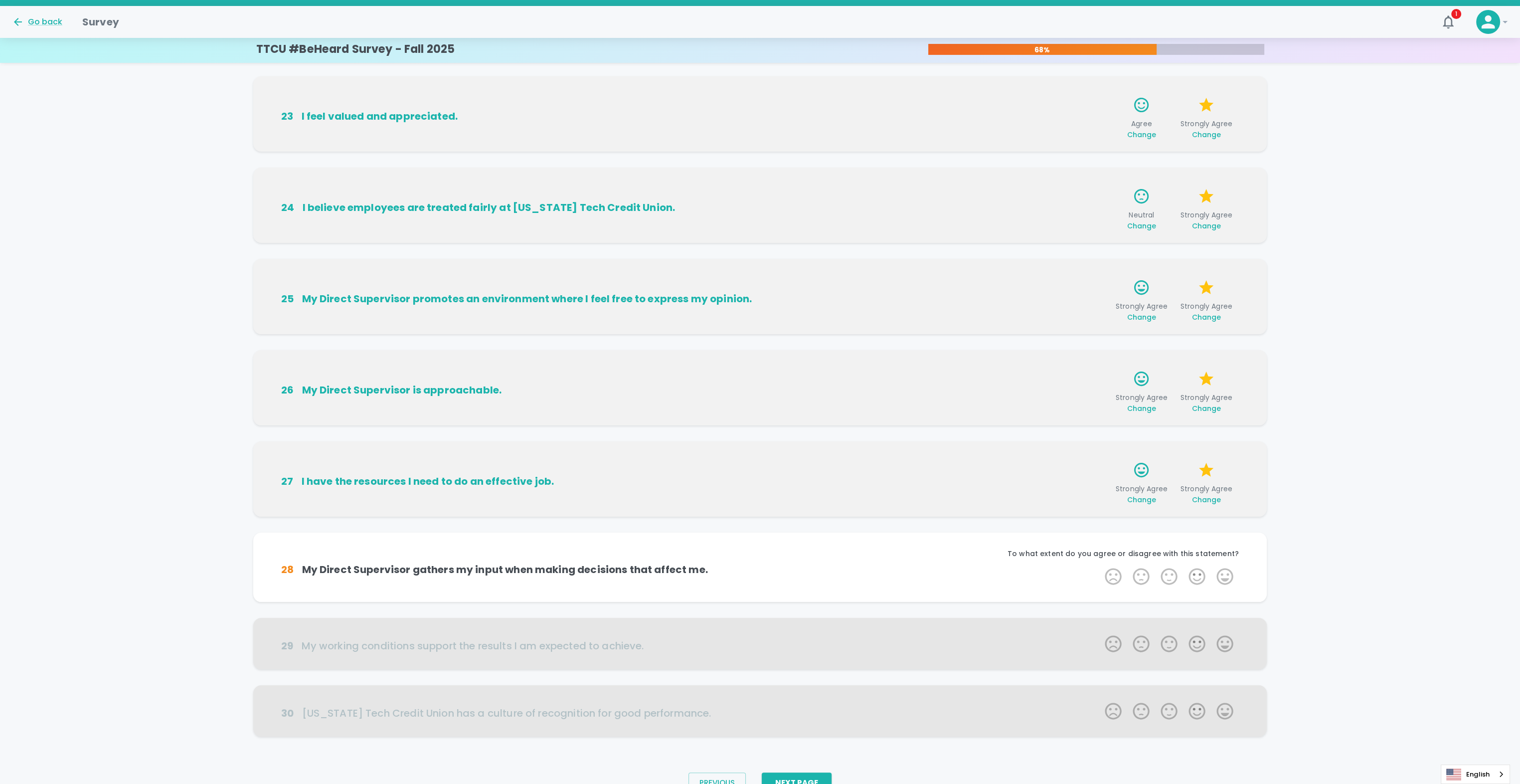
scroll to position [216, 0]
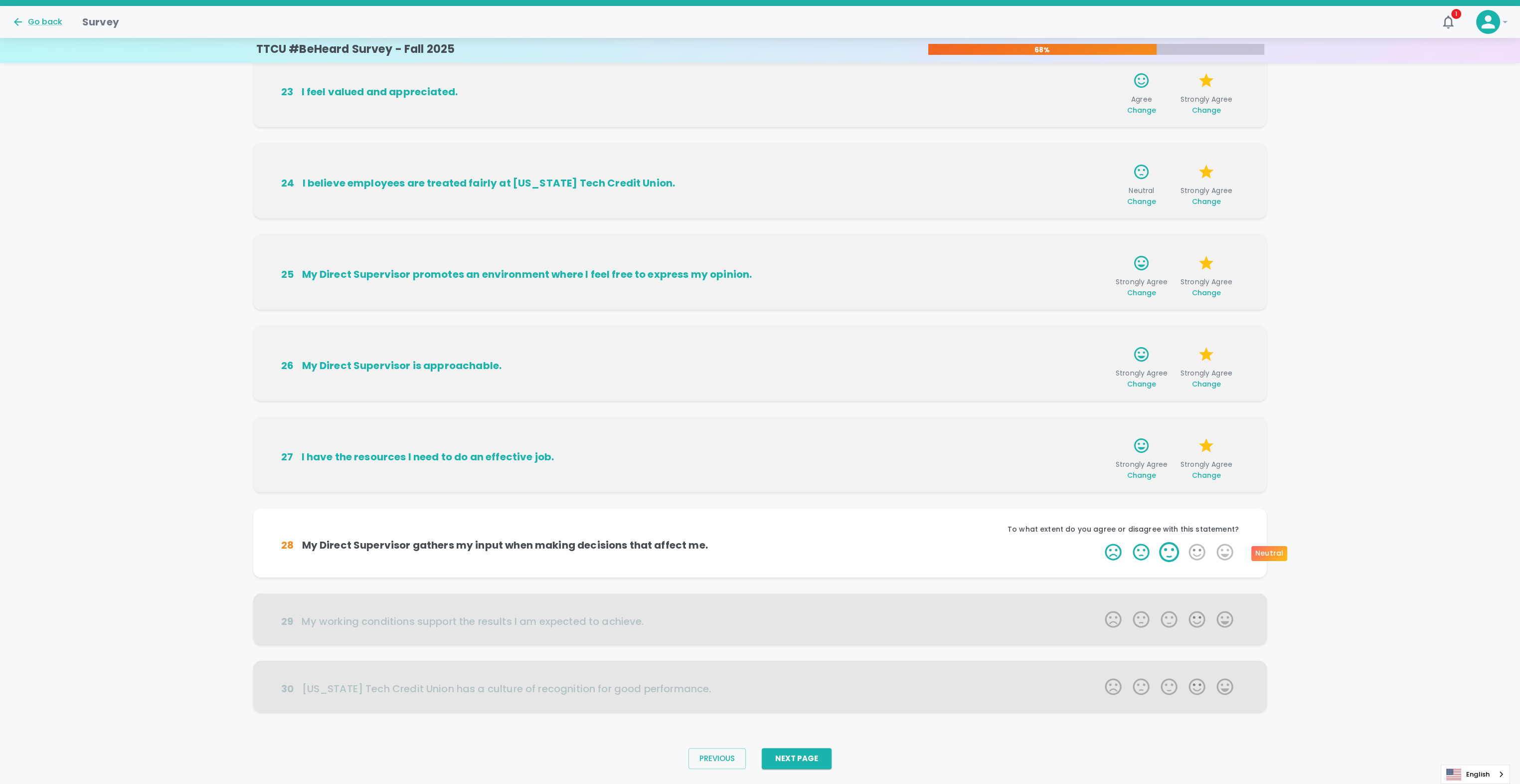
click at [1171, 554] on label "3 Stars" at bounding box center [1169, 552] width 28 height 20
click at [1099, 542] on input "3 Stars" at bounding box center [1098, 541] width 1 height 1
click at [1220, 555] on label "5 Stars" at bounding box center [1224, 552] width 28 height 20
click at [1099, 542] on input "5 Stars" at bounding box center [1098, 541] width 1 height 1
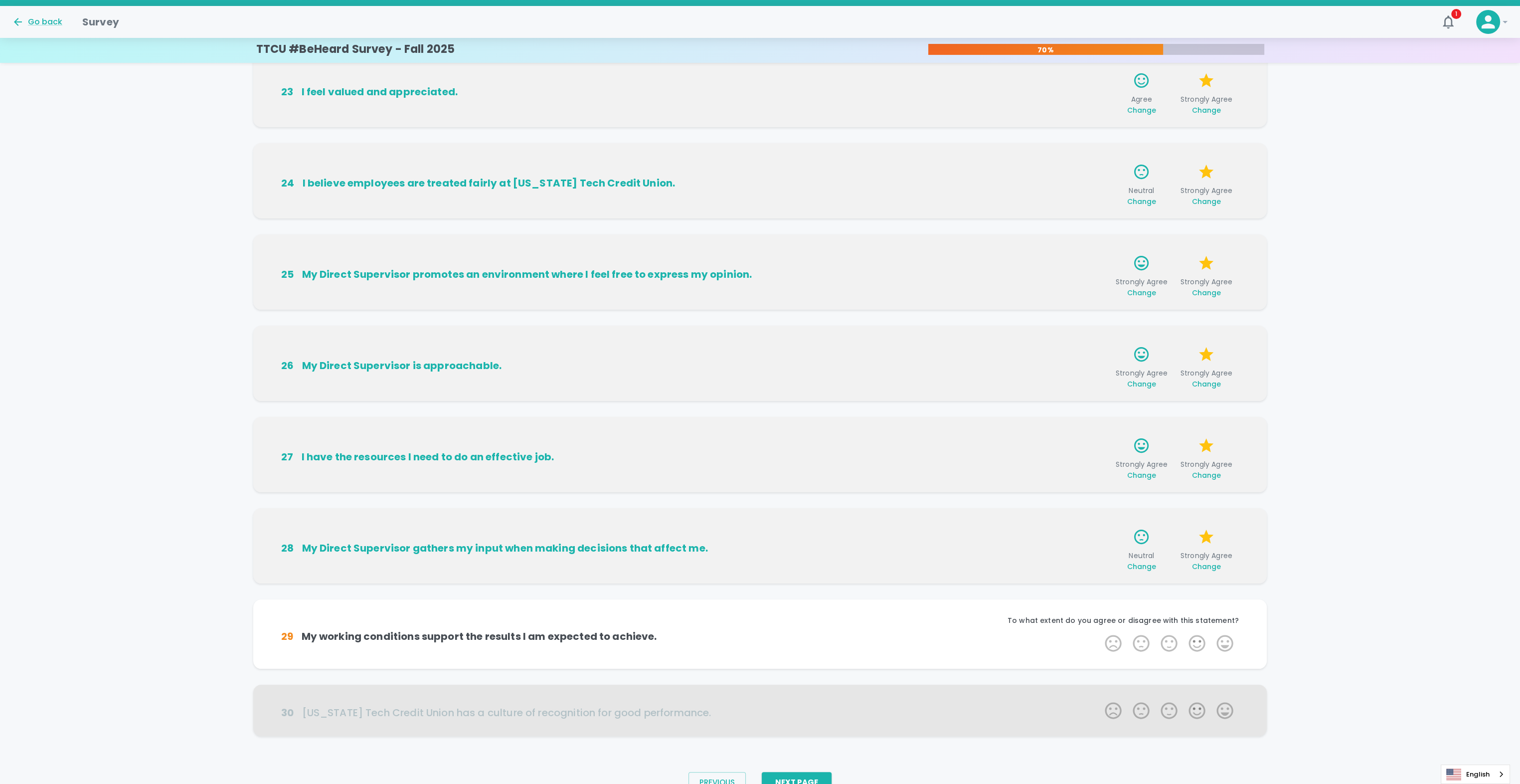
scroll to position [239, 0]
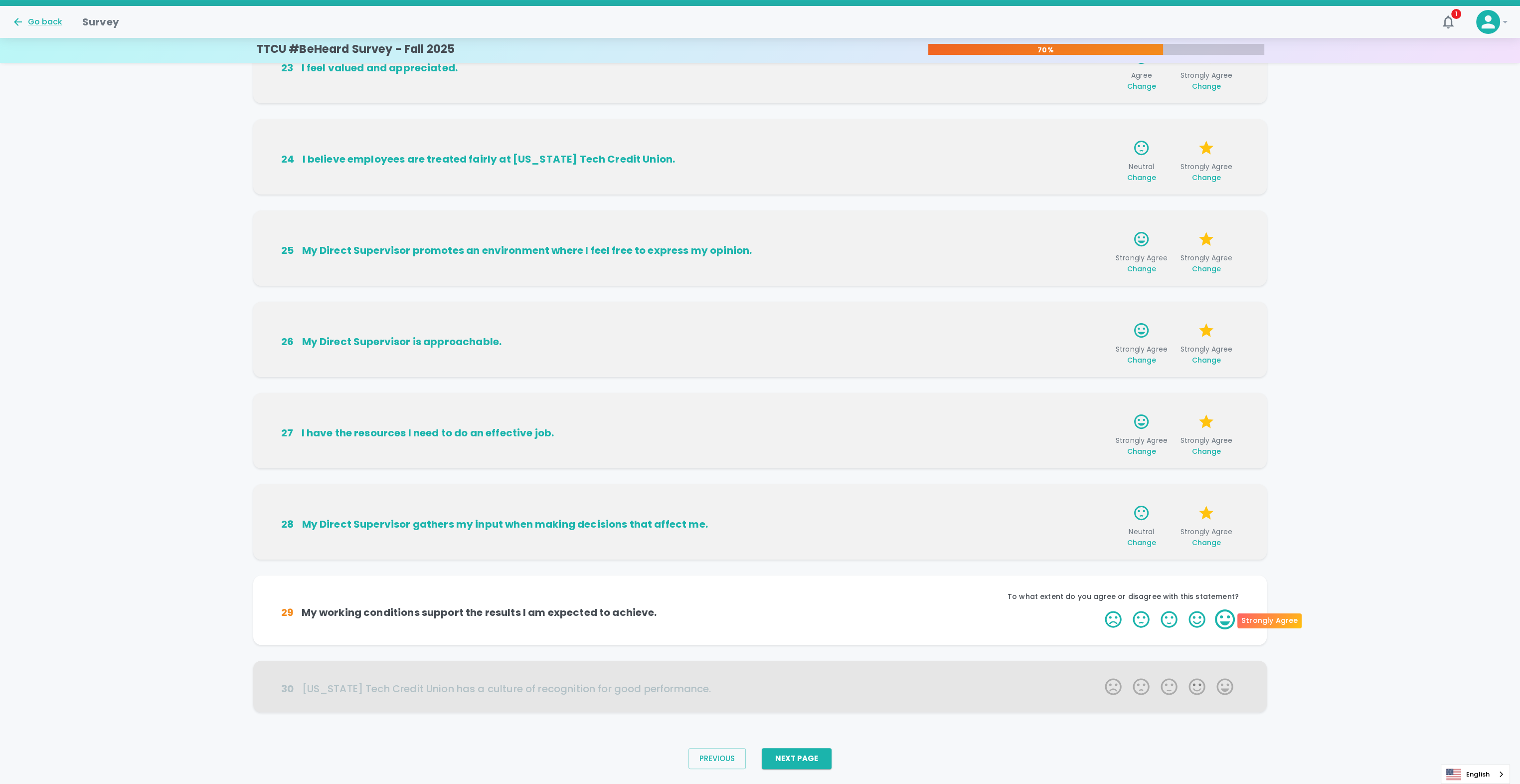
click at [1221, 622] on label "5 Stars" at bounding box center [1224, 618] width 28 height 20
click at [1099, 609] on input "5 Stars" at bounding box center [1098, 609] width 1 height 1
click at [1221, 622] on label "5 Stars" at bounding box center [1224, 618] width 28 height 20
click at [1099, 609] on input "5 Stars" at bounding box center [1098, 609] width 1 height 1
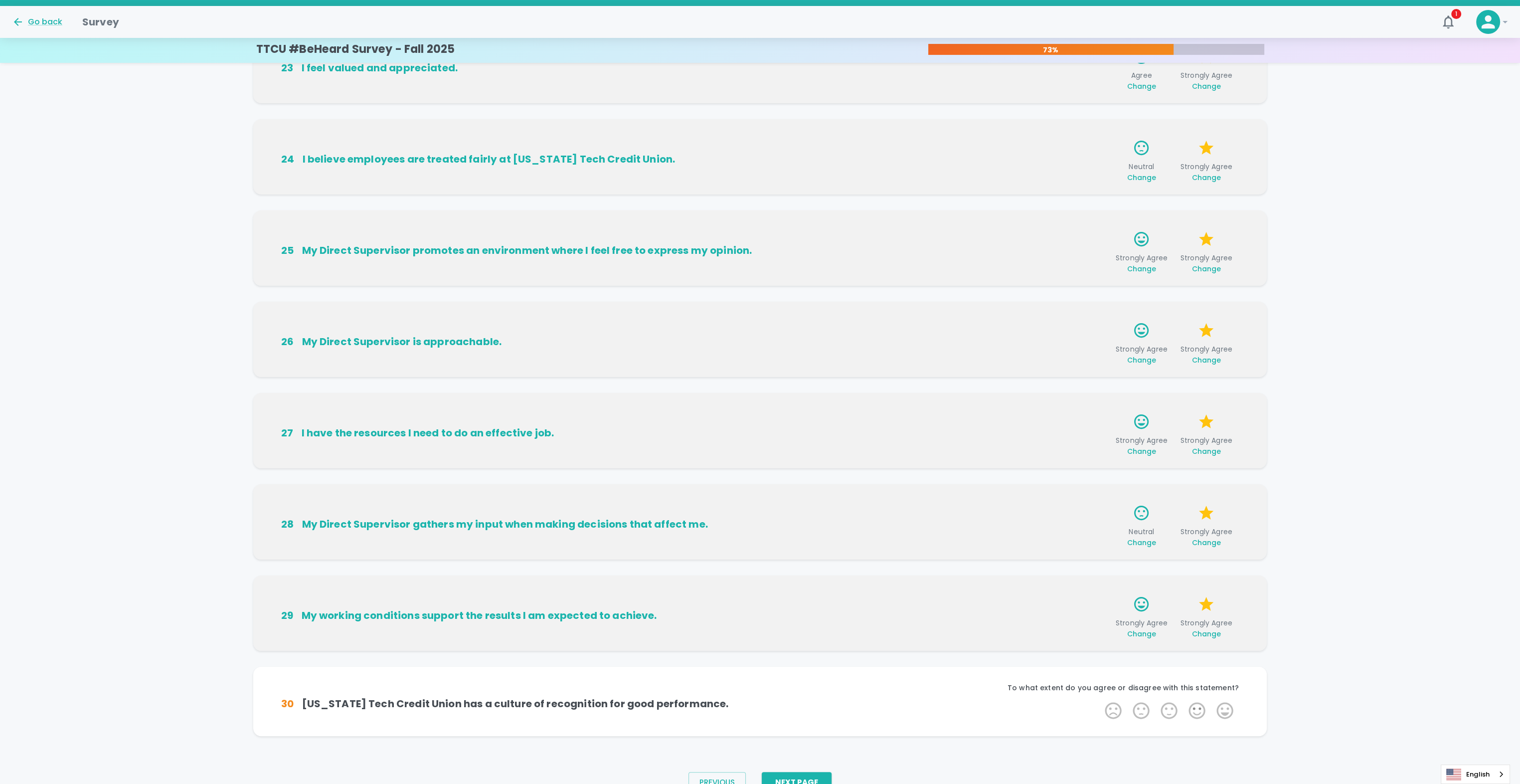
scroll to position [264, 0]
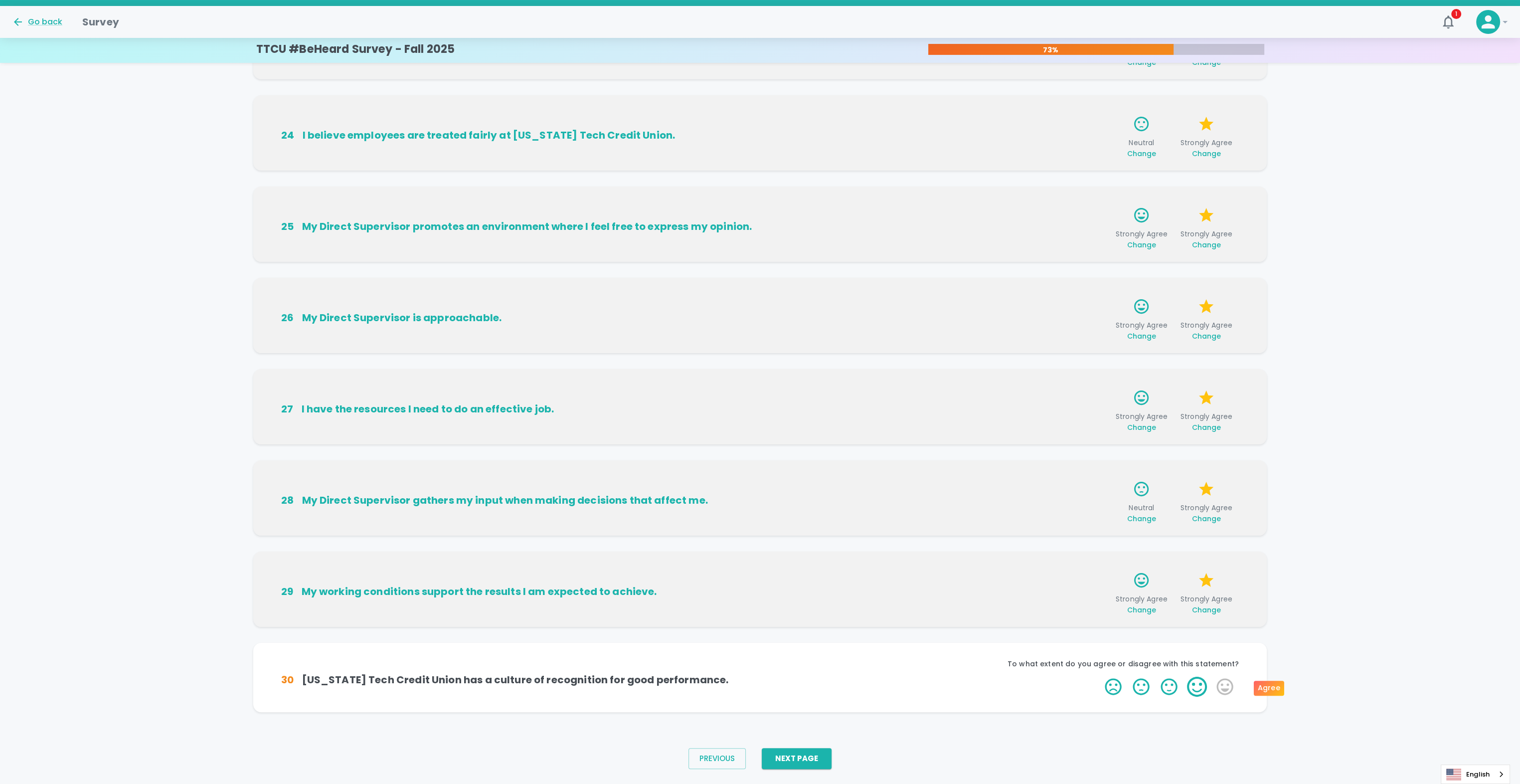
click at [1198, 688] on label "4 Stars" at bounding box center [1197, 686] width 28 height 20
click at [1099, 677] on input "4 Stars" at bounding box center [1098, 676] width 1 height 1
click at [1220, 689] on label "5 Stars" at bounding box center [1224, 686] width 28 height 20
click at [1099, 677] on input "5 Stars" at bounding box center [1098, 676] width 1 height 1
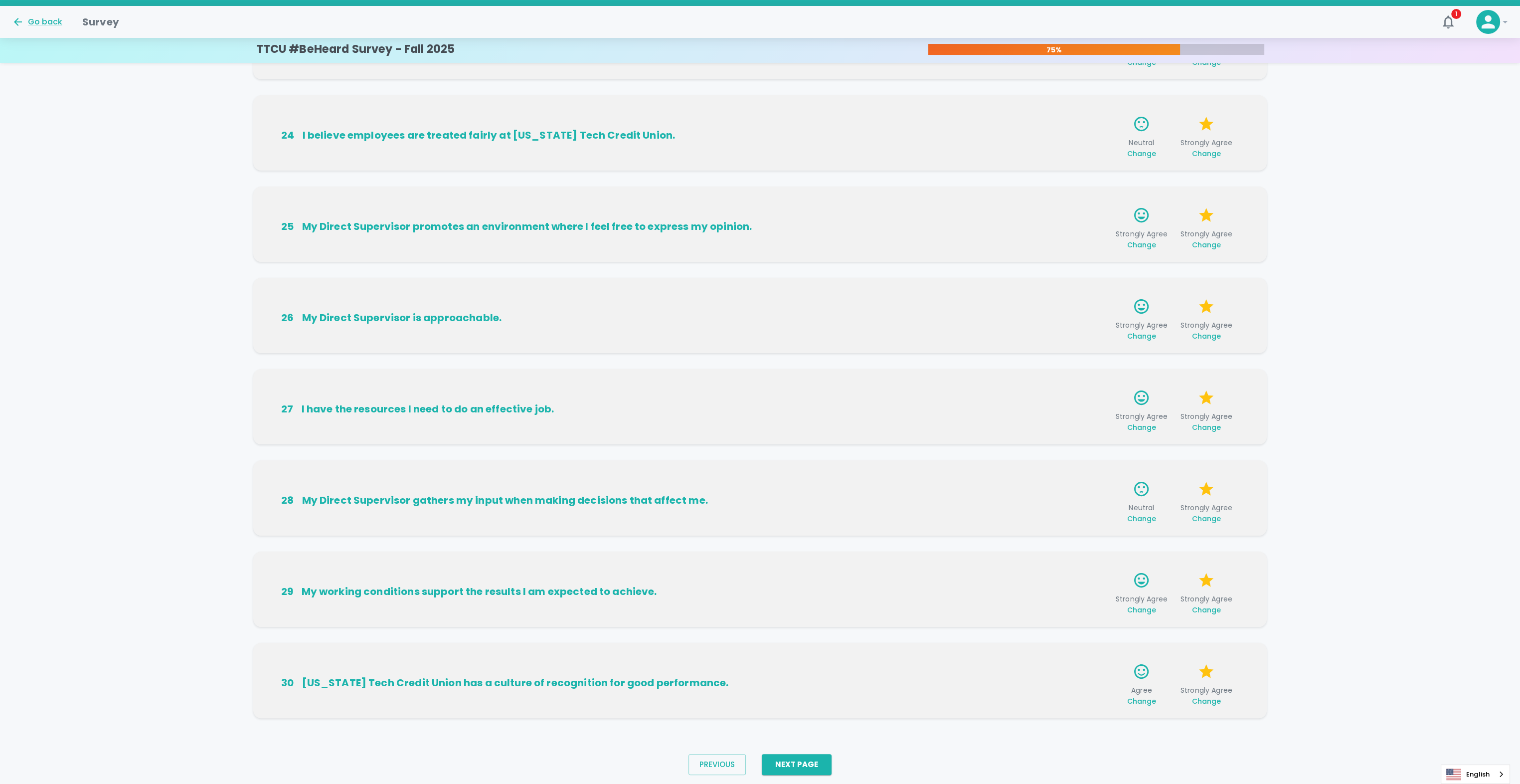
scroll to position [288, 0]
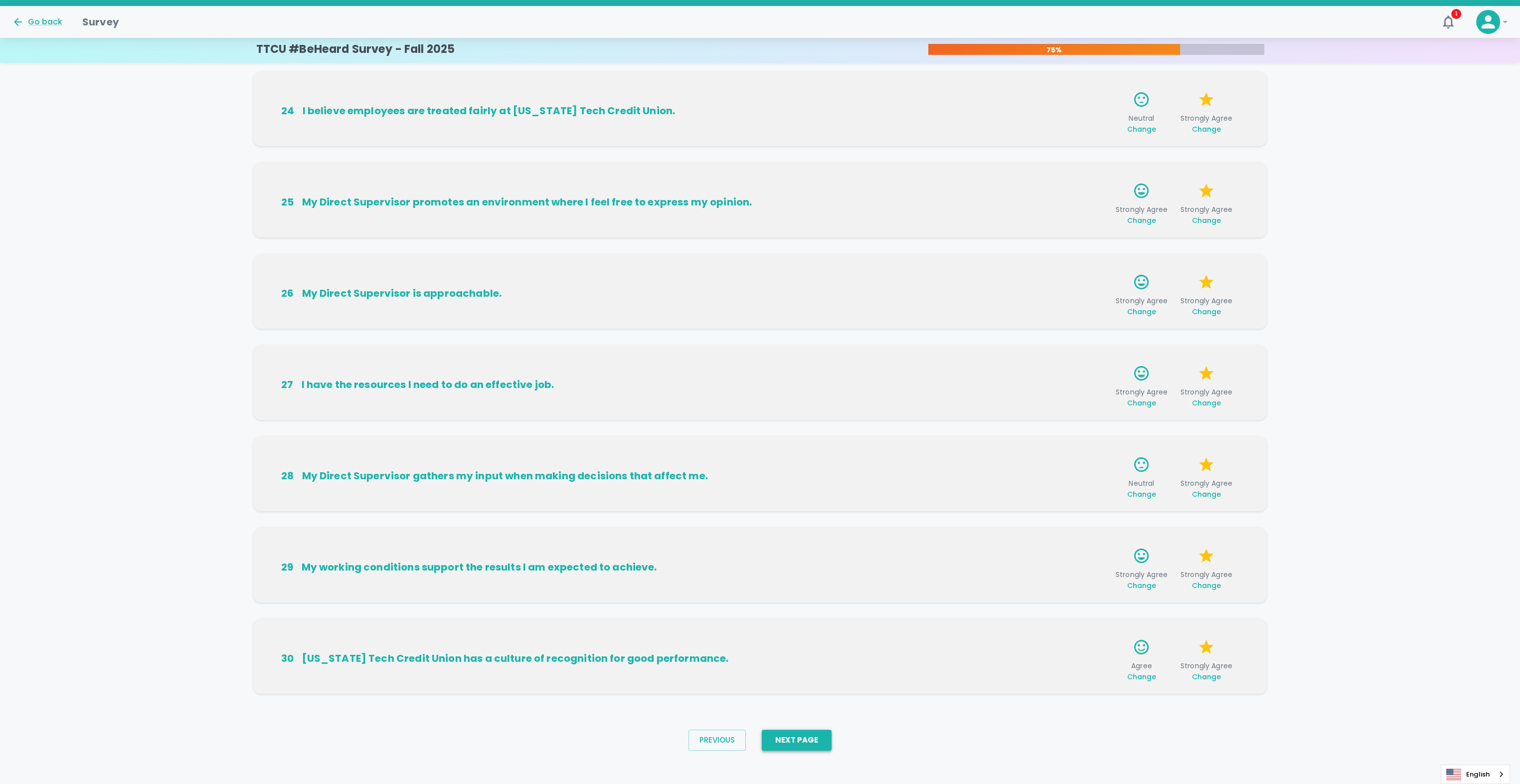
click at [809, 737] on button "Next Page" at bounding box center [796, 740] width 70 height 21
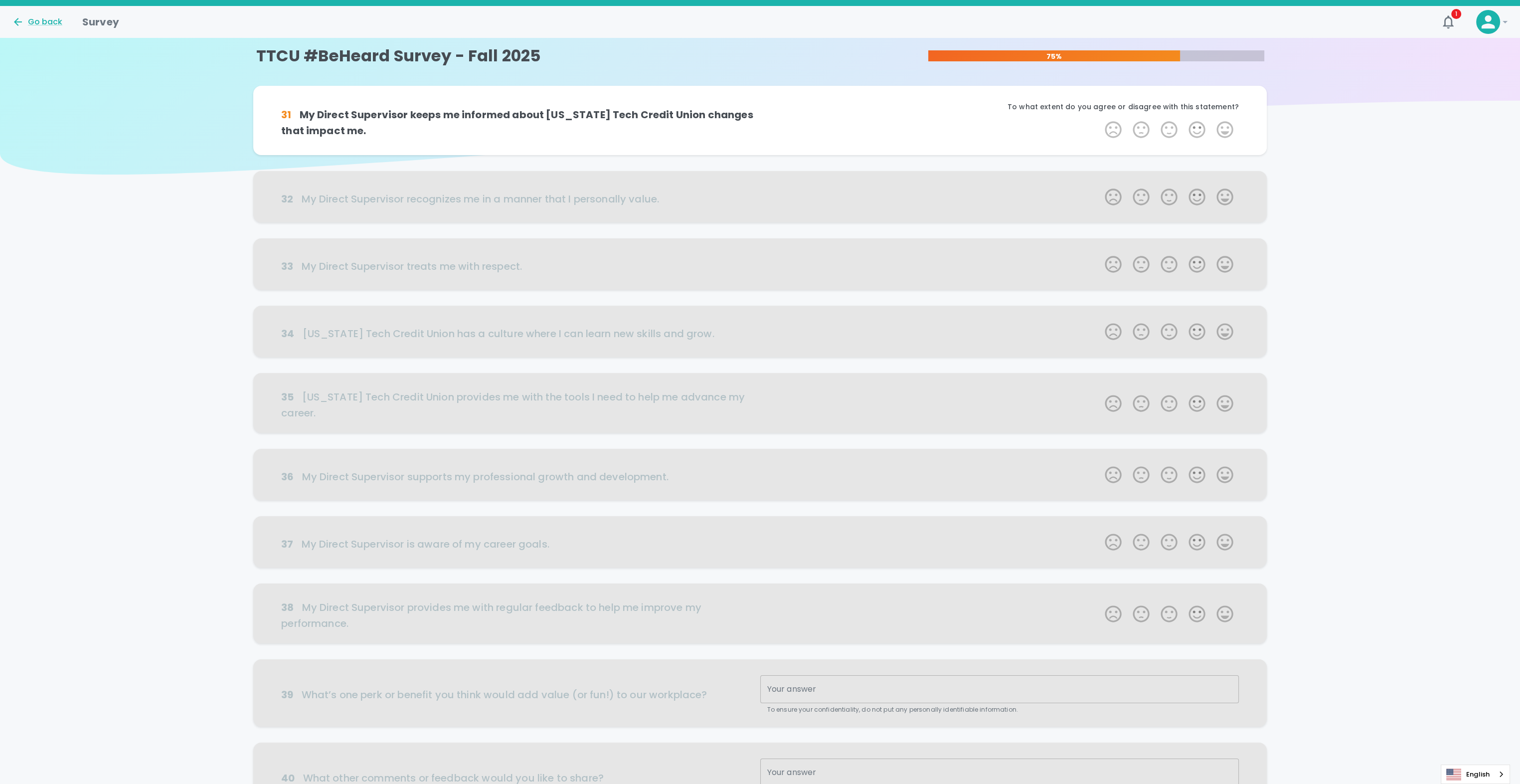
scroll to position [0, 0]
click at [1192, 132] on label "4 Stars" at bounding box center [1197, 129] width 28 height 20
click at [1099, 120] on input "4 Stars" at bounding box center [1098, 120] width 1 height 1
click at [1224, 128] on label "5 Stars" at bounding box center [1224, 129] width 28 height 20
click at [1099, 120] on input "5 Stars" at bounding box center [1098, 120] width 1 height 1
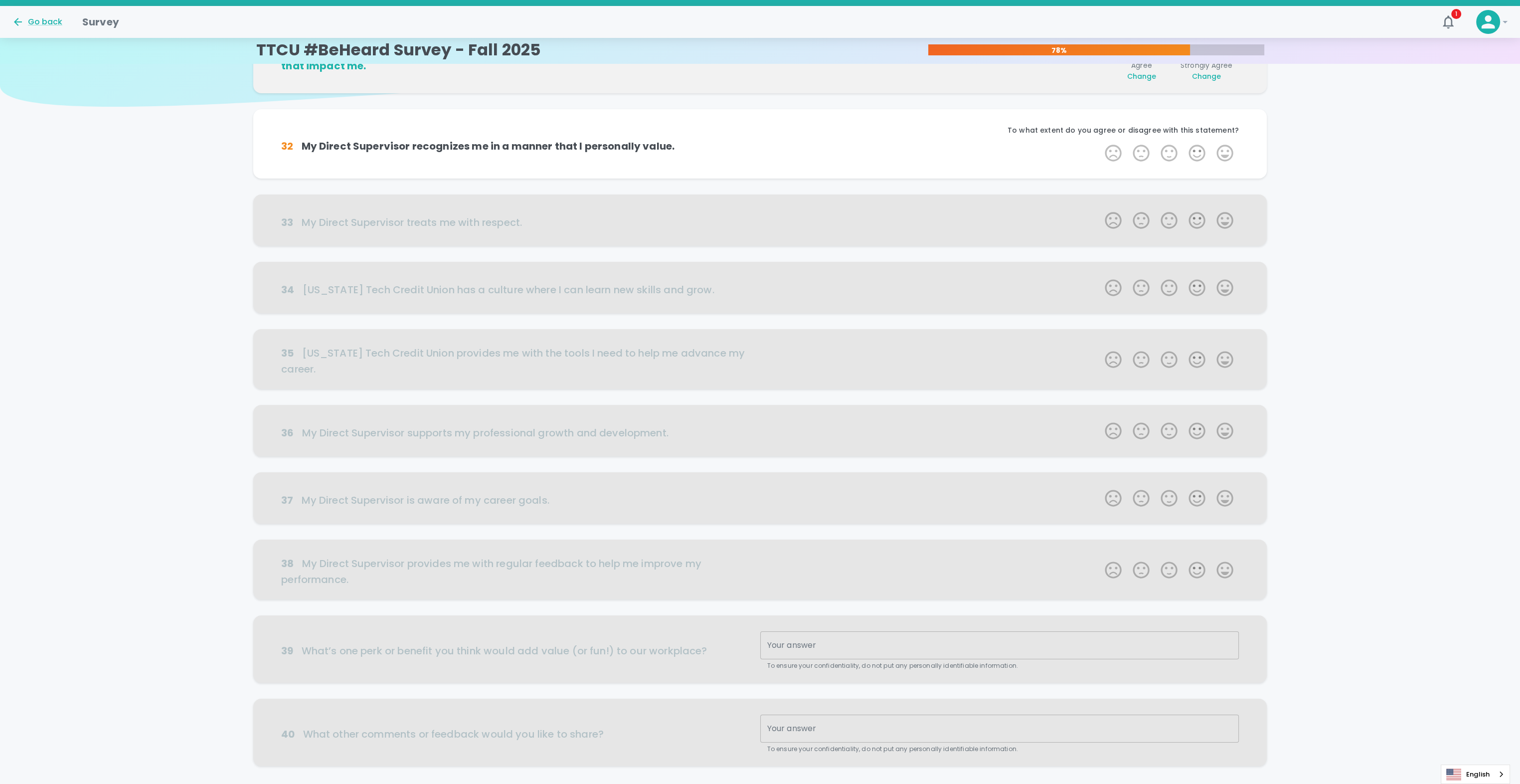
scroll to position [88, 0]
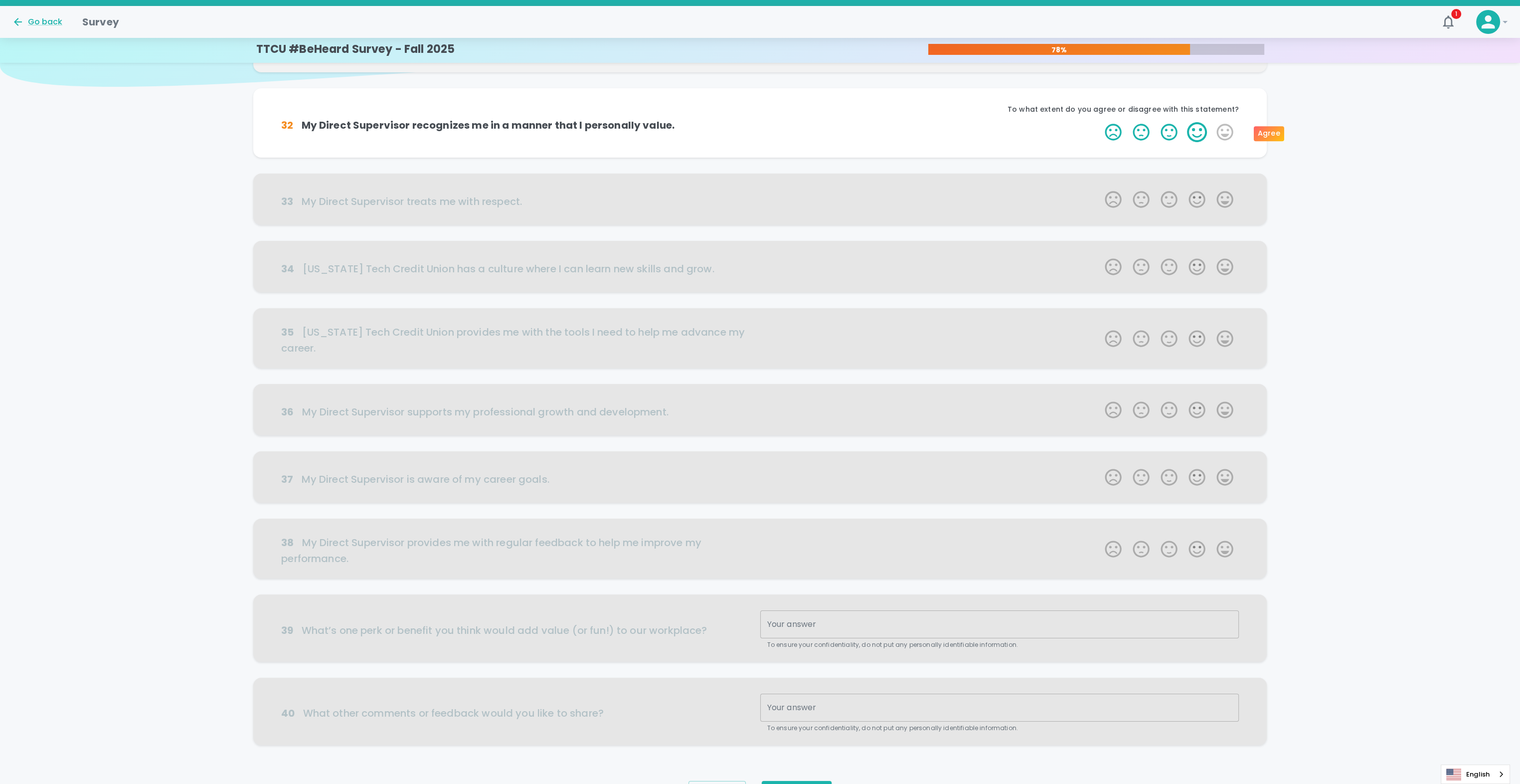
click at [1192, 132] on label "4 Stars" at bounding box center [1197, 132] width 28 height 20
click at [1099, 122] on input "4 Stars" at bounding box center [1098, 121] width 1 height 1
click at [1219, 134] on label "5 Stars" at bounding box center [1224, 132] width 28 height 20
click at [1099, 122] on input "5 Stars" at bounding box center [1098, 121] width 1 height 1
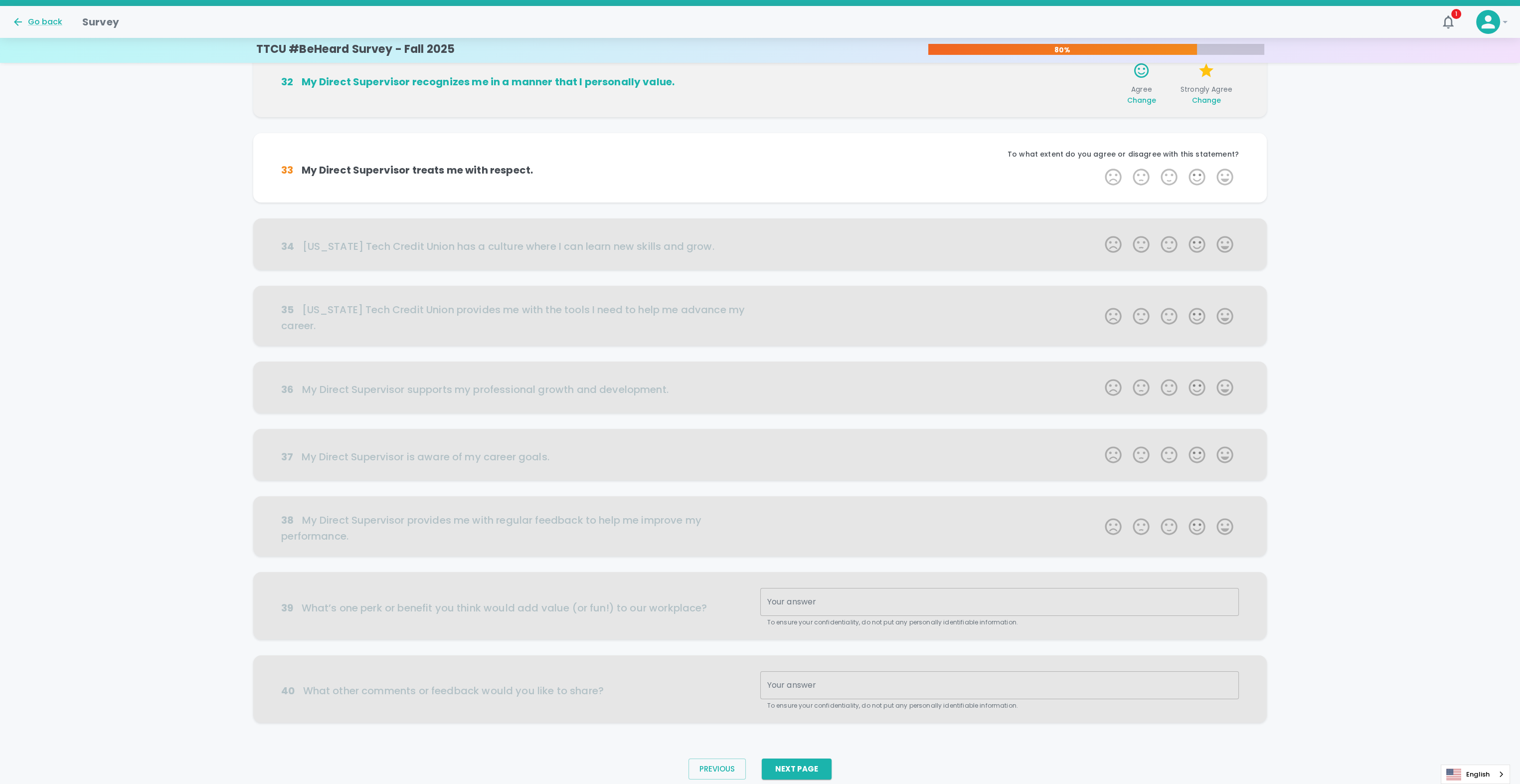
scroll to position [136, 0]
click at [1222, 176] on label "5 Stars" at bounding box center [1224, 175] width 28 height 20
click at [1099, 166] on input "5 Stars" at bounding box center [1098, 166] width 1 height 1
click at [1229, 174] on label "5 Stars" at bounding box center [1224, 175] width 28 height 20
click at [1099, 166] on input "5 Stars" at bounding box center [1098, 166] width 1 height 1
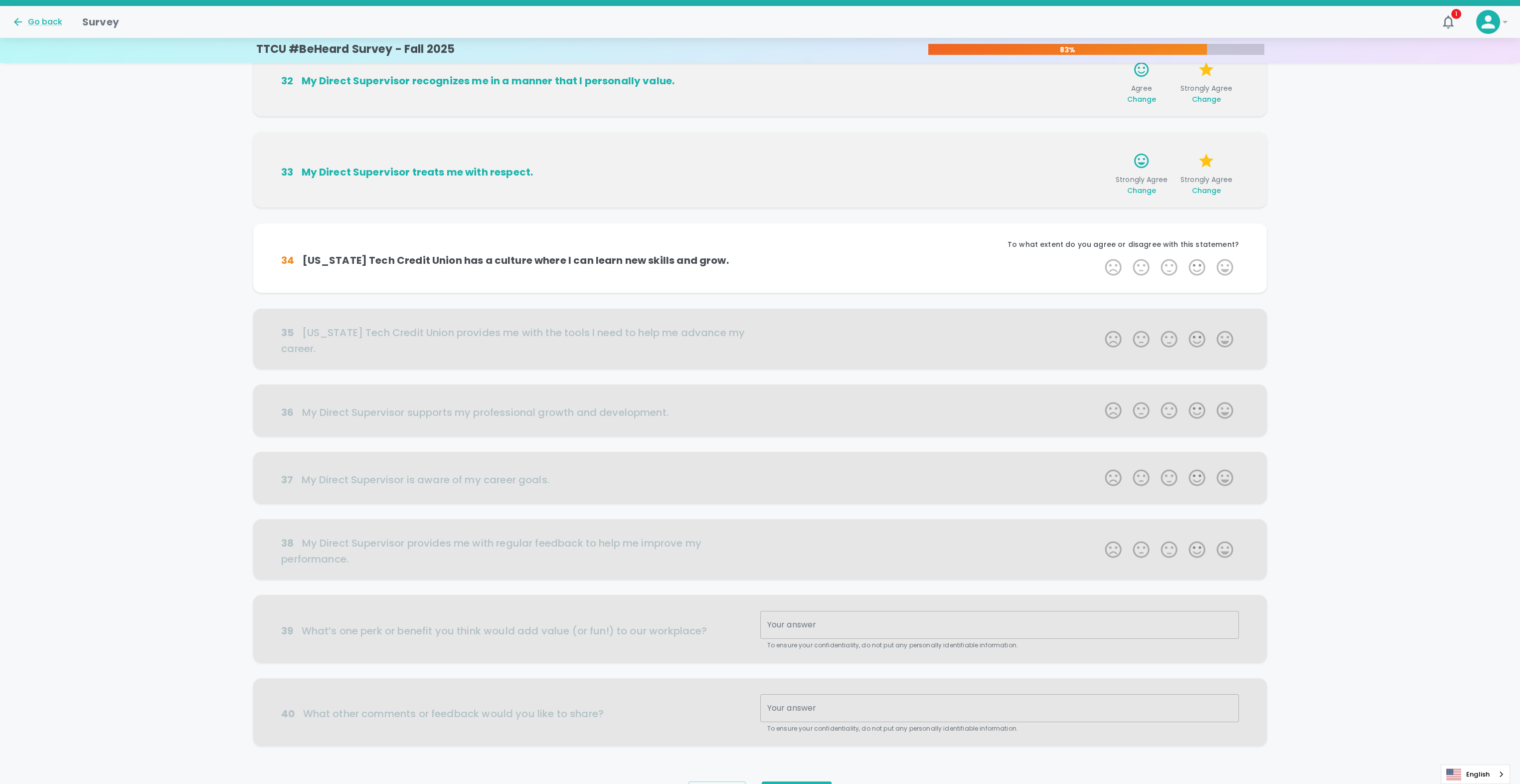
scroll to position [159, 0]
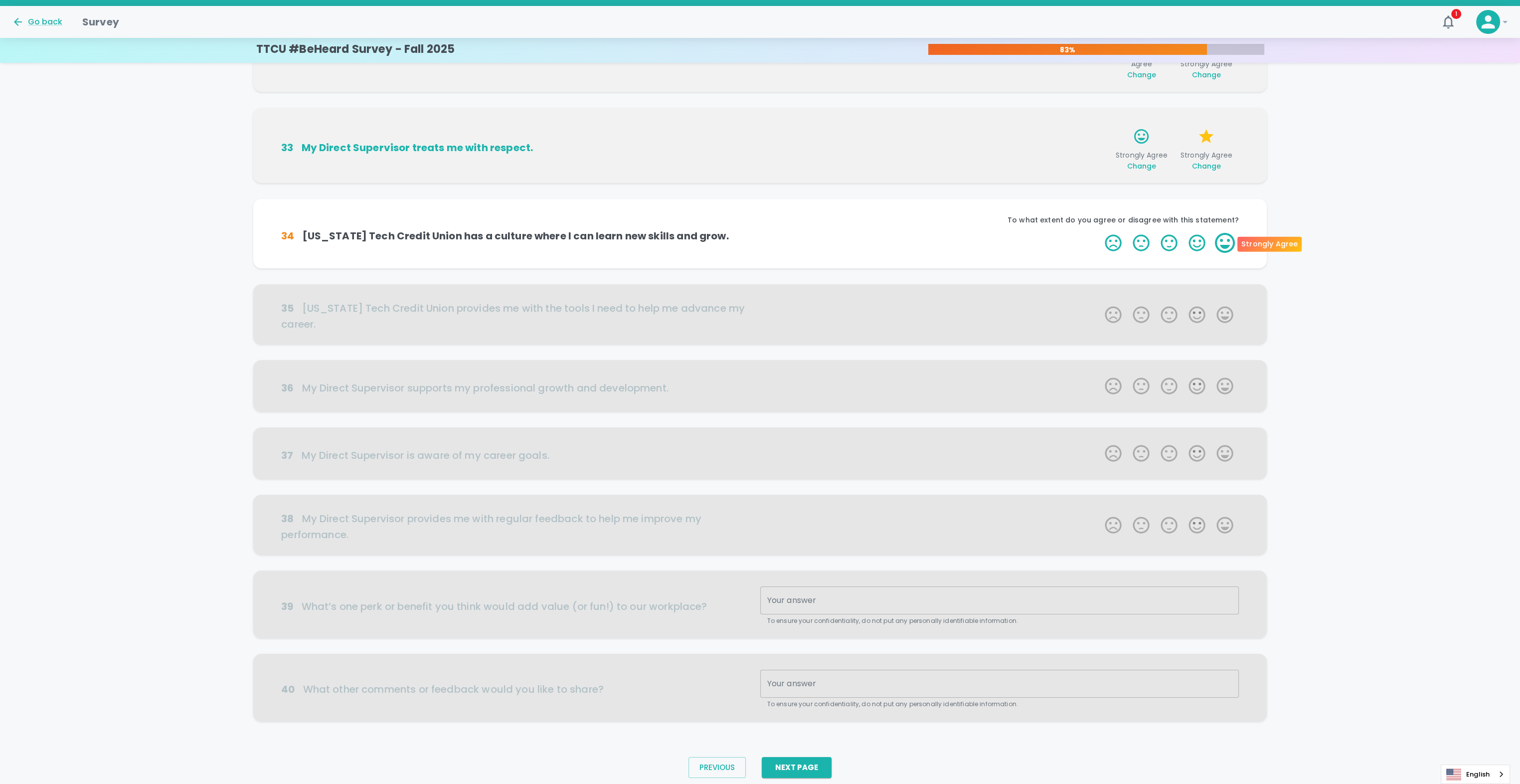
click at [1224, 246] on label "5 Stars" at bounding box center [1224, 242] width 28 height 20
click at [1099, 232] on input "5 Stars" at bounding box center [1098, 232] width 1 height 1
click at [1224, 246] on label "5 Stars" at bounding box center [1224, 242] width 28 height 20
click at [1099, 232] on input "5 Stars" at bounding box center [1098, 232] width 1 height 1
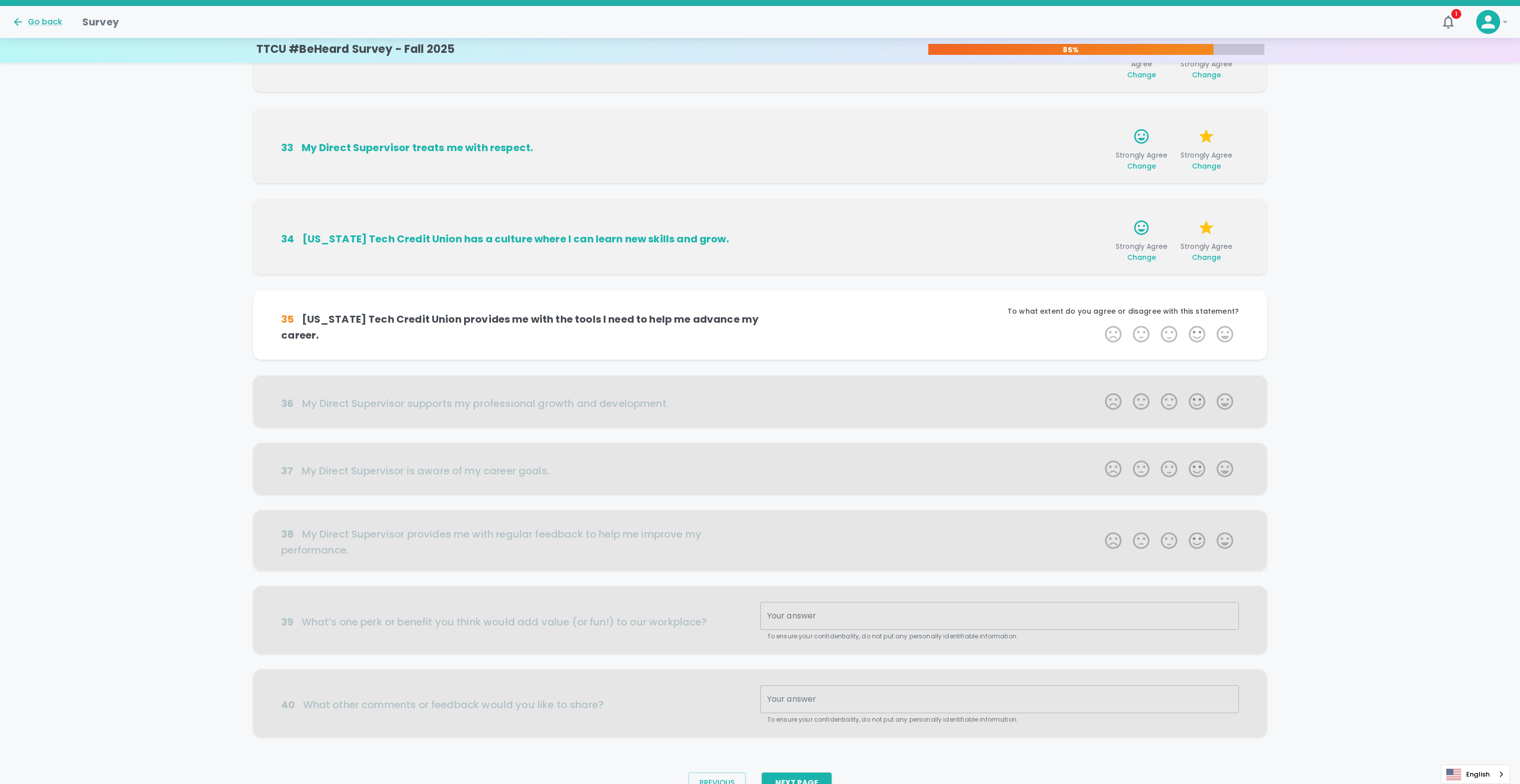
scroll to position [184, 0]
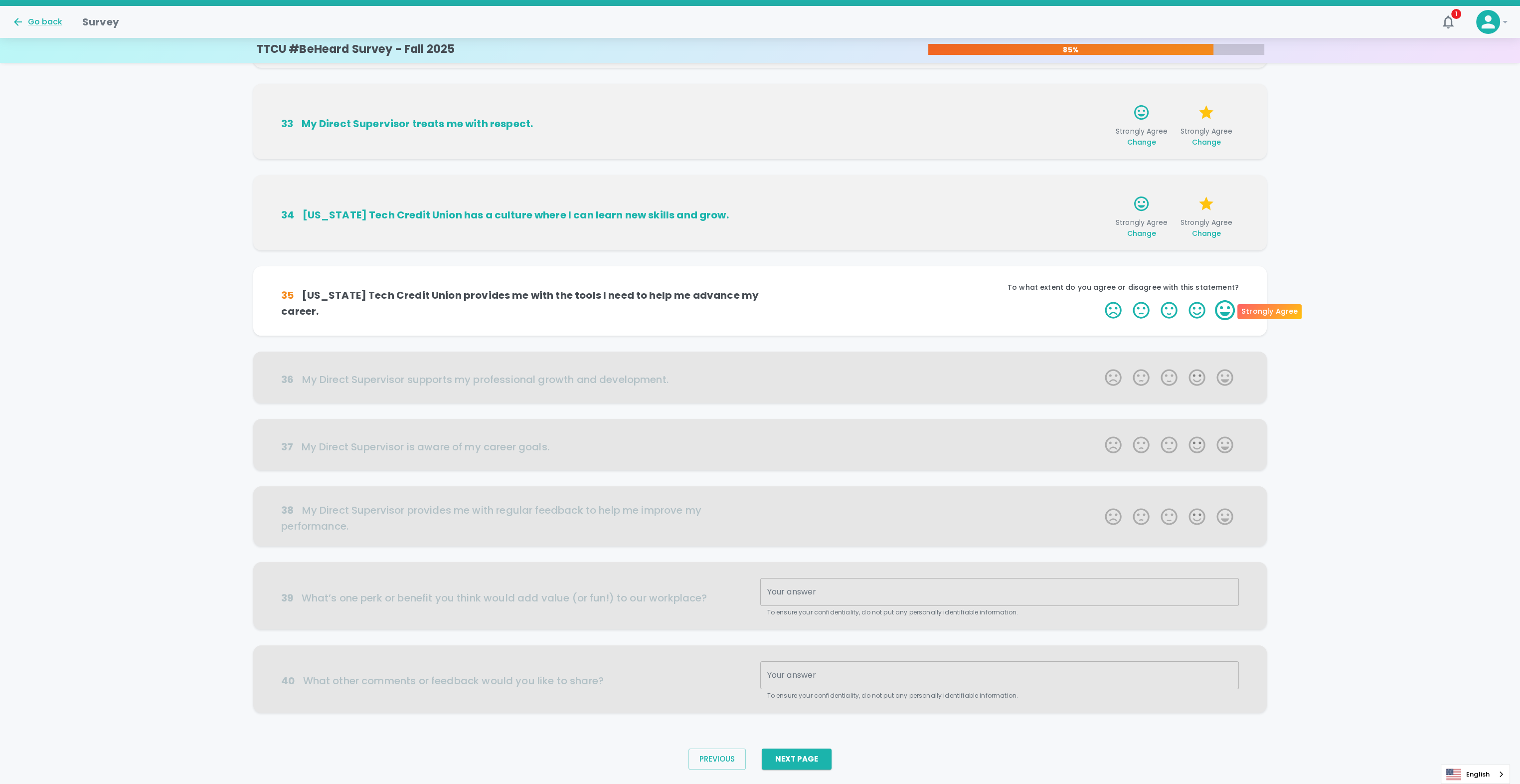
click at [1224, 307] on label "5 Stars" at bounding box center [1224, 310] width 28 height 20
click at [1099, 300] on input "5 Stars" at bounding box center [1098, 299] width 1 height 1
click at [1224, 307] on label "5 Stars" at bounding box center [1224, 310] width 28 height 20
click at [1099, 300] on input "5 Stars" at bounding box center [1098, 299] width 1 height 1
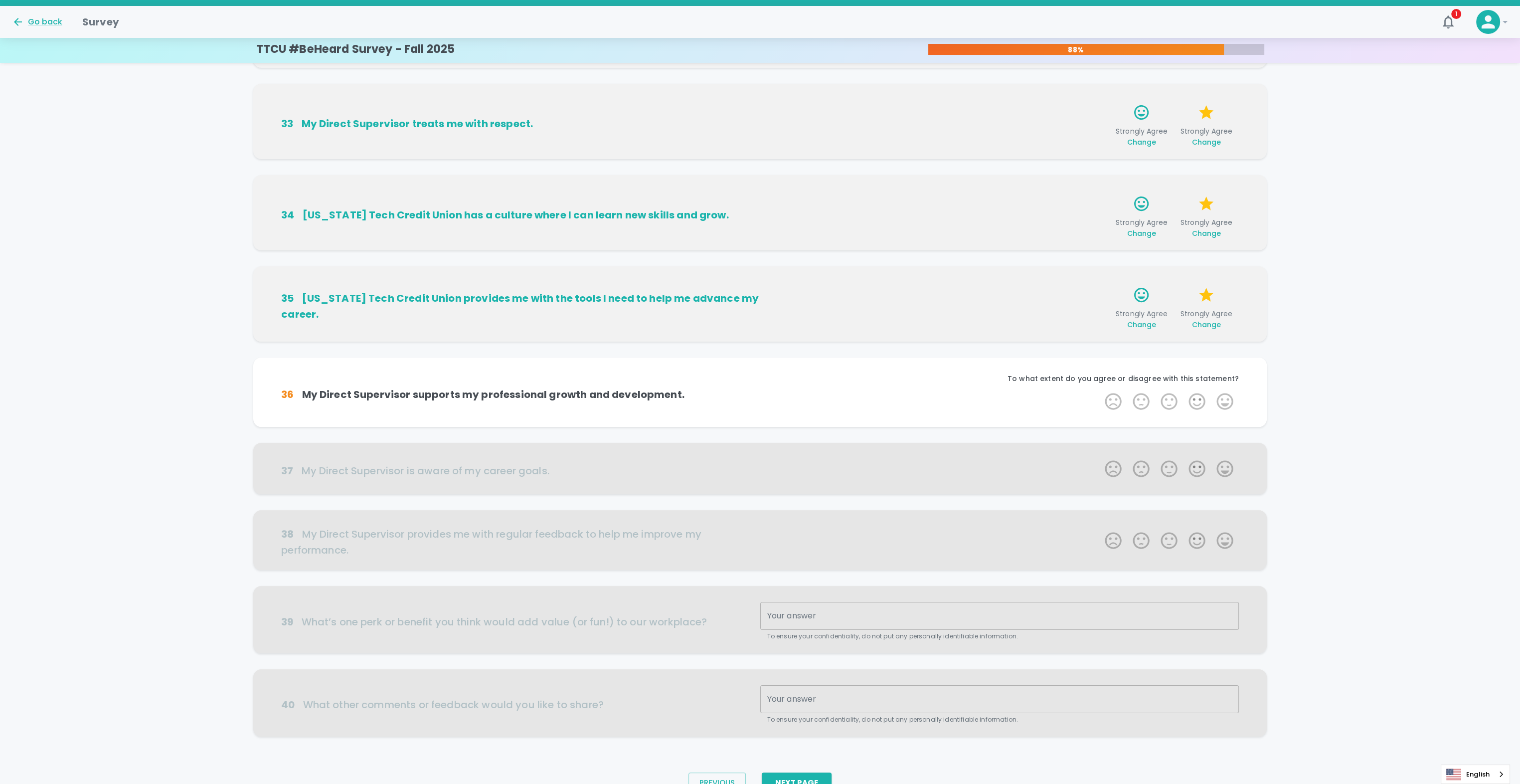
scroll to position [208, 0]
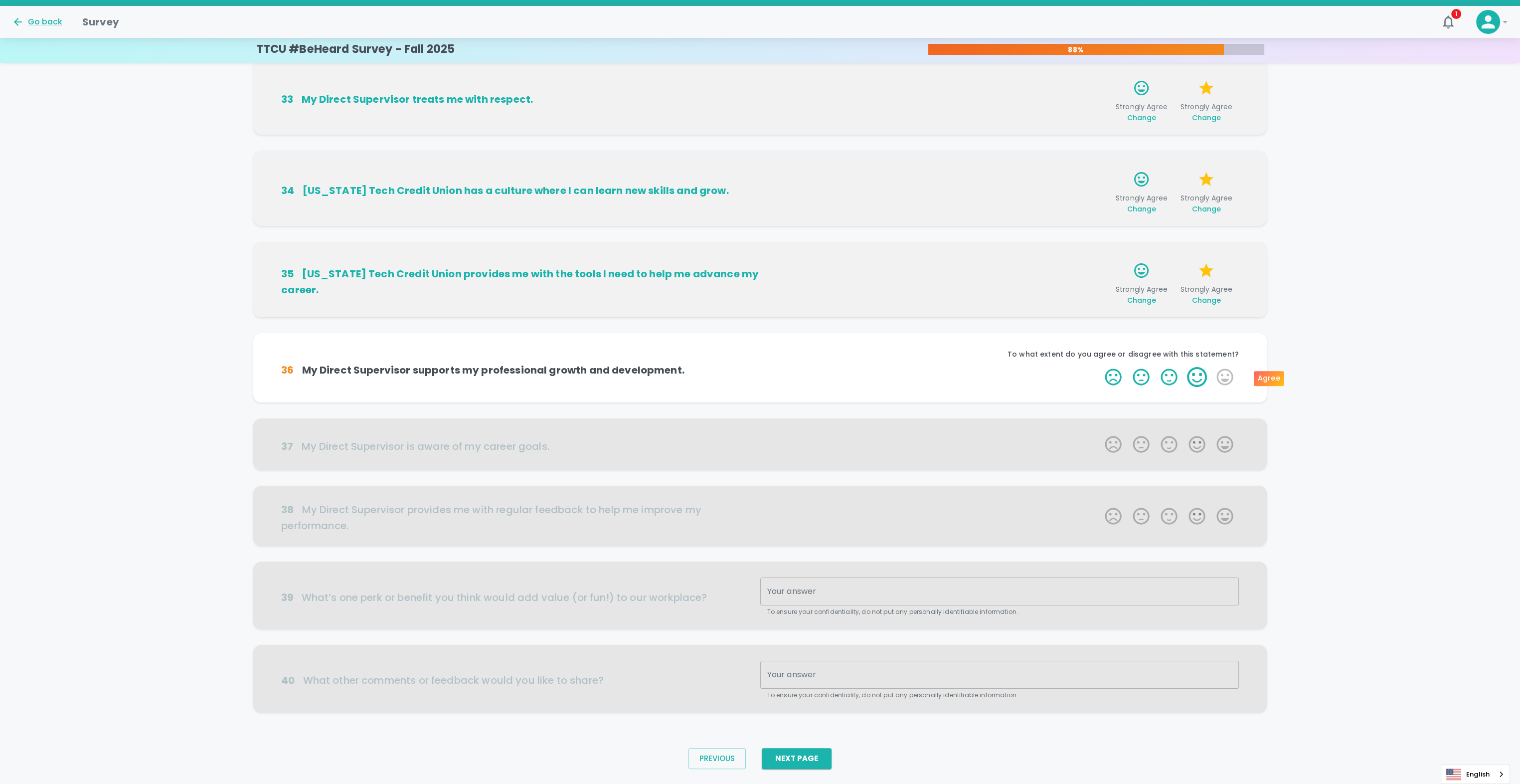
click at [1201, 377] on label "4 Stars" at bounding box center [1197, 376] width 28 height 20
click at [1099, 367] on input "4 Stars" at bounding box center [1098, 366] width 1 height 1
click at [1224, 376] on label "5 Stars" at bounding box center [1224, 376] width 28 height 20
click at [1099, 367] on input "5 Stars" at bounding box center [1098, 366] width 1 height 1
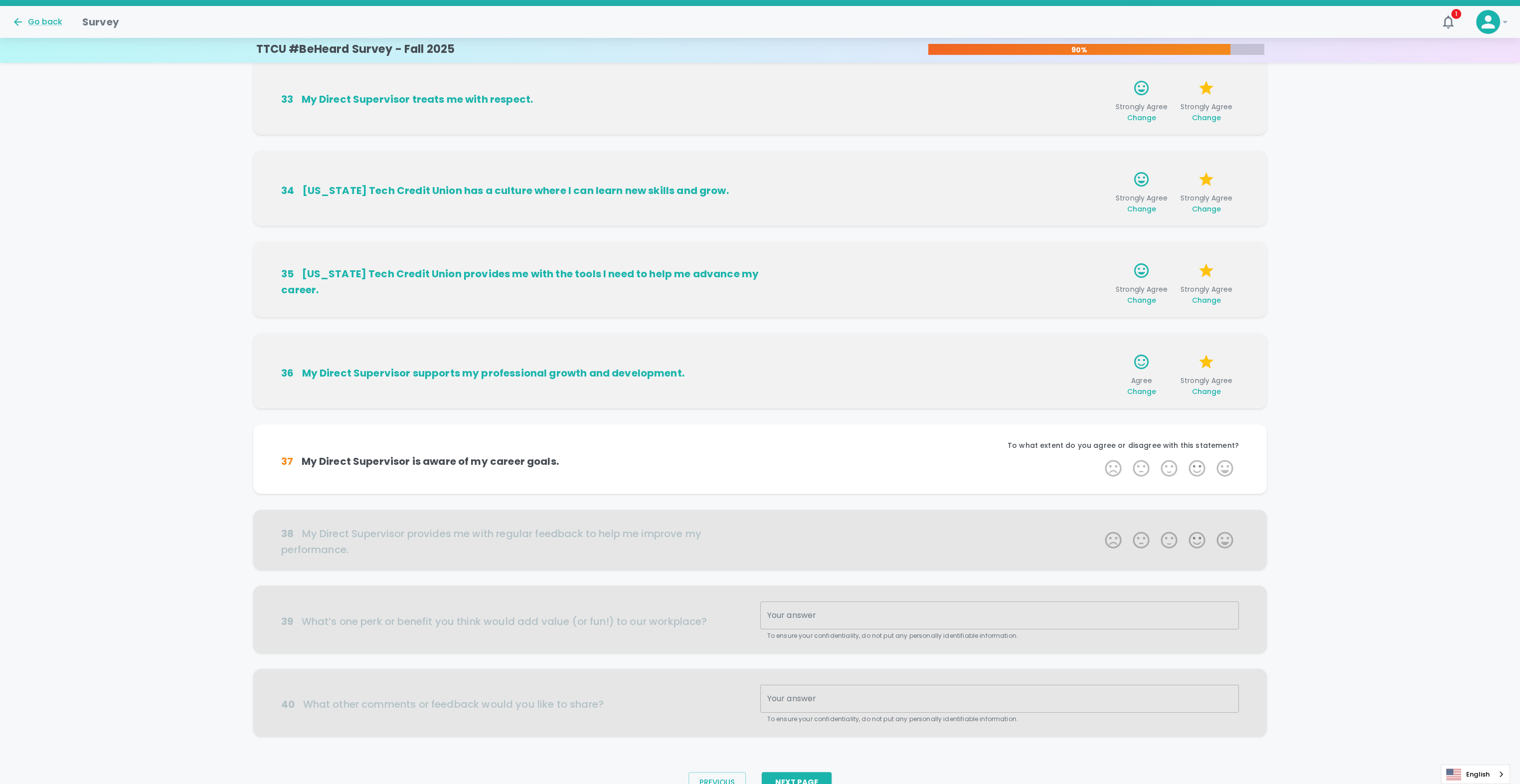
scroll to position [232, 0]
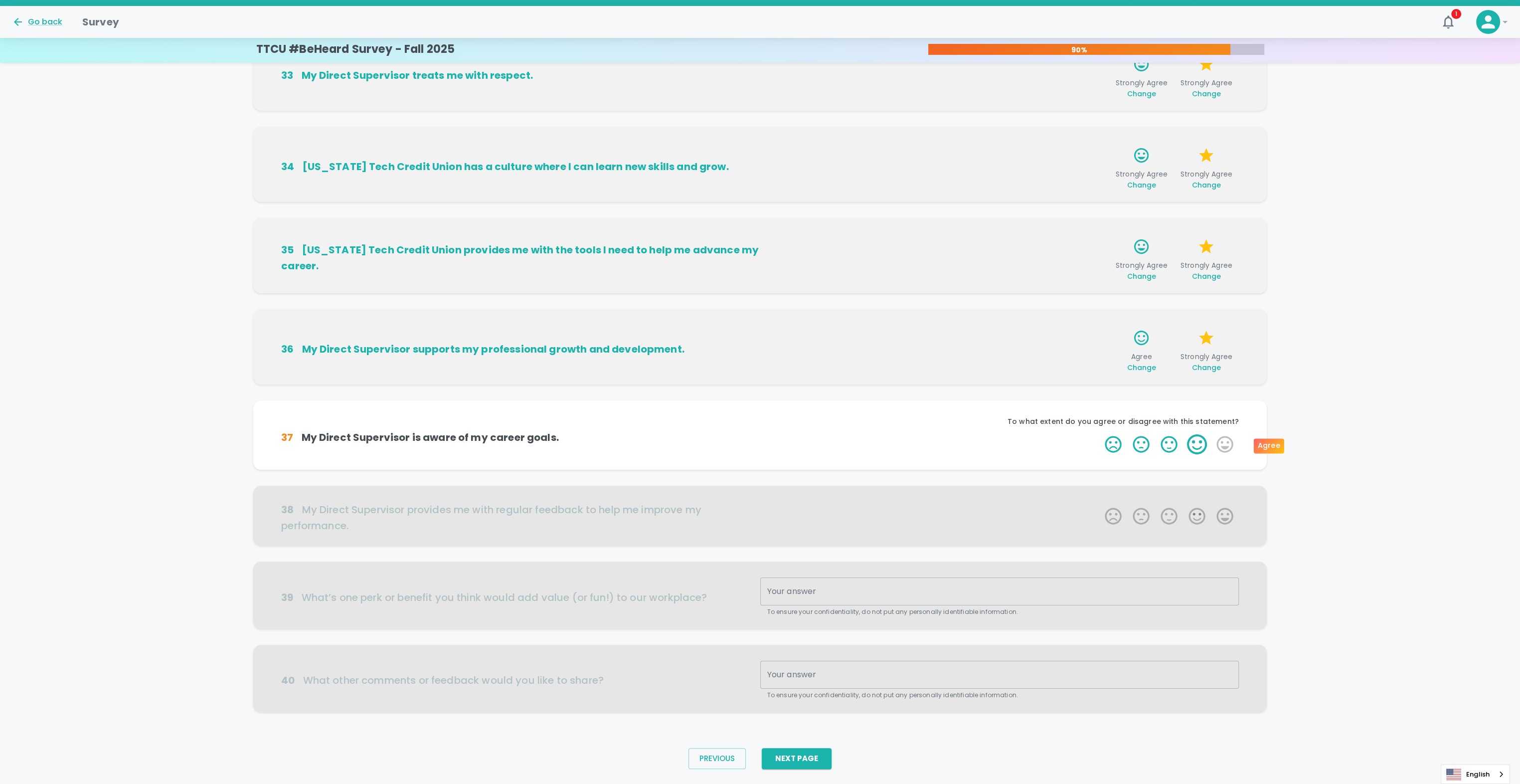
click at [1198, 445] on label "4 Stars" at bounding box center [1197, 443] width 28 height 20
click at [1099, 434] on input "4 Stars" at bounding box center [1098, 434] width 1 height 1
click at [1224, 446] on label "5 Stars" at bounding box center [1224, 443] width 28 height 20
click at [1099, 434] on input "5 Stars" at bounding box center [1098, 434] width 1 height 1
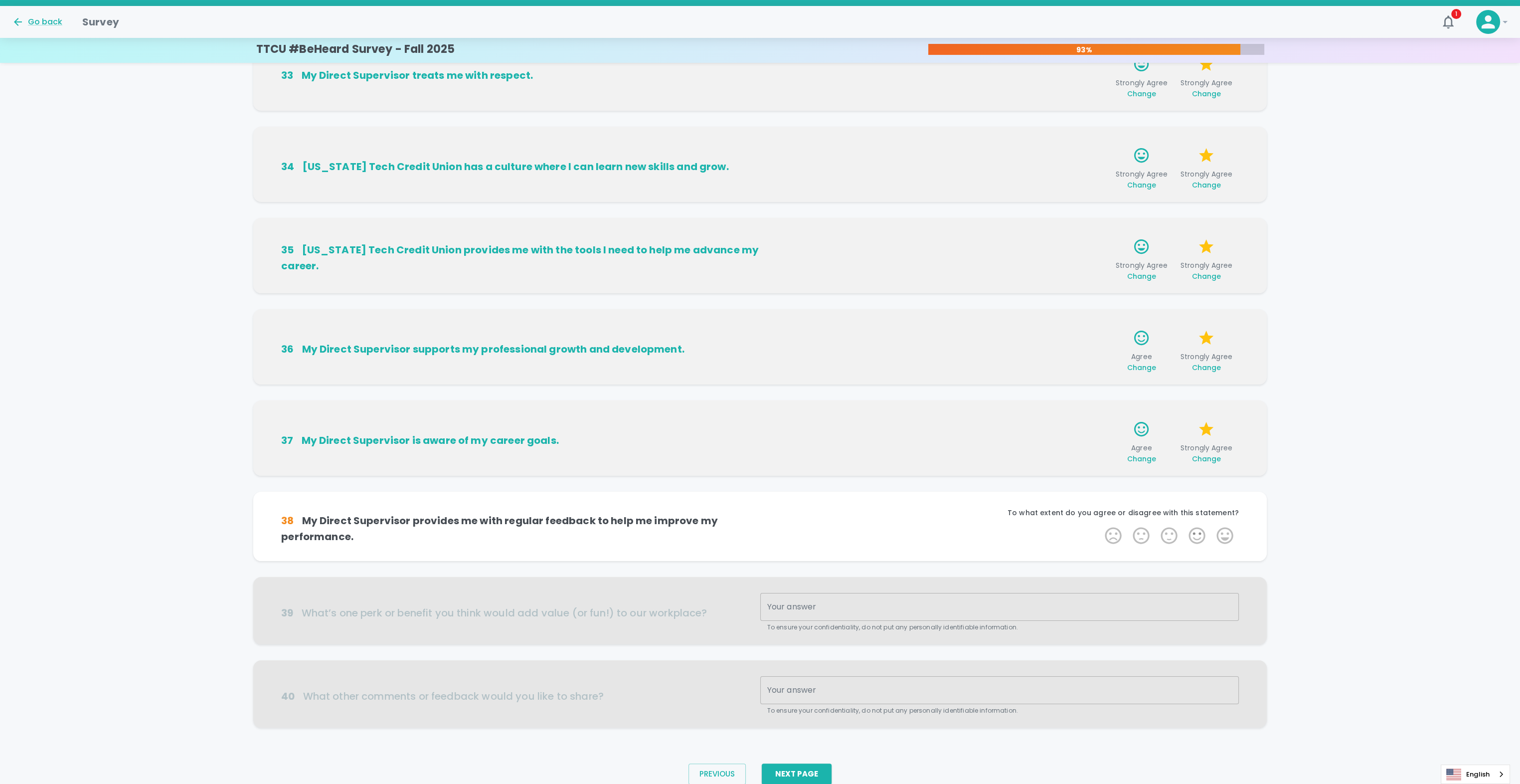
scroll to position [256, 0]
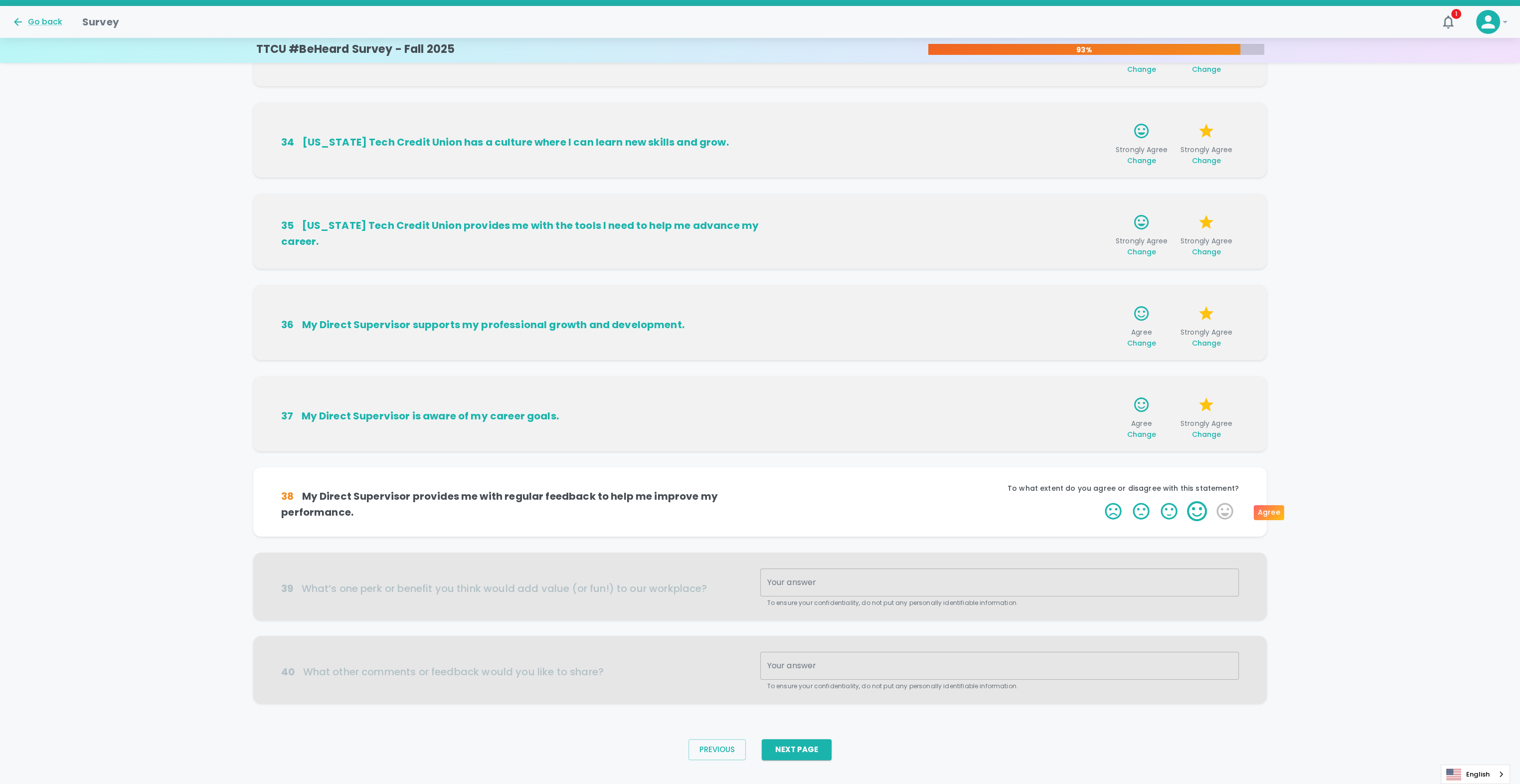
click at [1190, 515] on label "4 Stars" at bounding box center [1197, 510] width 28 height 20
click at [1099, 501] on input "4 Stars" at bounding box center [1098, 501] width 1 height 1
click at [1230, 518] on label "5 Stars" at bounding box center [1224, 510] width 28 height 20
click at [1099, 501] on input "5 Stars" at bounding box center [1098, 501] width 1 height 1
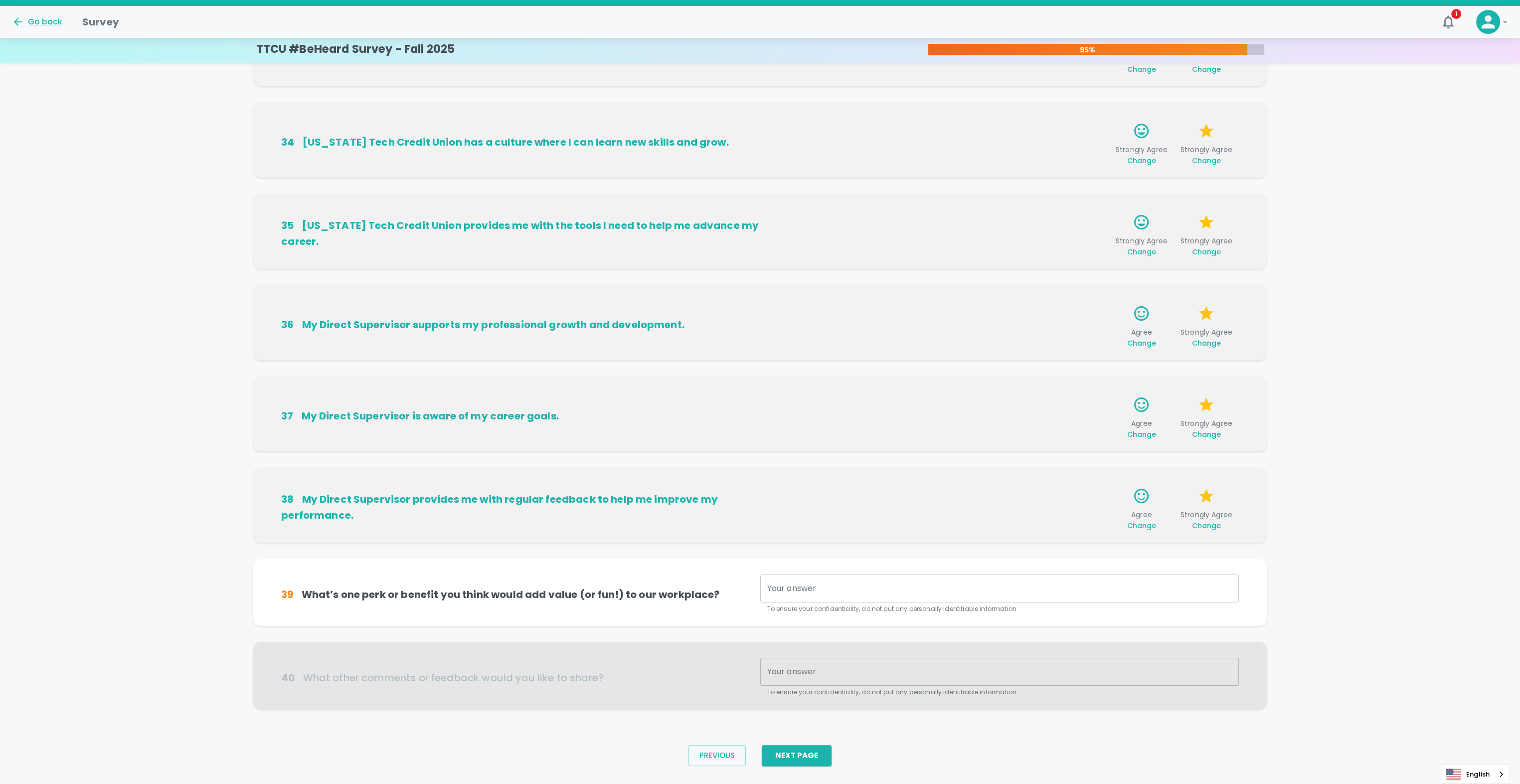
scroll to position [272, 0]
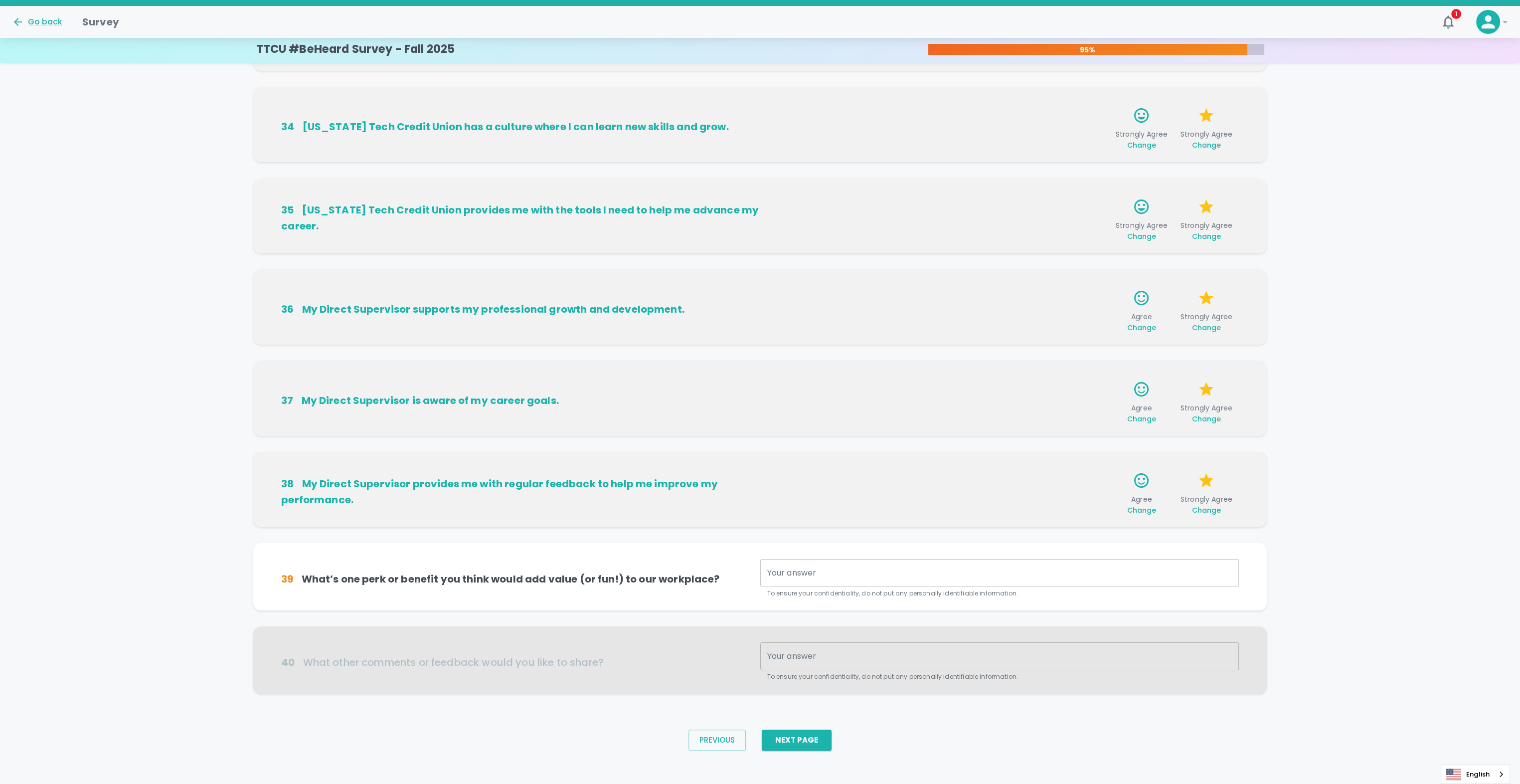
click at [792, 579] on div "x Your answer" at bounding box center [1000, 573] width 478 height 28
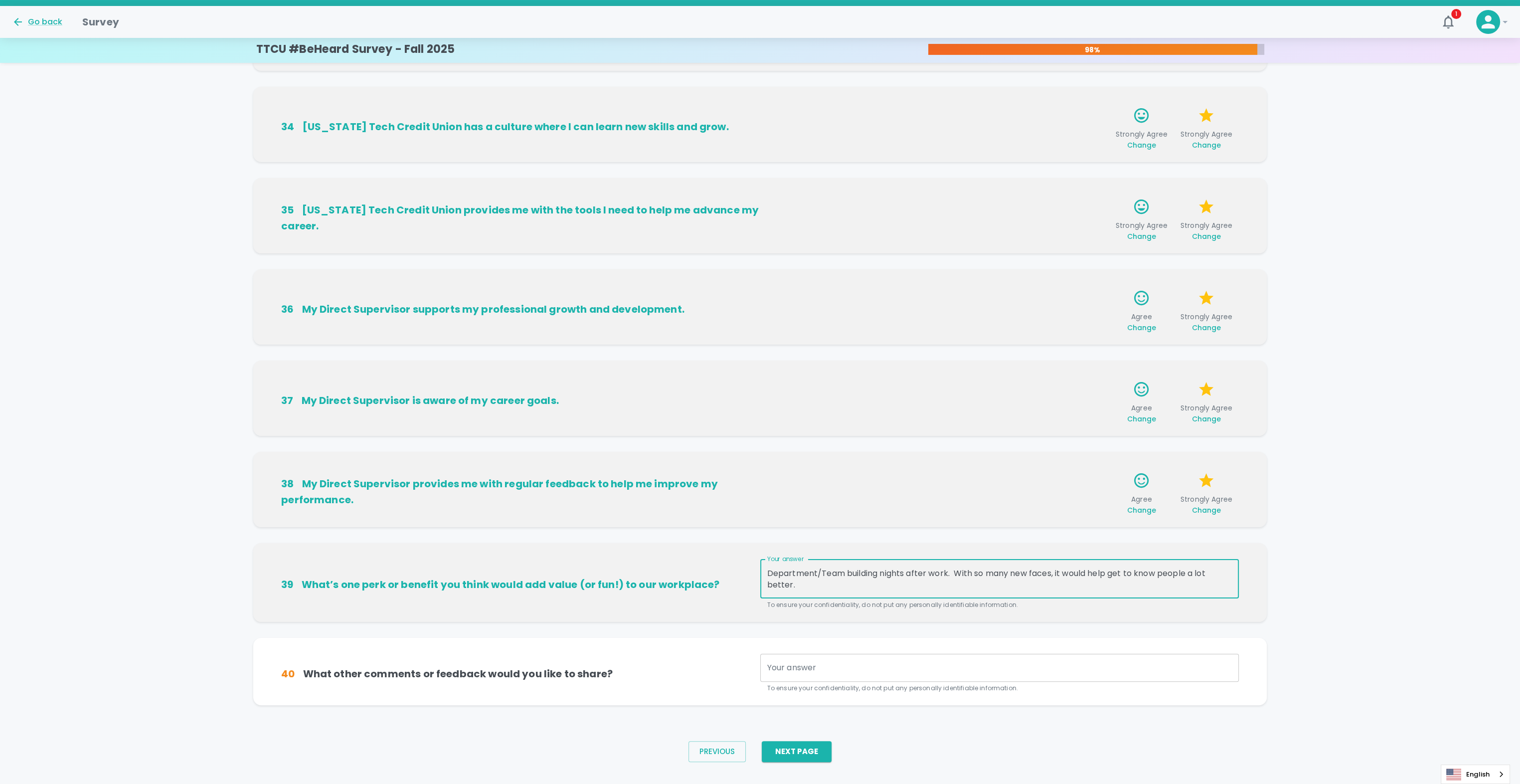
click at [948, 573] on textarea "Department/Team building nights after work. With so many new faces, it would he…" at bounding box center [1000, 579] width 465 height 23
click at [889, 588] on textarea "Department/Team building nights after work a couple of times a year. With so ma…" at bounding box center [1000, 579] width 465 height 23
type textarea "Department/Team building nights after work a couple of times a year. With so ma…"
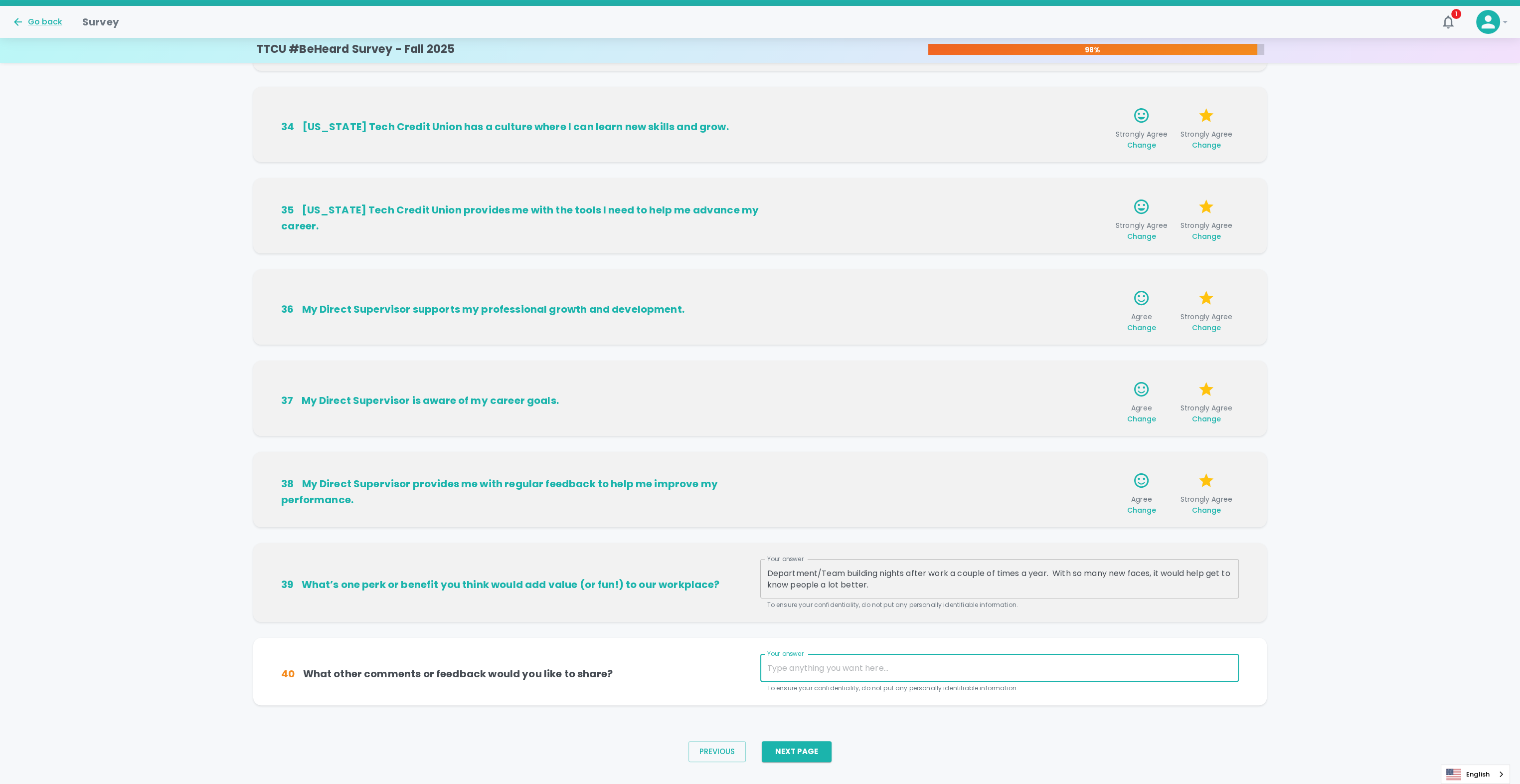
click at [838, 664] on textarea "Your answer" at bounding box center [1000, 667] width 465 height 11
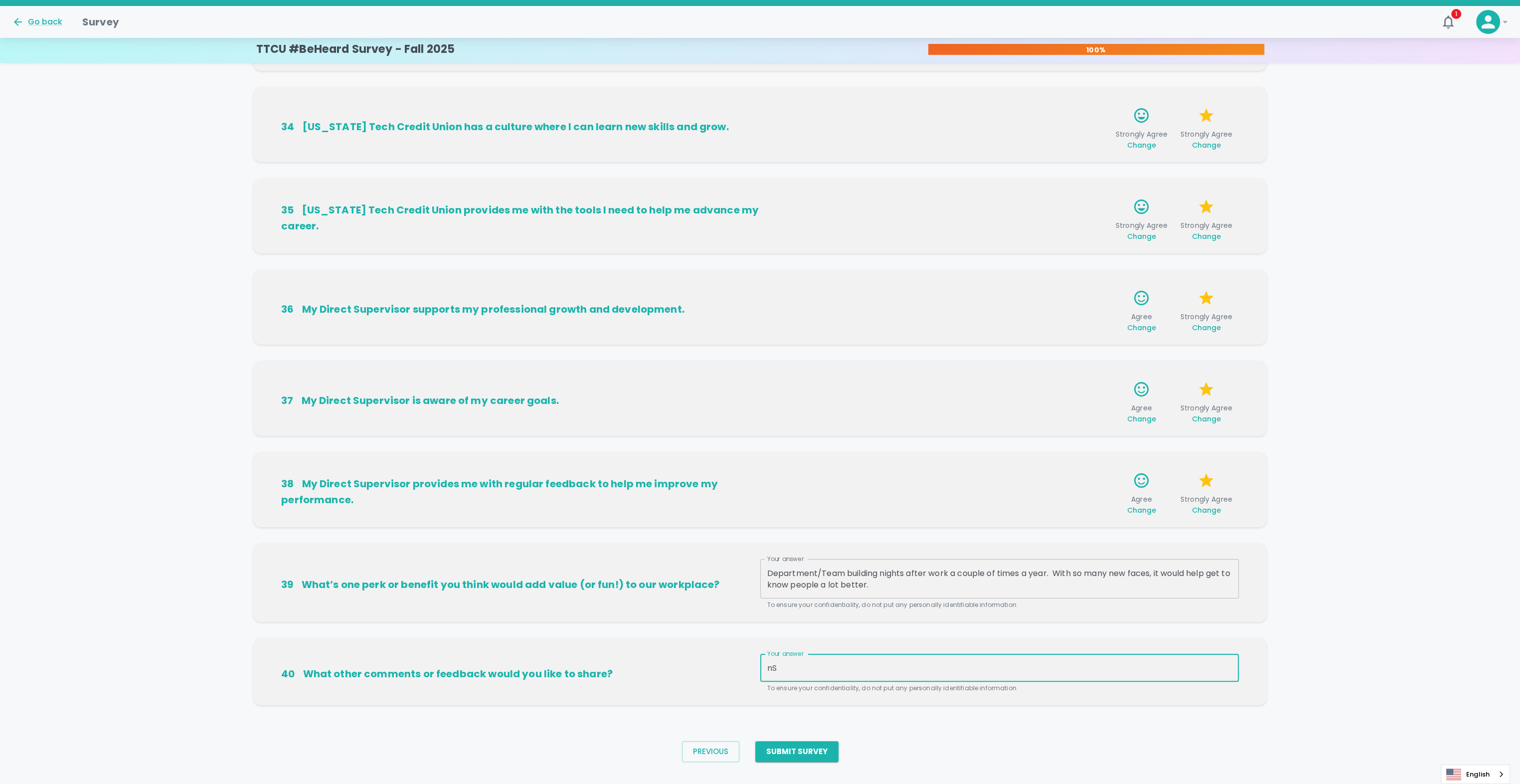
type textarea "n"
type textarea "NA"
click at [799, 753] on button "Submit Survey" at bounding box center [796, 751] width 83 height 21
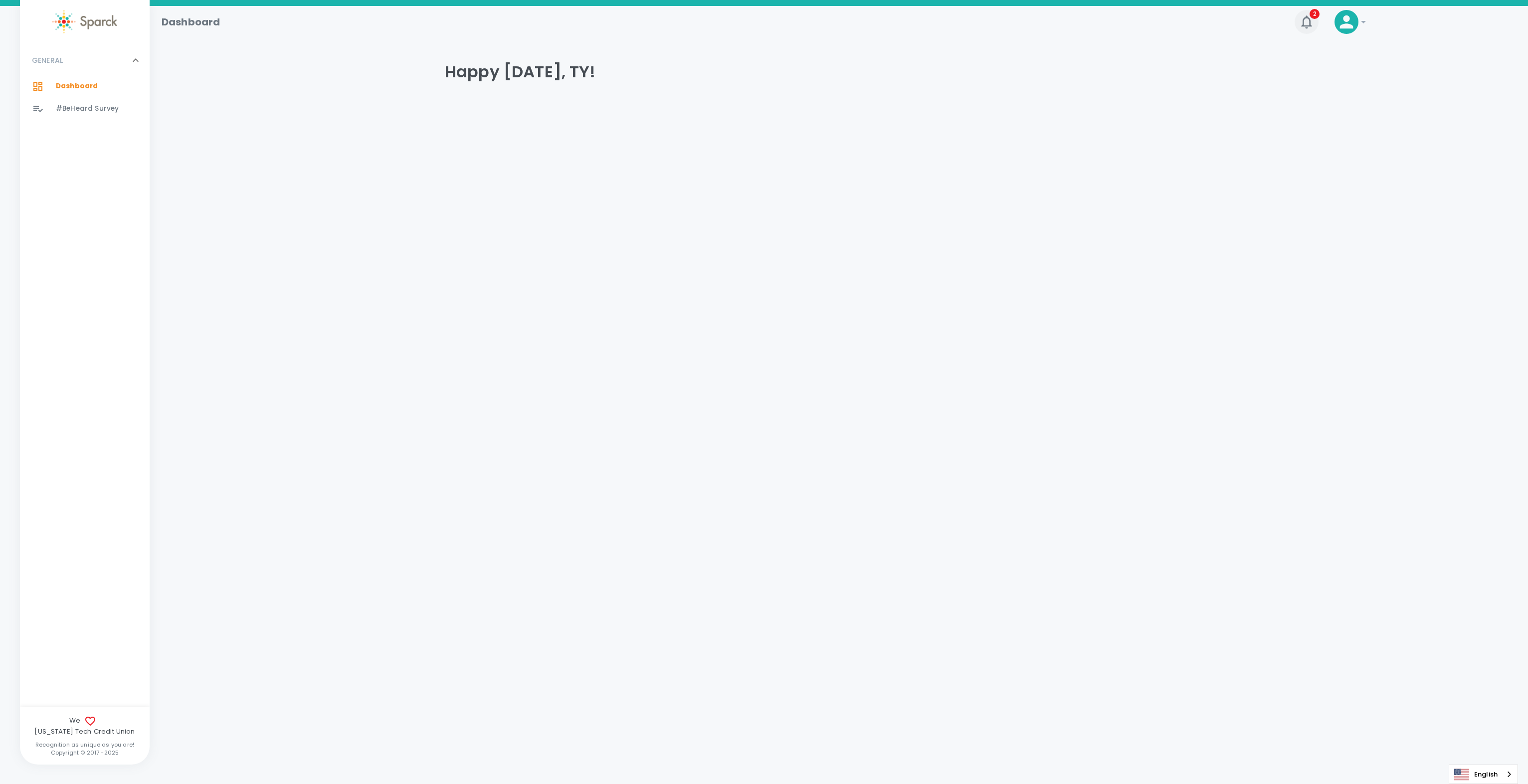
click at [1309, 22] on icon "button" at bounding box center [1306, 22] width 10 height 13
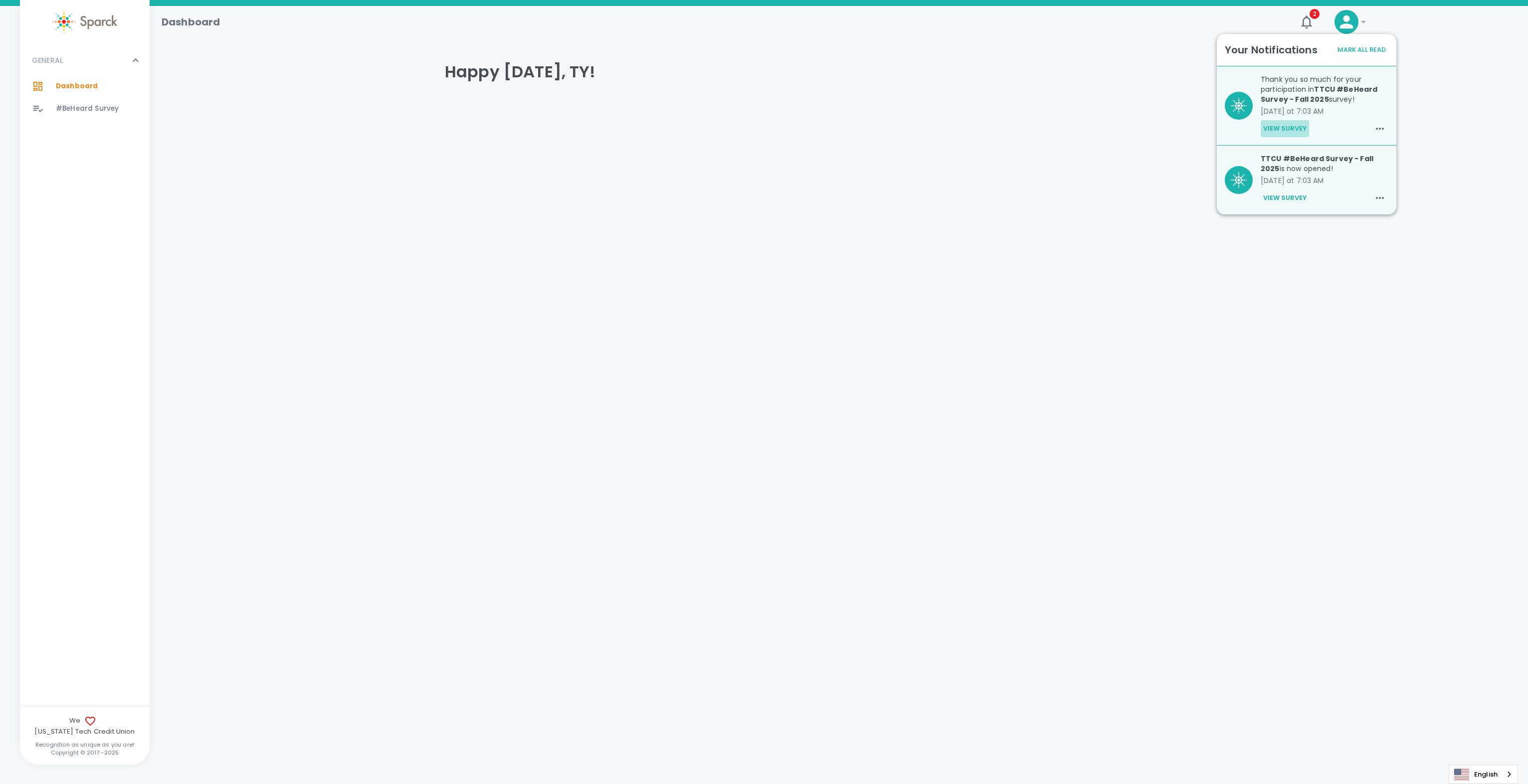
click at [1283, 128] on button "View Survey" at bounding box center [1284, 129] width 48 height 17
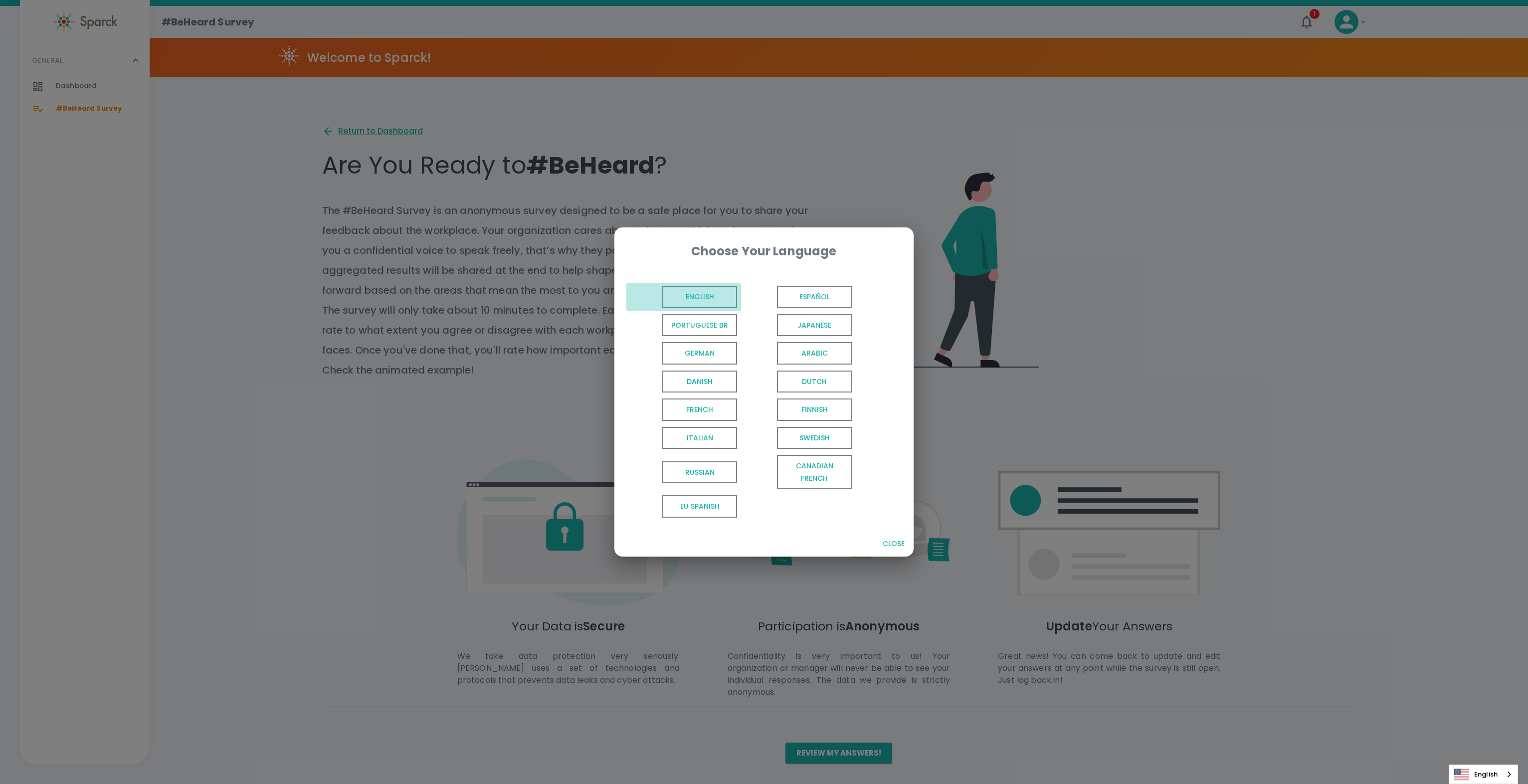
click at [701, 292] on span "English" at bounding box center [699, 296] width 74 height 23
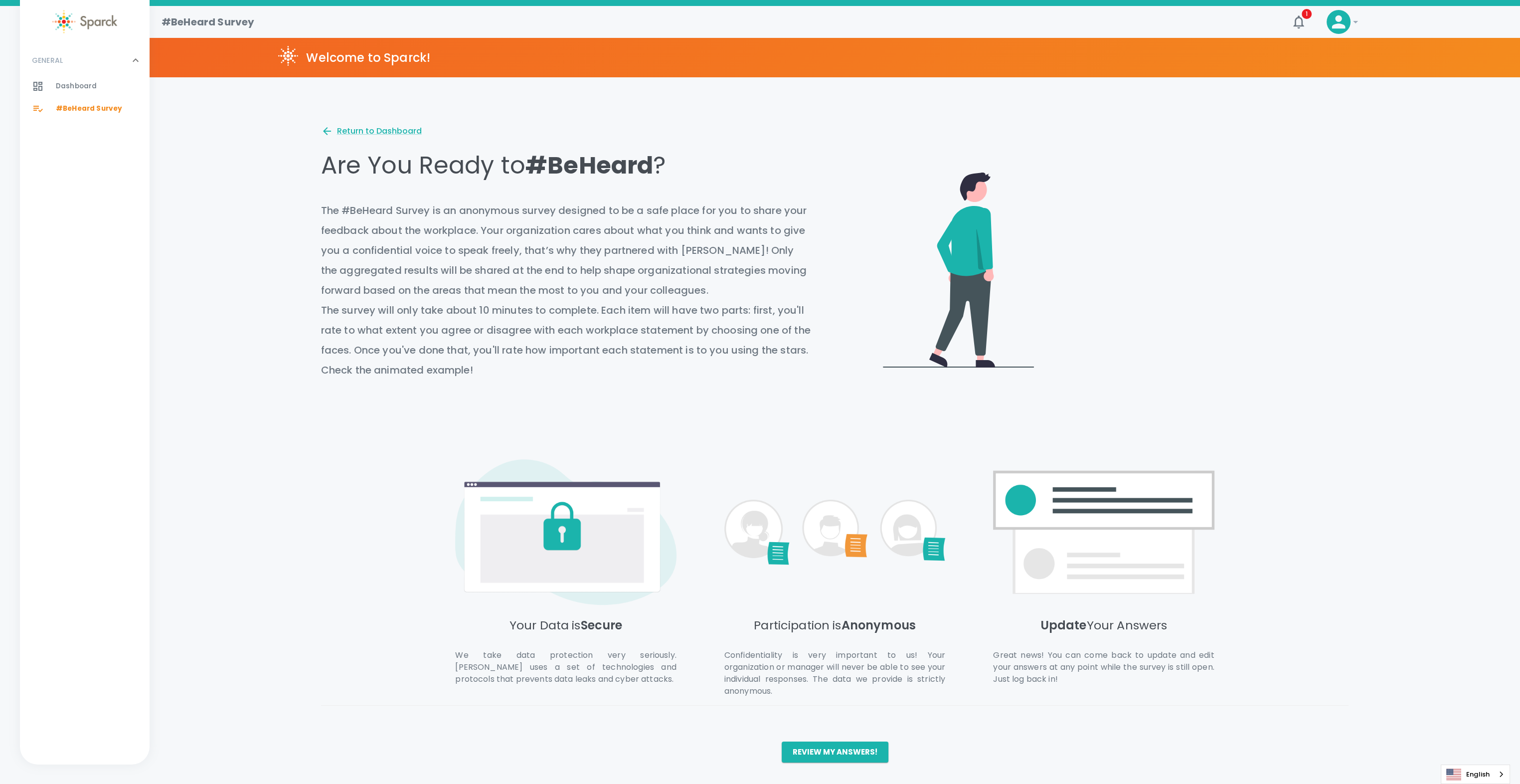
scroll to position [40, 0]
click at [831, 752] on button "Review my answers!" at bounding box center [834, 752] width 106 height 21
